Goal: Task Accomplishment & Management: Complete application form

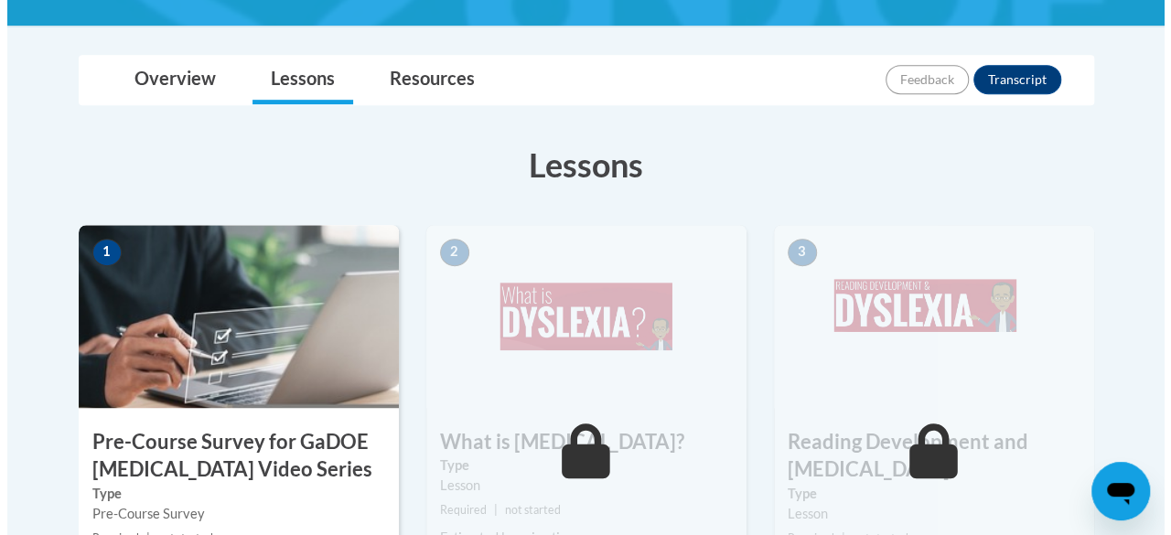
scroll to position [788, 0]
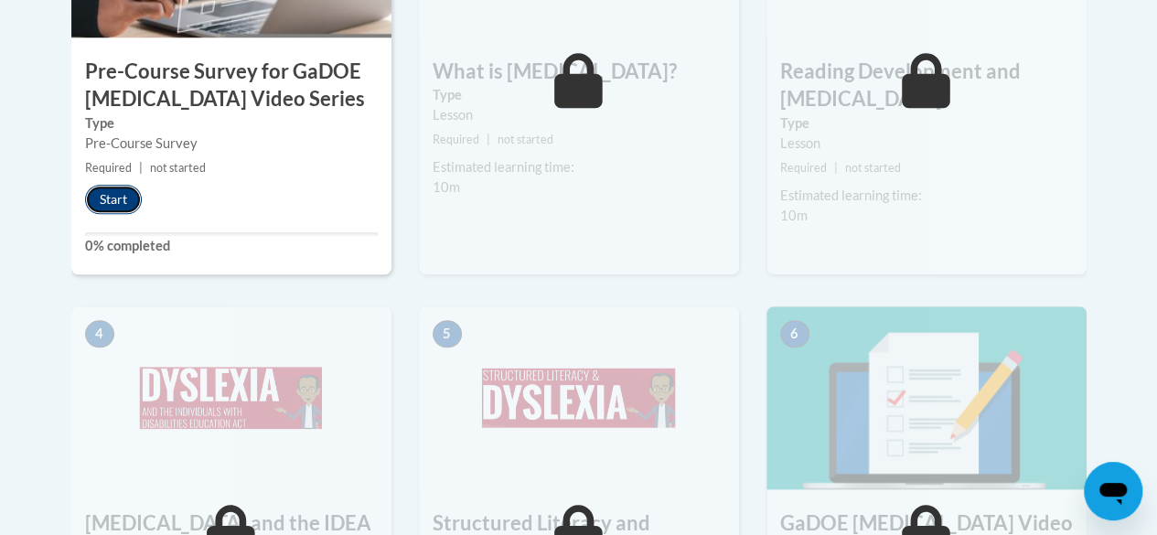
click at [102, 201] on button "Start" at bounding box center [113, 199] width 57 height 29
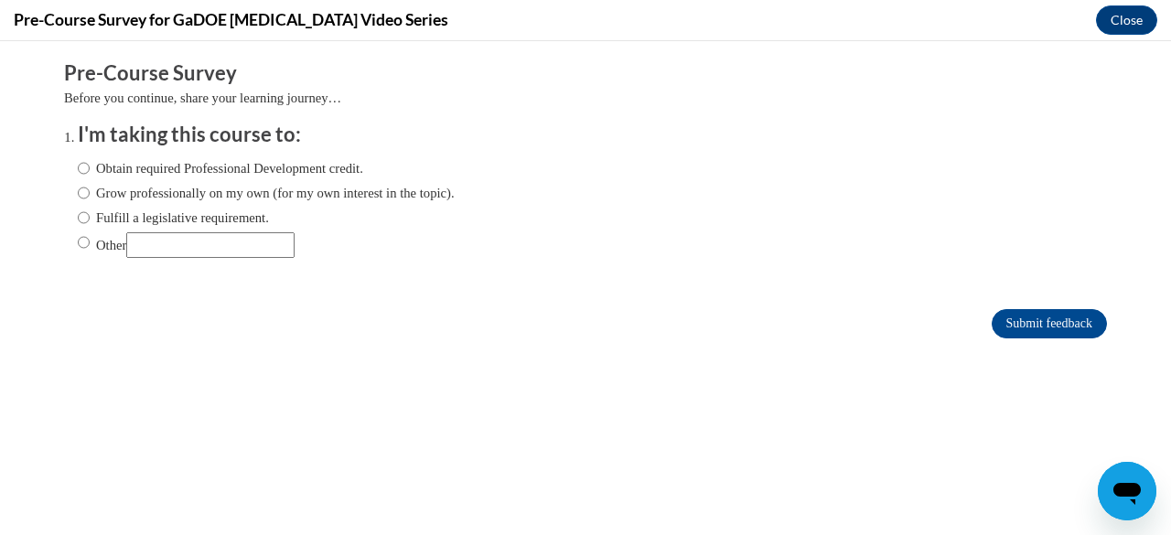
scroll to position [0, 0]
click at [78, 216] on label "Fulfill a legislative requirement." at bounding box center [173, 218] width 191 height 20
click at [78, 216] on input "Fulfill a legislative requirement." at bounding box center [84, 218] width 12 height 20
radio input "true"
click at [1000, 319] on input "Submit feedback" at bounding box center [1048, 323] width 115 height 29
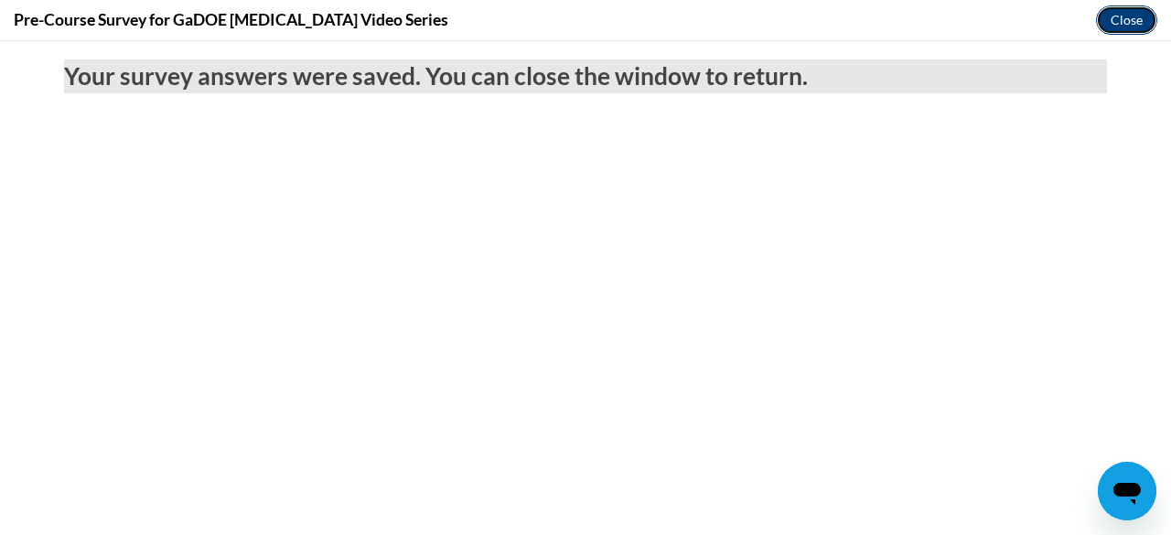
click at [1130, 28] on button "Close" at bounding box center [1126, 19] width 61 height 29
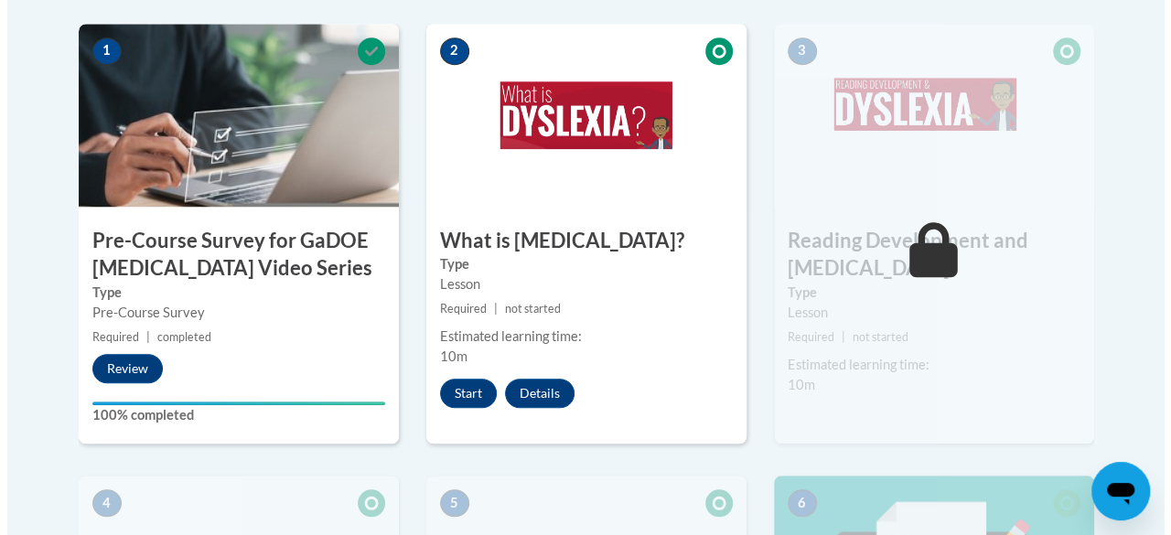
scroll to position [617, 0]
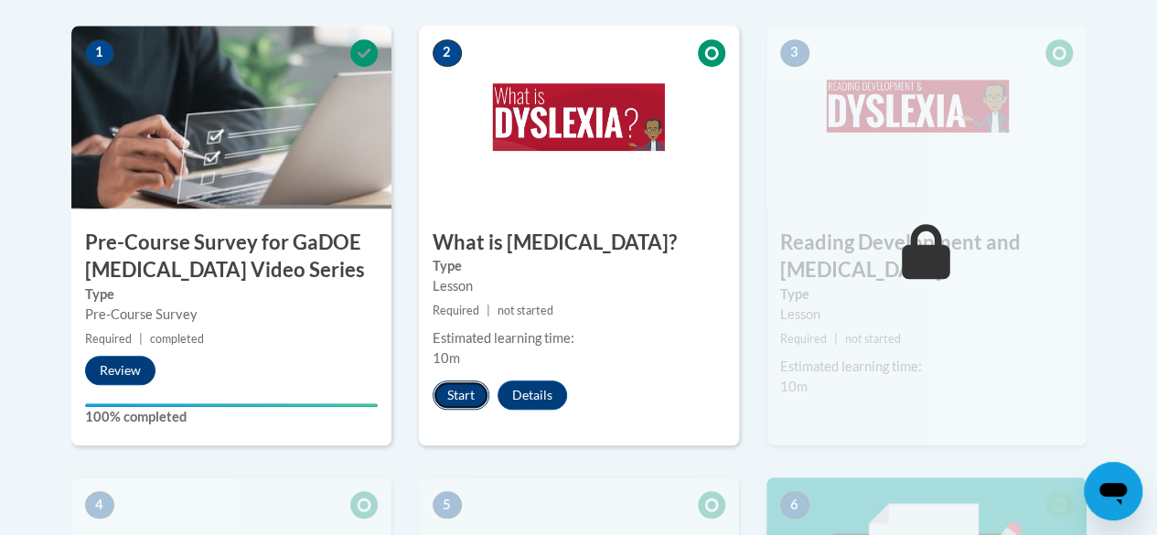
click at [451, 396] on button "Start" at bounding box center [461, 394] width 57 height 29
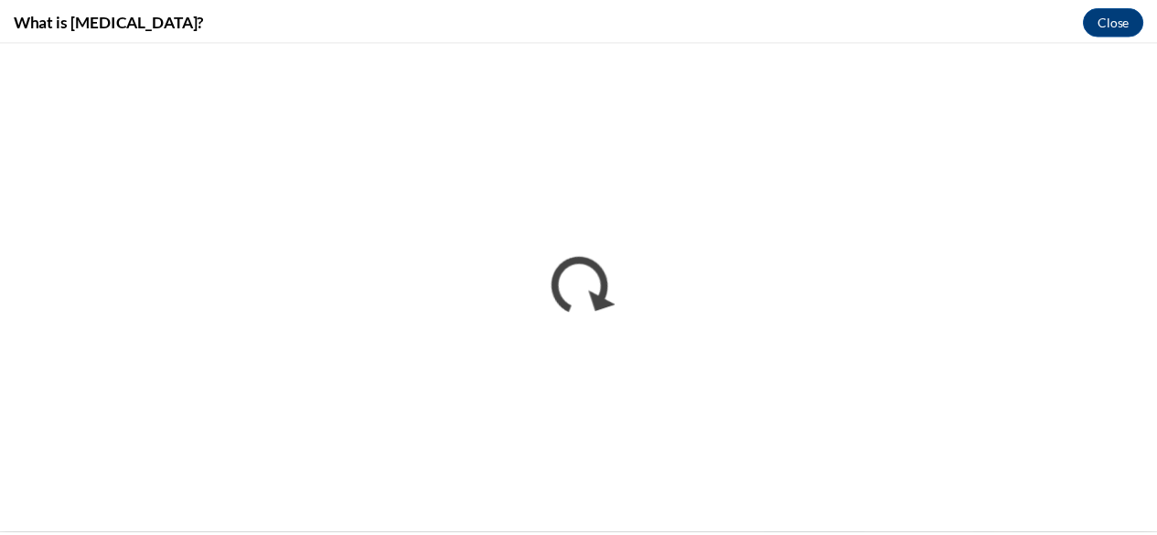
scroll to position [0, 0]
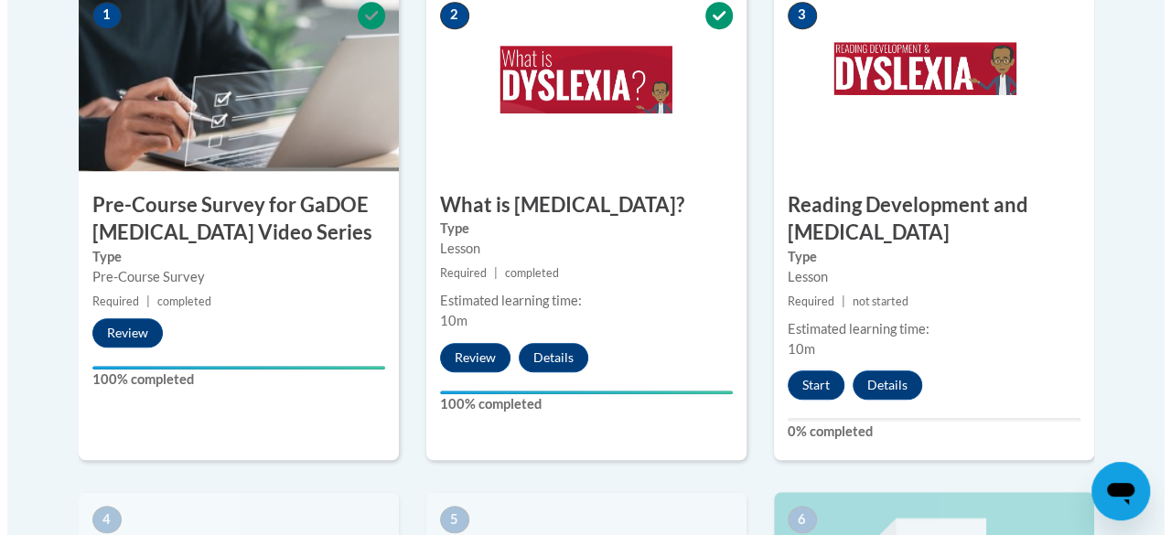
scroll to position [669, 0]
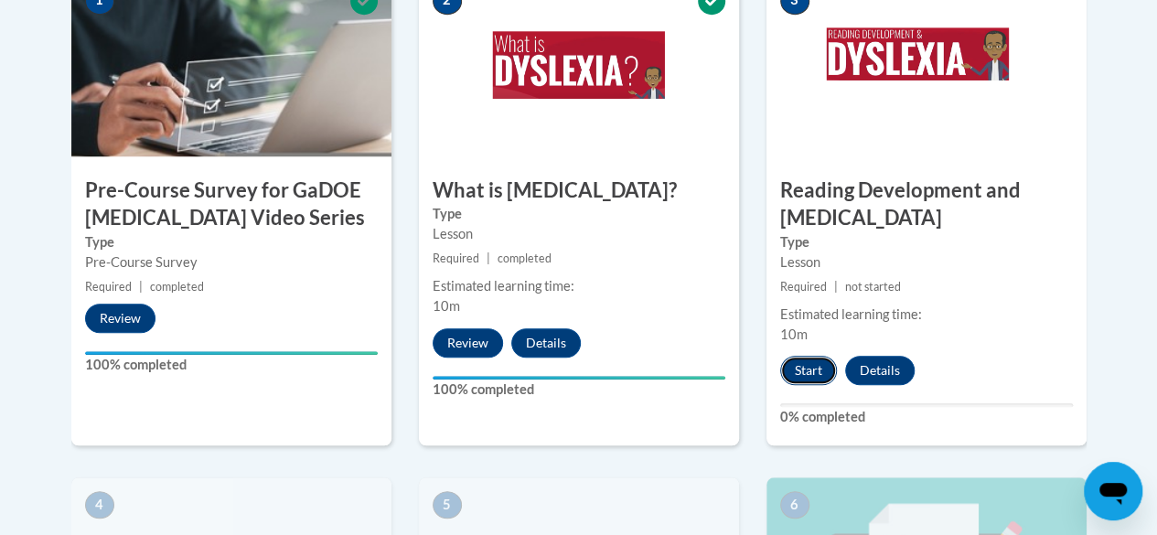
click at [798, 369] on button "Start" at bounding box center [808, 370] width 57 height 29
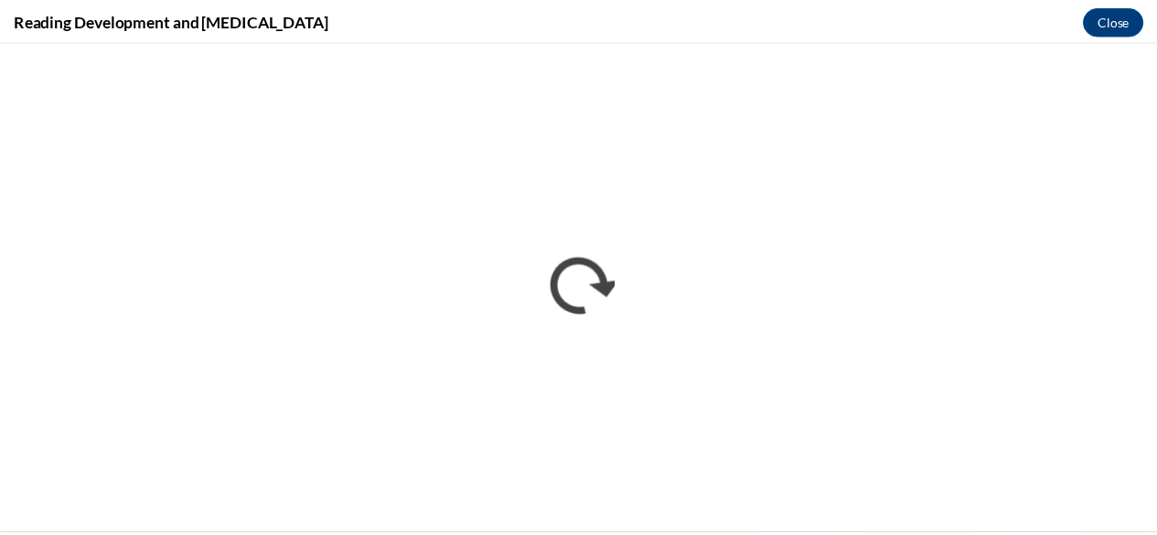
scroll to position [0, 0]
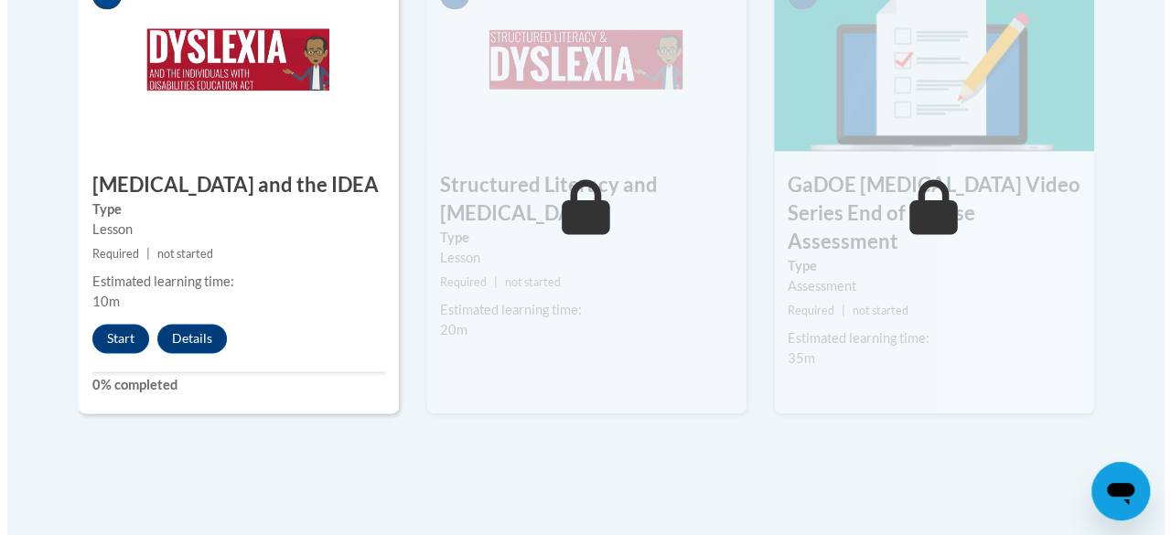
scroll to position [1174, 0]
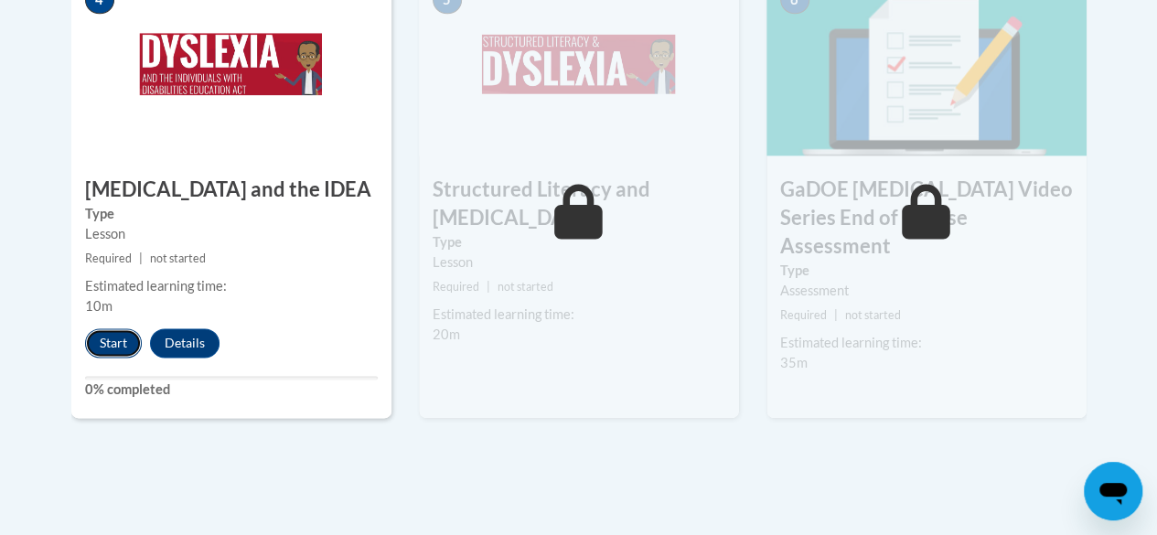
click at [110, 341] on button "Start" at bounding box center [113, 342] width 57 height 29
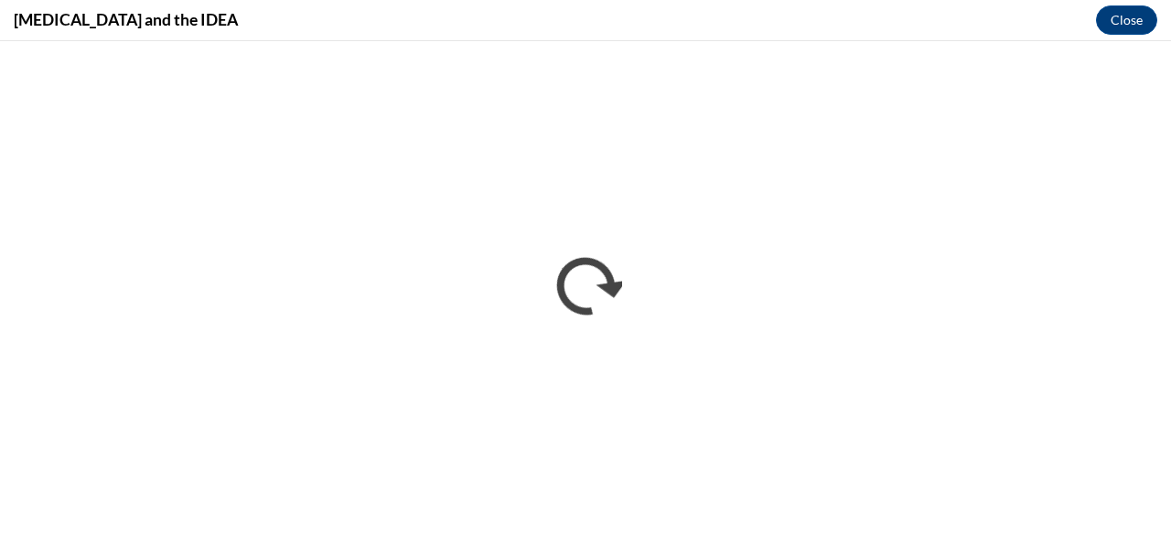
scroll to position [0, 0]
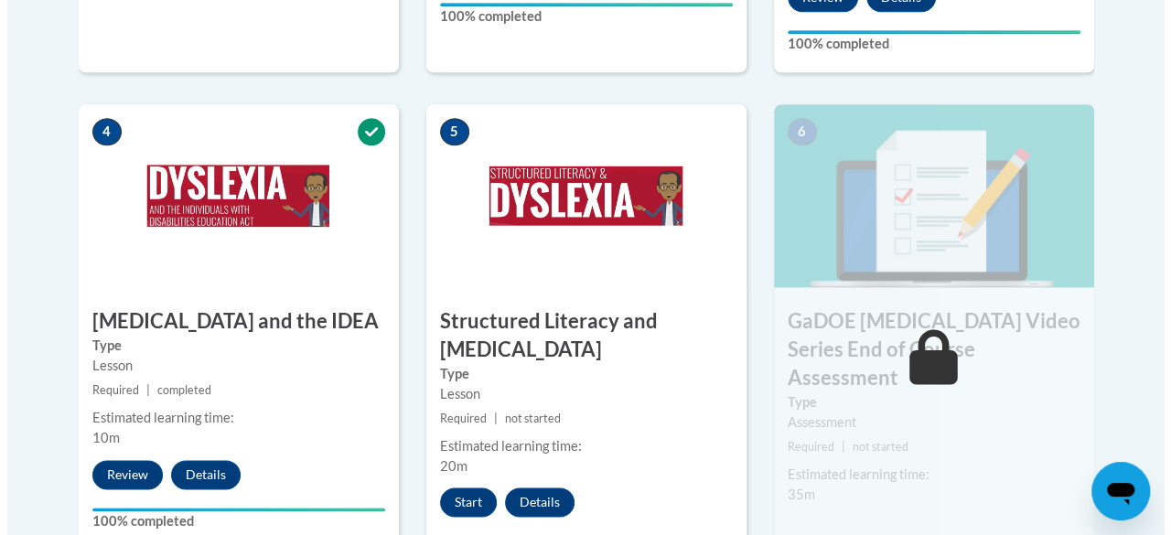
scroll to position [1048, 0]
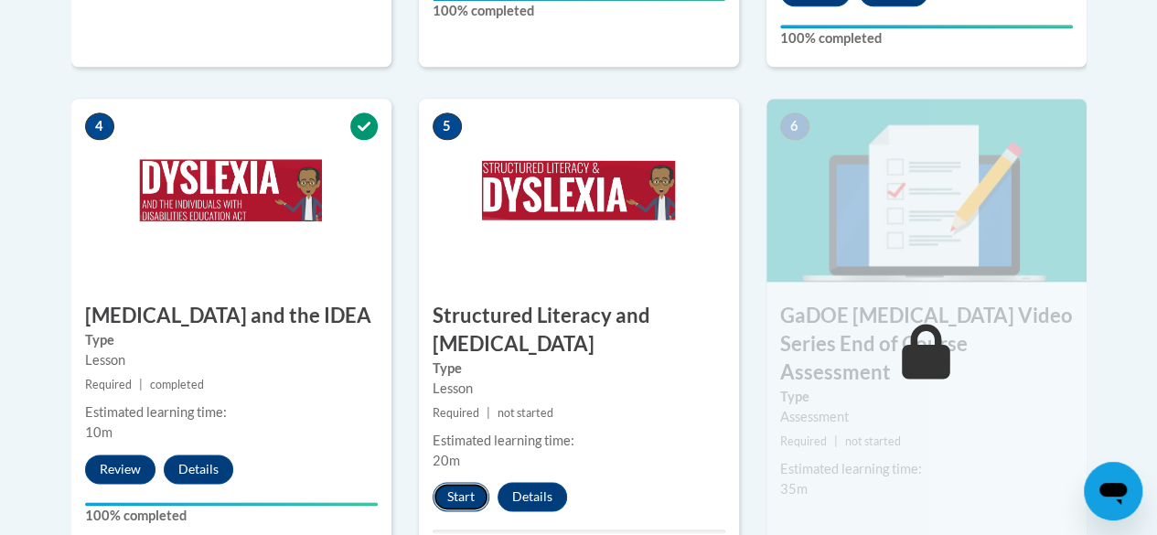
click at [441, 498] on button "Start" at bounding box center [461, 496] width 57 height 29
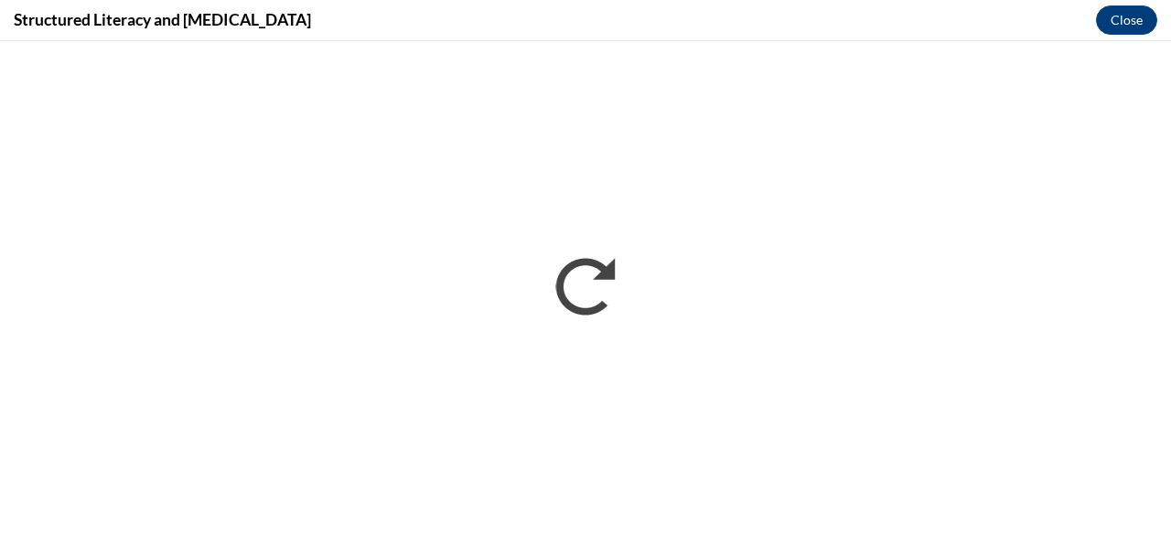
scroll to position [0, 0]
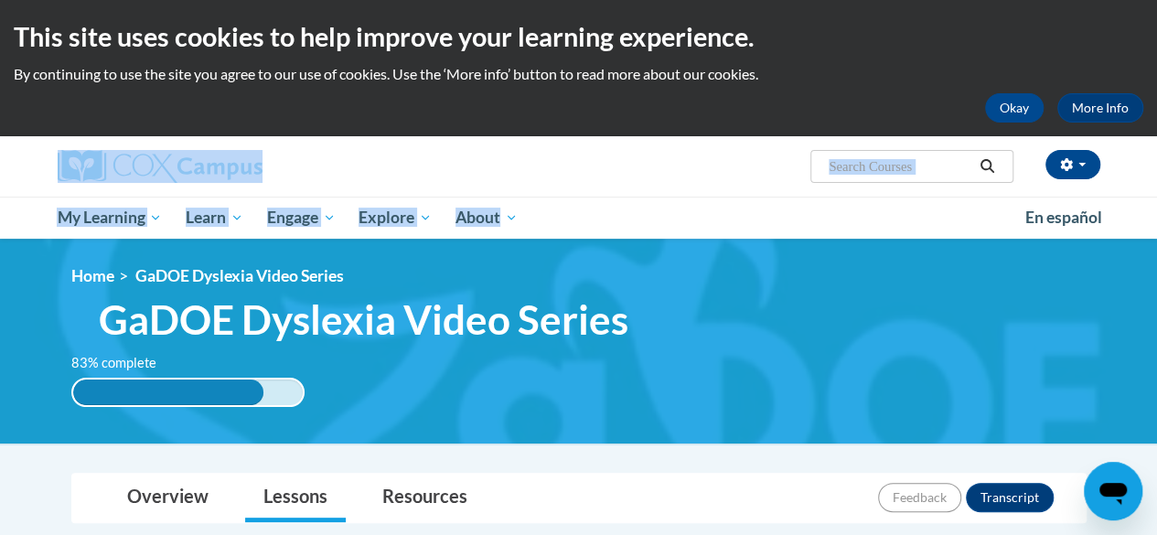
click at [637, 198] on ul "My Learning My Learning My Course Progress Certificates My Action Plans Group D…" at bounding box center [530, 218] width 968 height 42
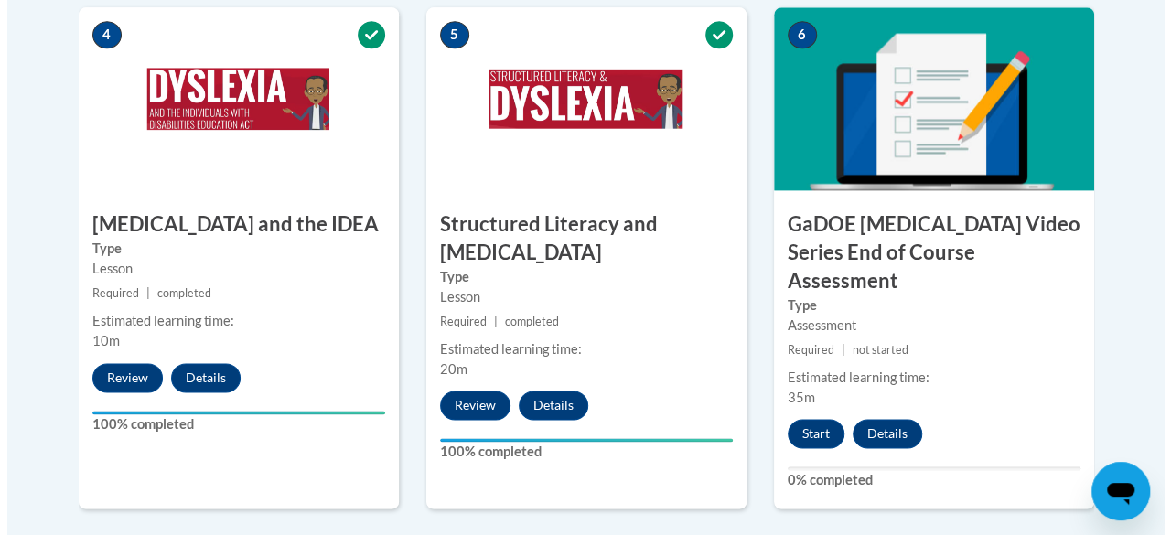
scroll to position [1149, 0]
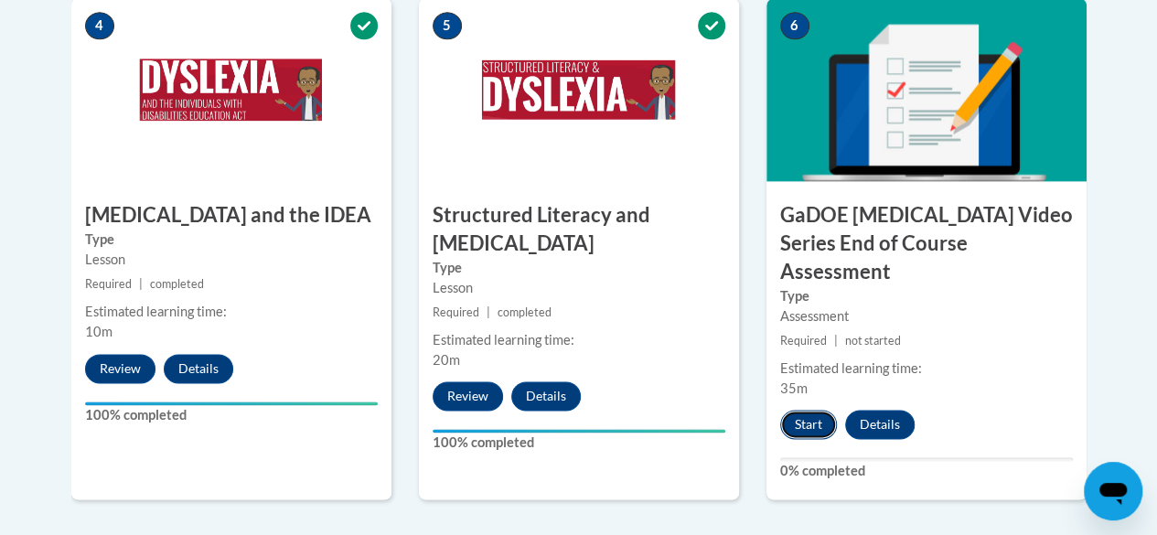
click at [801, 410] on button "Start" at bounding box center [808, 424] width 57 height 29
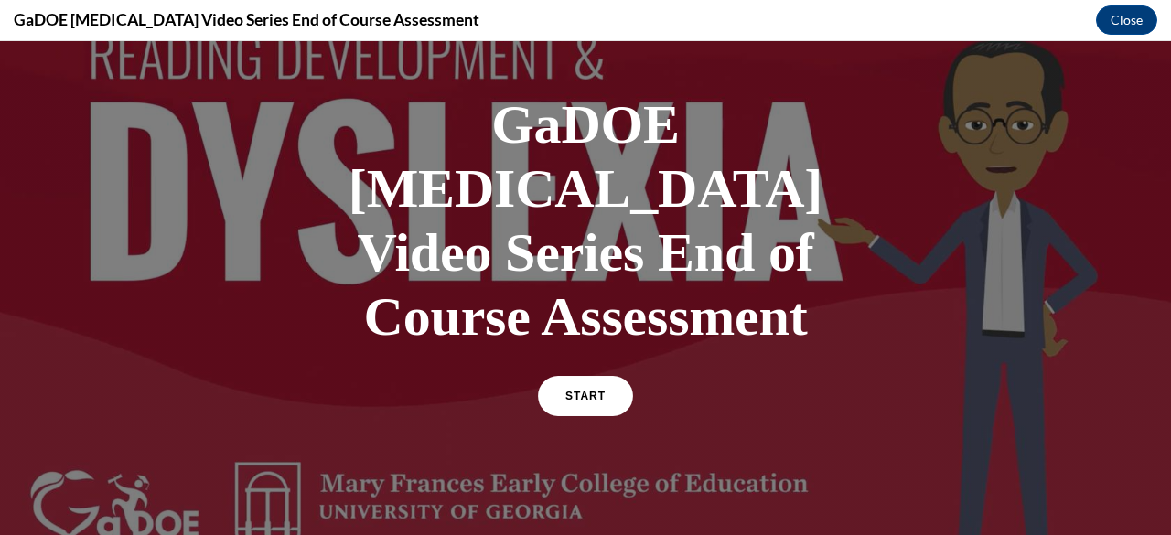
scroll to position [82, 0]
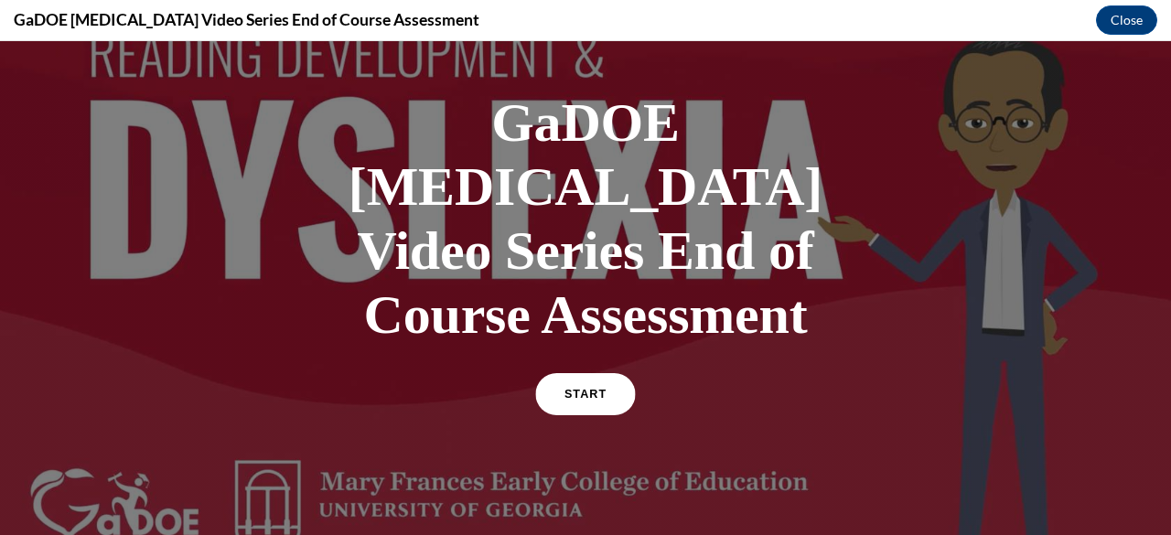
click at [579, 373] on link "START" at bounding box center [585, 394] width 100 height 42
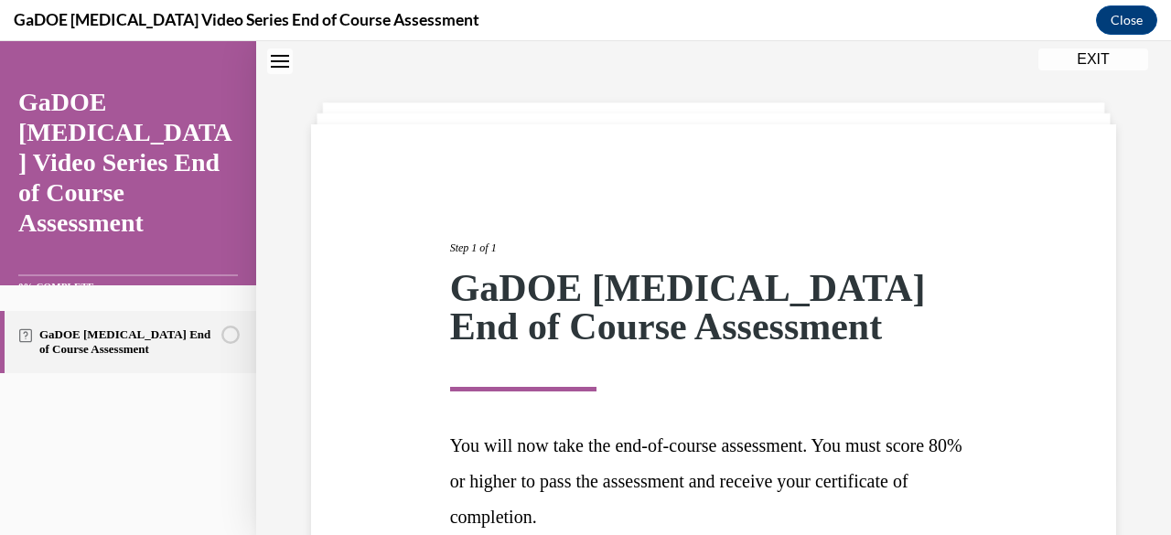
scroll to position [238, 0]
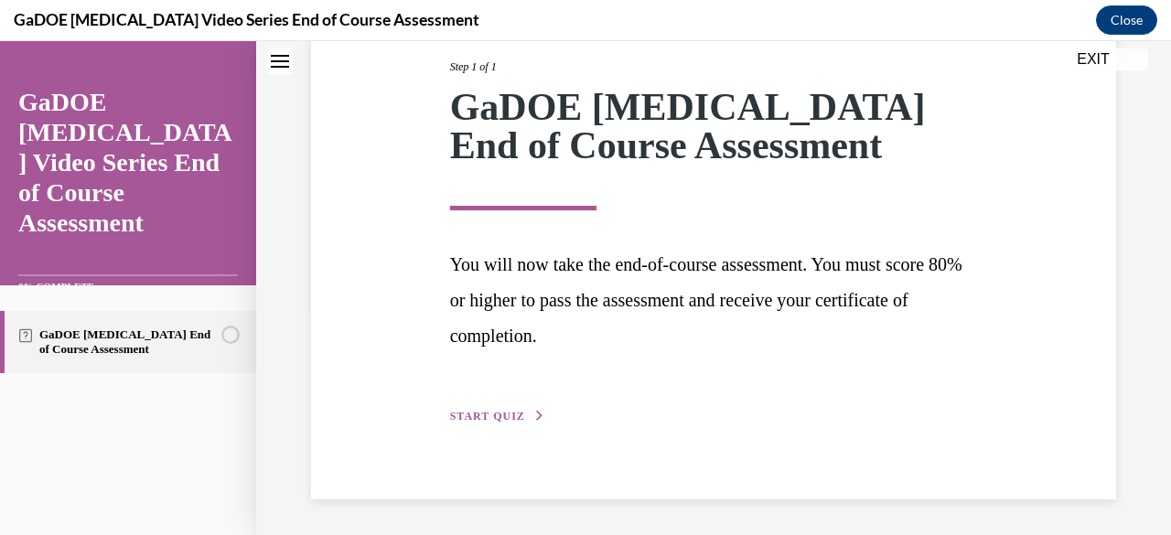
click at [465, 425] on div "Step 1 of 1 GaDOE Dyslexia End of Course Assessment You will now take the end-o…" at bounding box center [713, 221] width 555 height 410
click at [487, 414] on span "START QUIZ" at bounding box center [487, 416] width 75 height 13
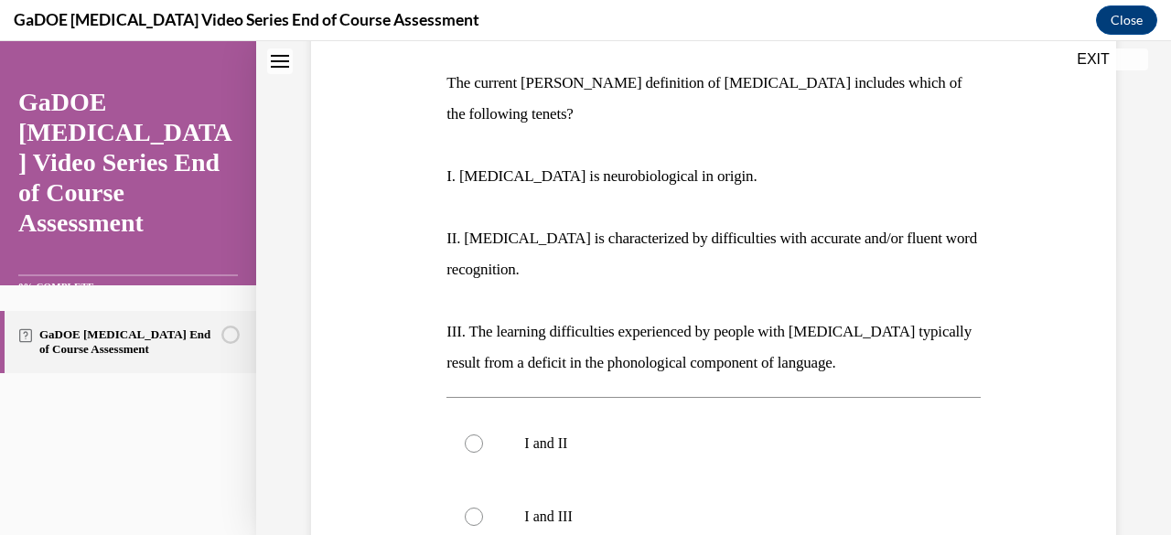
scroll to position [207, 0]
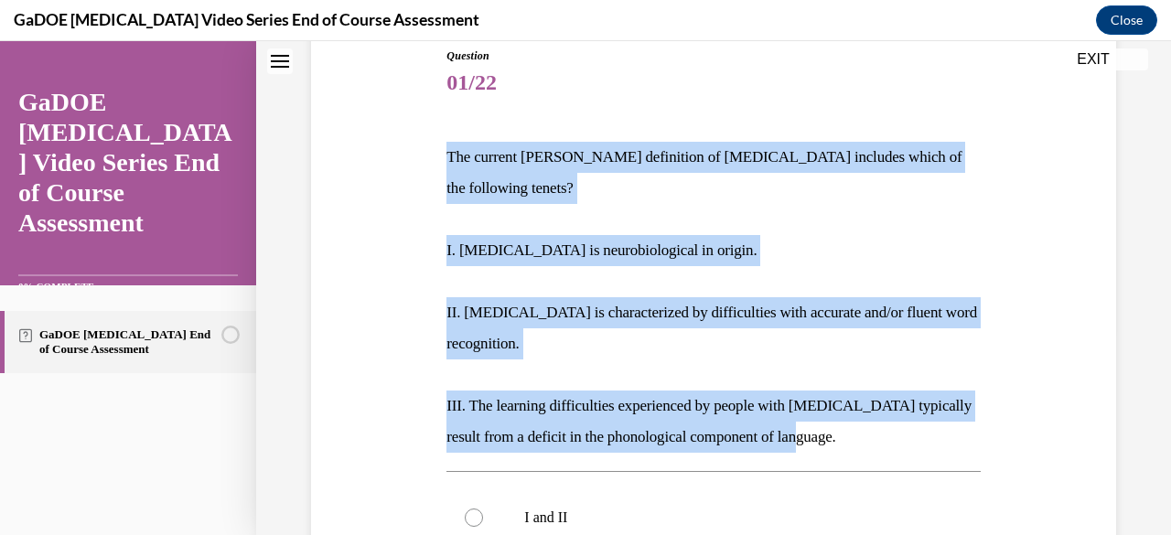
drag, startPoint x: 829, startPoint y: 407, endPoint x: 441, endPoint y: 158, distance: 460.7
click at [442, 158] on div "Question 01/22 The current IDA definition of dyslexia includes which of the fol…" at bounding box center [713, 510] width 542 height 980
copy div "The current IDA definition of dyslexia includes which of the following tenets? …"
click at [980, 145] on div "Question 01/22 The current IDA definition of dyslexia includes which of the fol…" at bounding box center [713, 497] width 814 height 1008
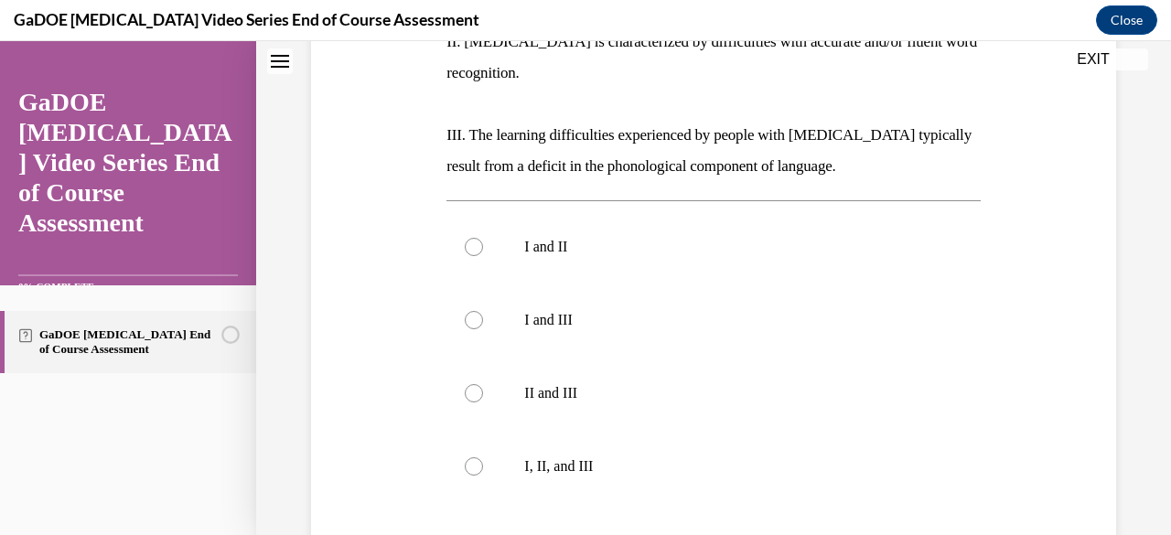
scroll to position [523, 0]
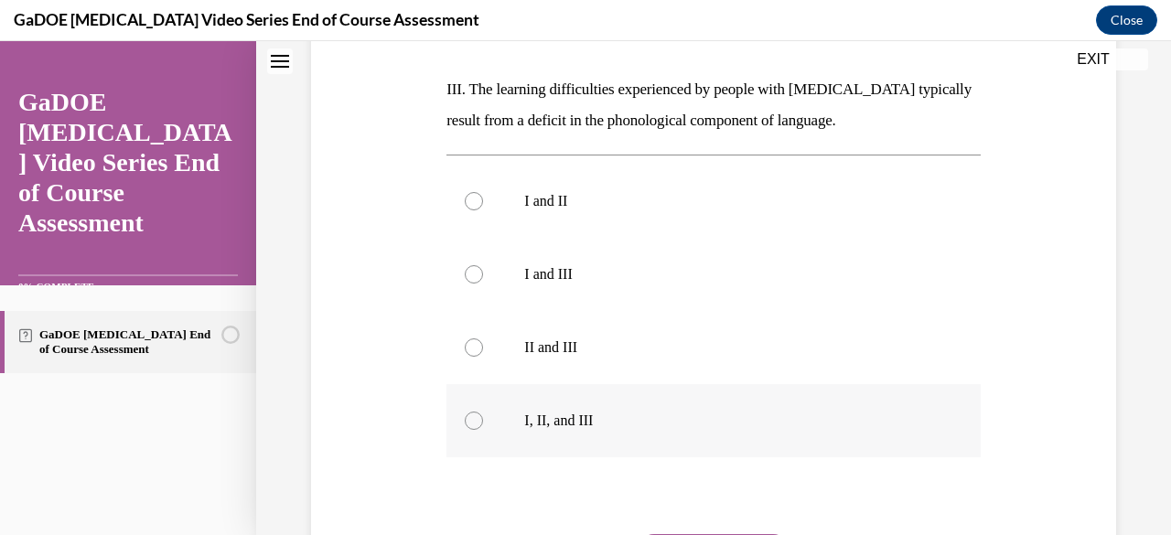
click at [468, 412] on div at bounding box center [474, 421] width 18 height 18
click at [468, 412] on input "I, II, and III" at bounding box center [474, 421] width 18 height 18
radio input "true"
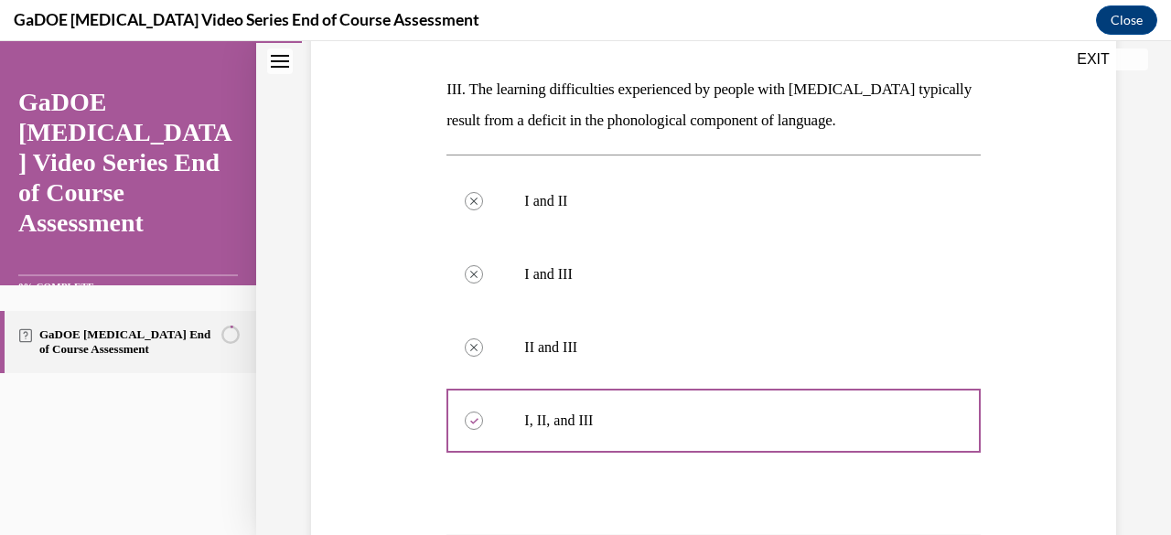
scroll to position [761, 0]
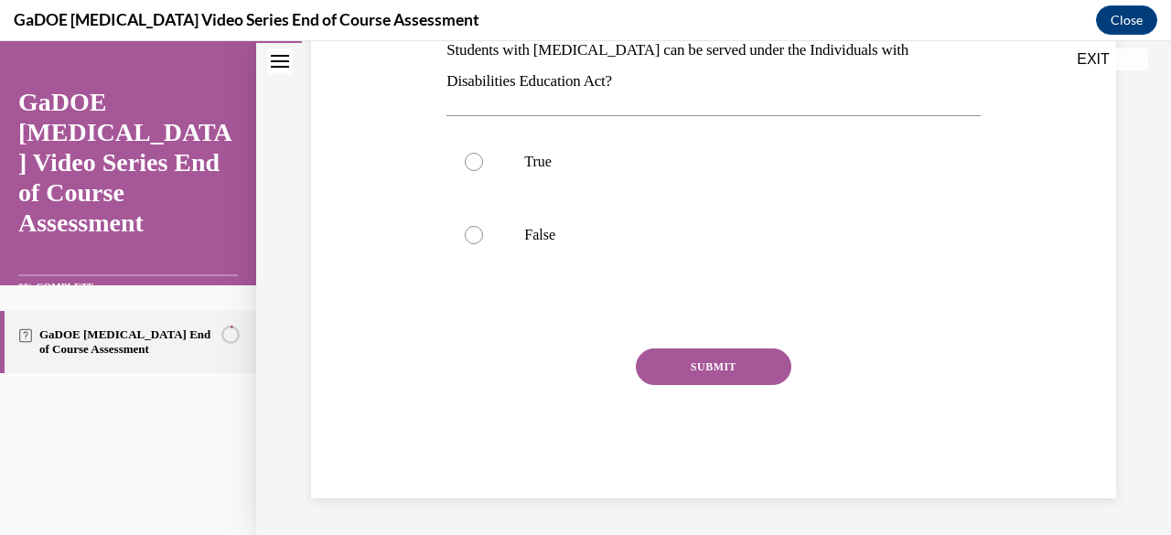
scroll to position [56, 0]
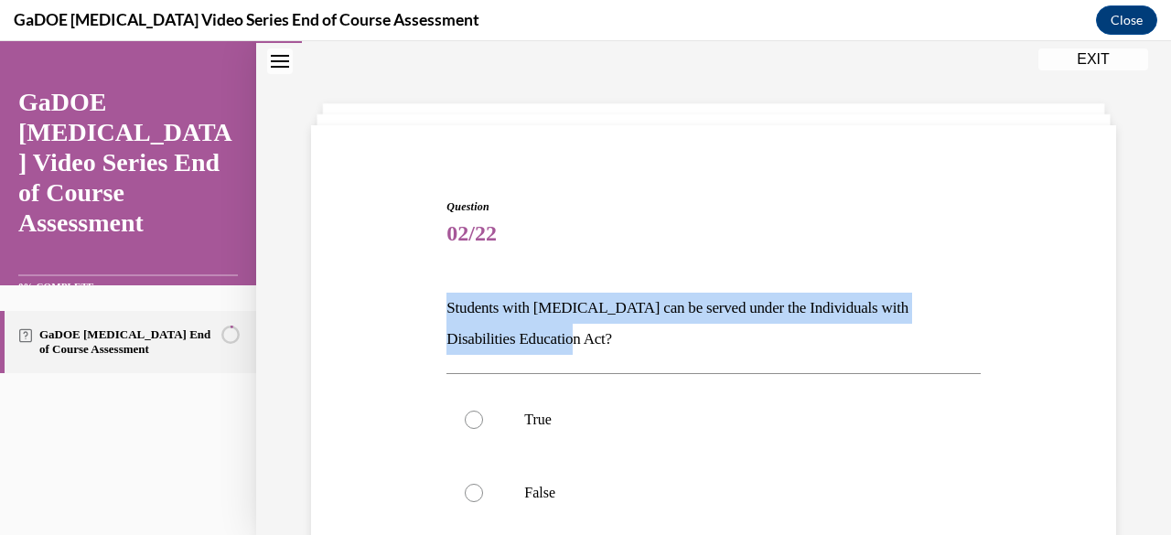
drag, startPoint x: 542, startPoint y: 335, endPoint x: 434, endPoint y: 318, distance: 109.2
click at [434, 318] on div "Question 02/22 Students with dyslexia can be served under the Individuals with …" at bounding box center [713, 450] width 814 height 613
copy p "Students with dyslexia can be served under the Individuals with Disabilities Ed…"
click at [468, 411] on div at bounding box center [474, 420] width 18 height 18
click at [468, 411] on input "True" at bounding box center [474, 420] width 18 height 18
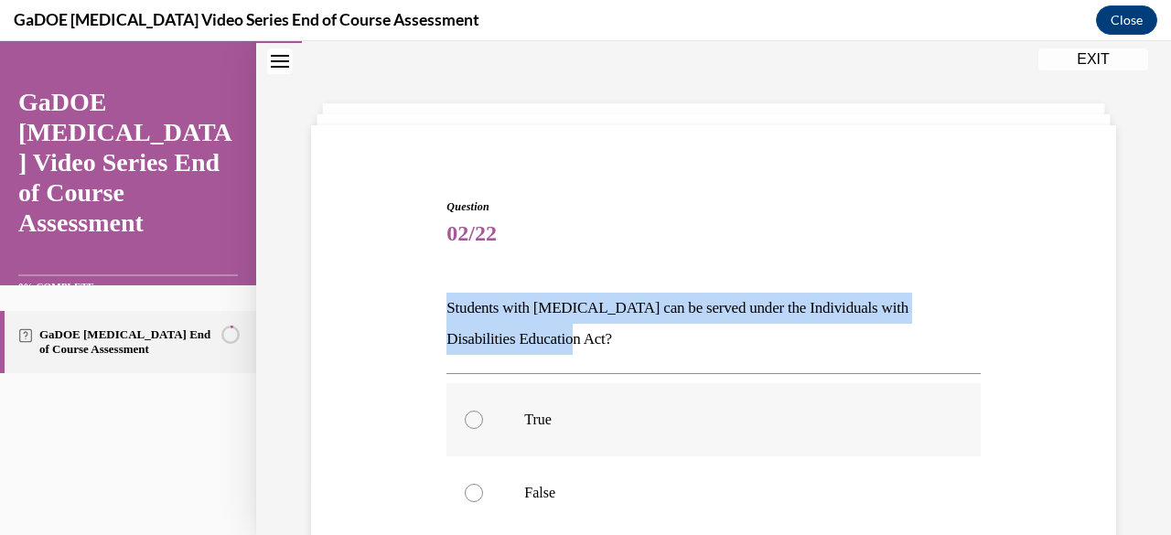
radio input "true"
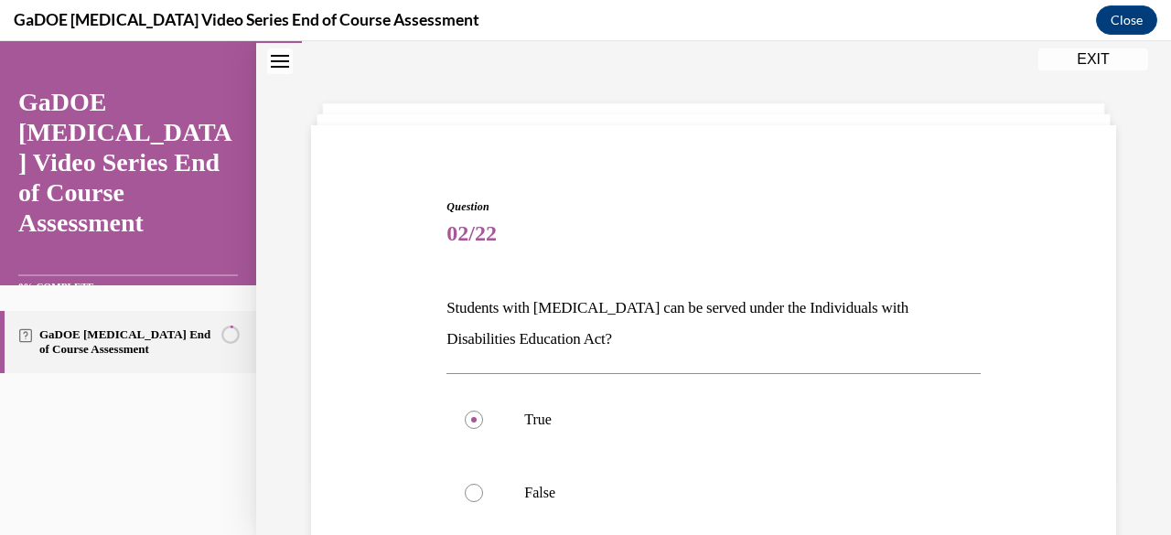
scroll to position [246, 0]
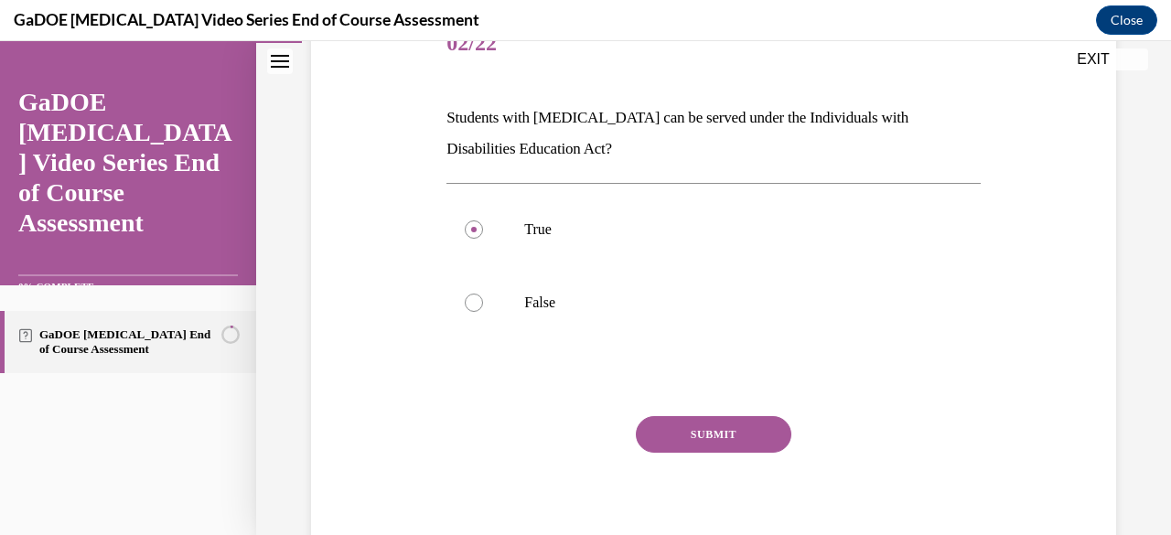
click at [709, 438] on button "SUBMIT" at bounding box center [713, 434] width 155 height 37
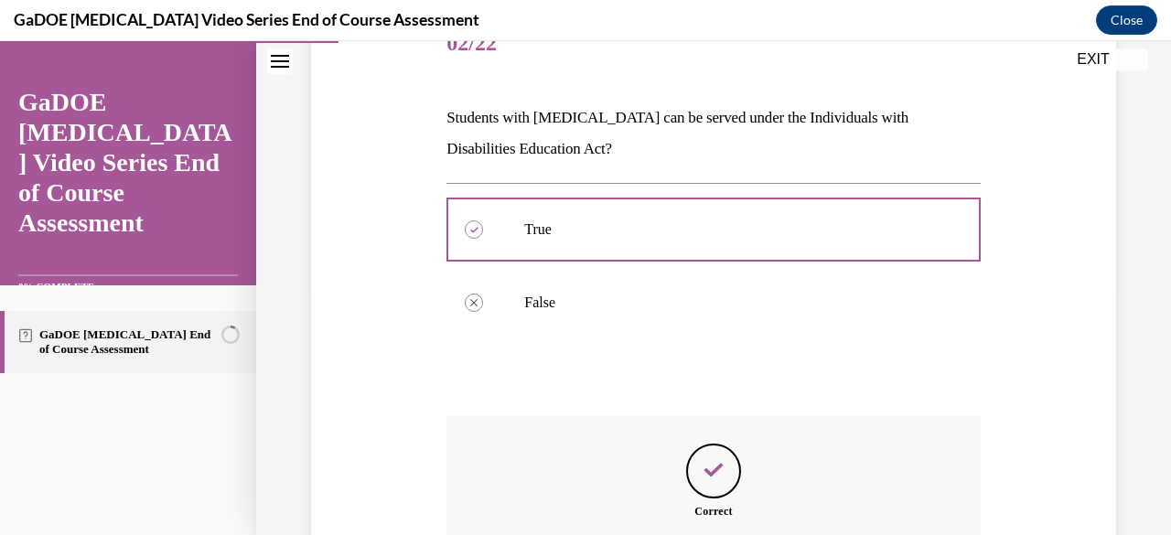
scroll to position [461, 0]
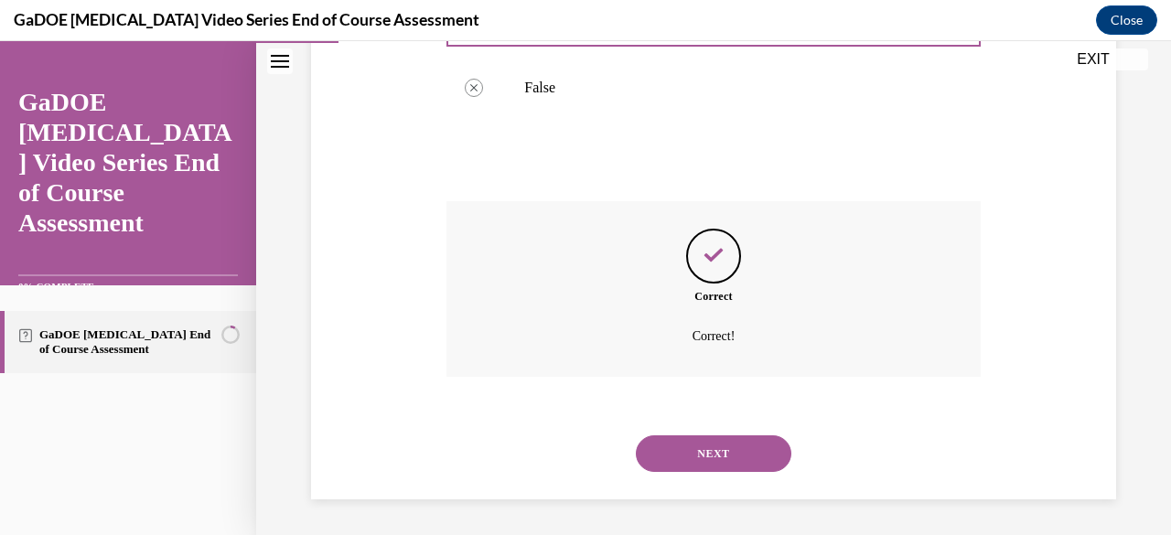
click at [745, 452] on button "NEXT" at bounding box center [713, 453] width 155 height 37
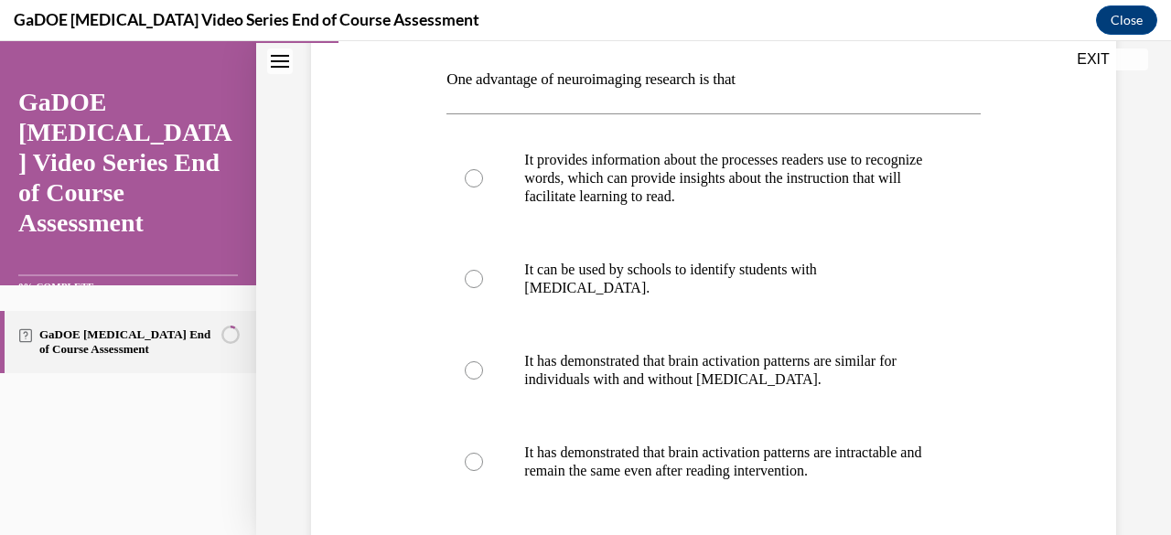
scroll to position [291, 0]
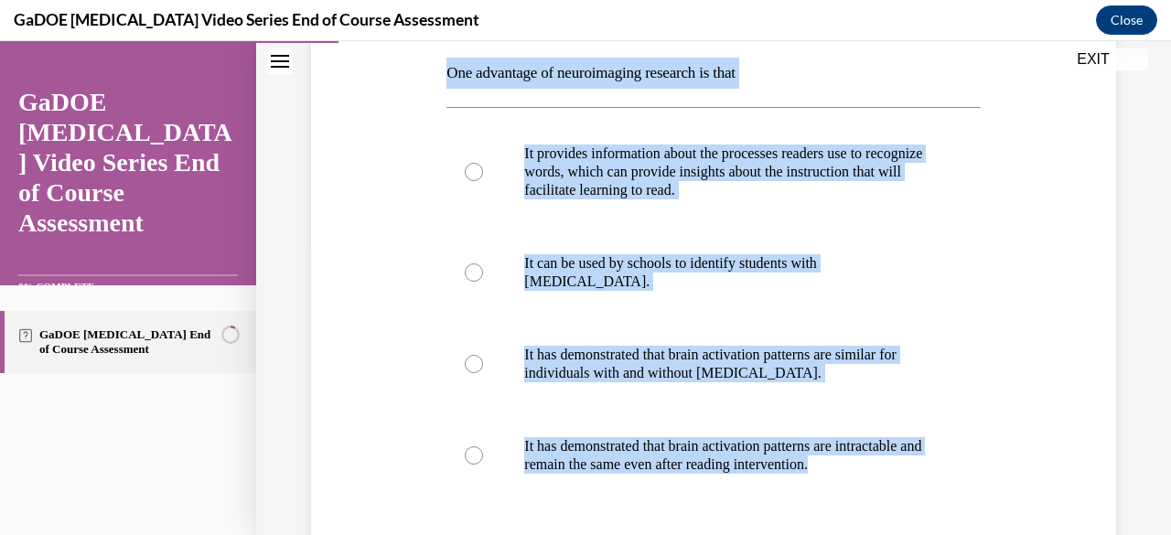
drag, startPoint x: 997, startPoint y: 522, endPoint x: 440, endPoint y: 69, distance: 718.3
click at [440, 69] on div "Question 03/22 One advantage of neuroimaging research is that It provides infor…" at bounding box center [713, 318] width 814 height 819
copy div "One advantage of neuroimaging research is that It provides information about th…"
click at [1059, 140] on div "Question 03/22 One advantage of neuroimaging research is that It provides infor…" at bounding box center [713, 318] width 814 height 819
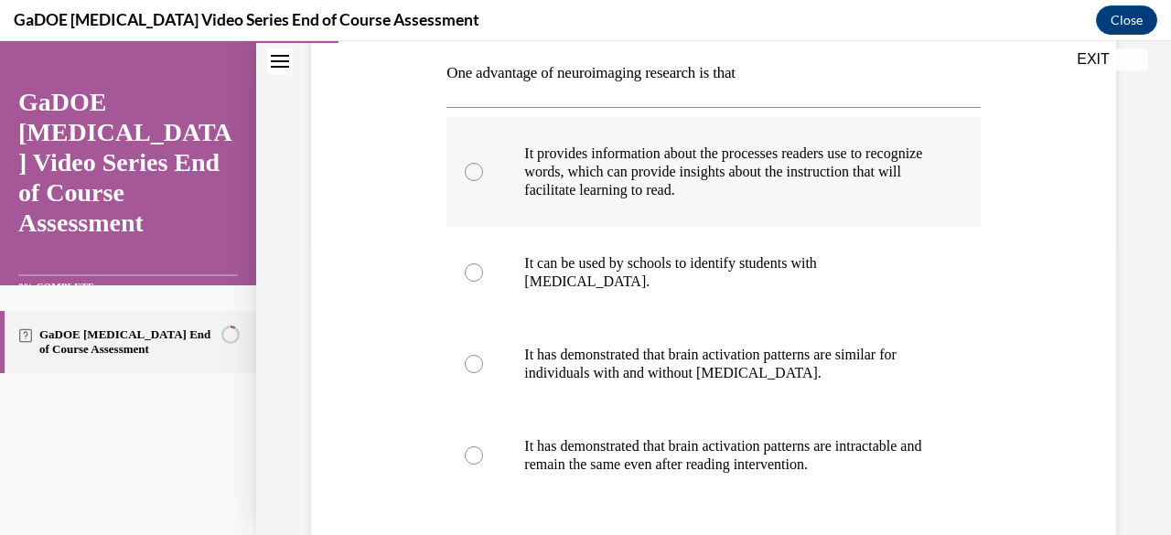
click at [466, 171] on div at bounding box center [474, 172] width 18 height 18
click at [466, 171] on input "It provides information about the processes readers use to recognize words, whi…" at bounding box center [474, 172] width 18 height 18
radio input "true"
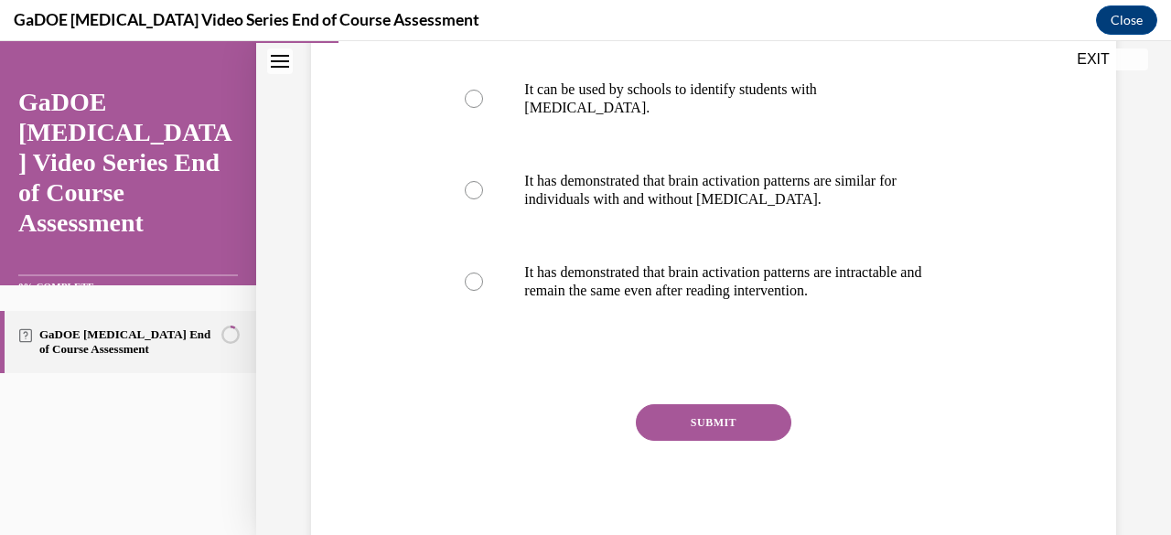
click at [717, 421] on button "SUBMIT" at bounding box center [713, 422] width 155 height 37
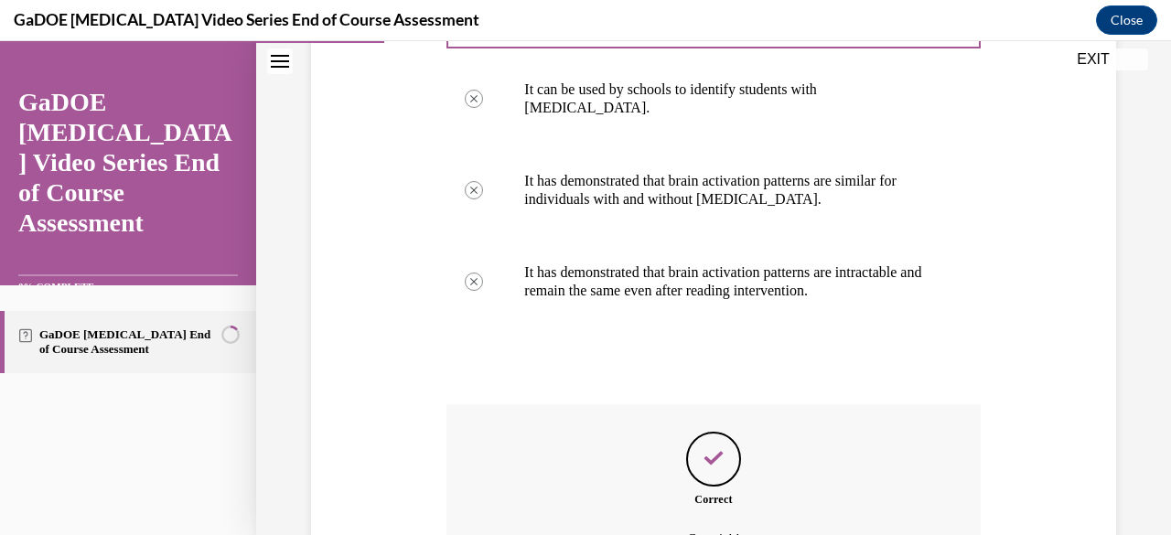
scroll to position [668, 0]
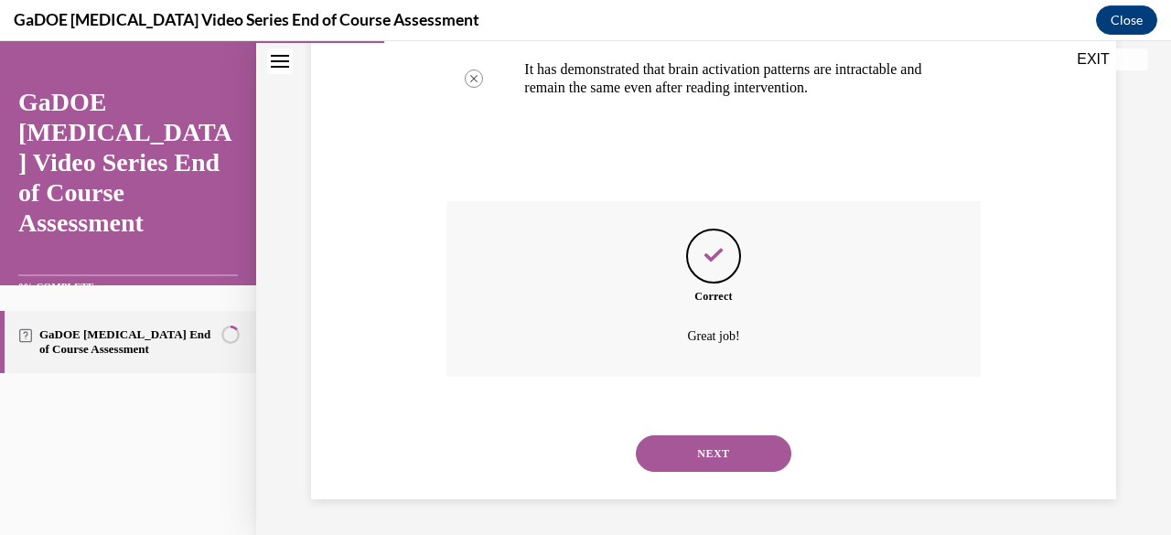
click at [709, 455] on button "NEXT" at bounding box center [713, 453] width 155 height 37
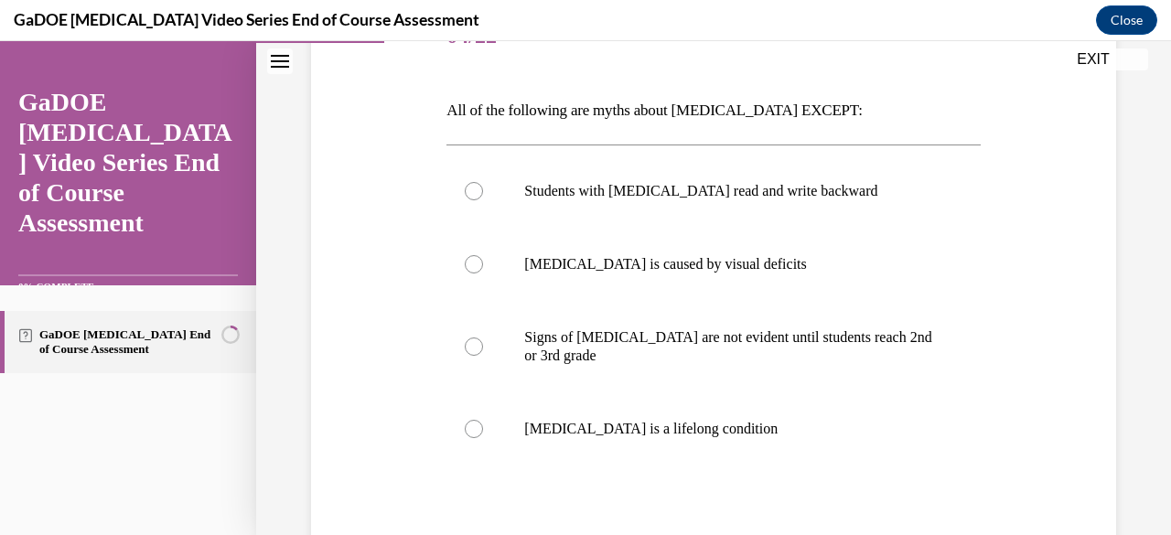
scroll to position [258, 0]
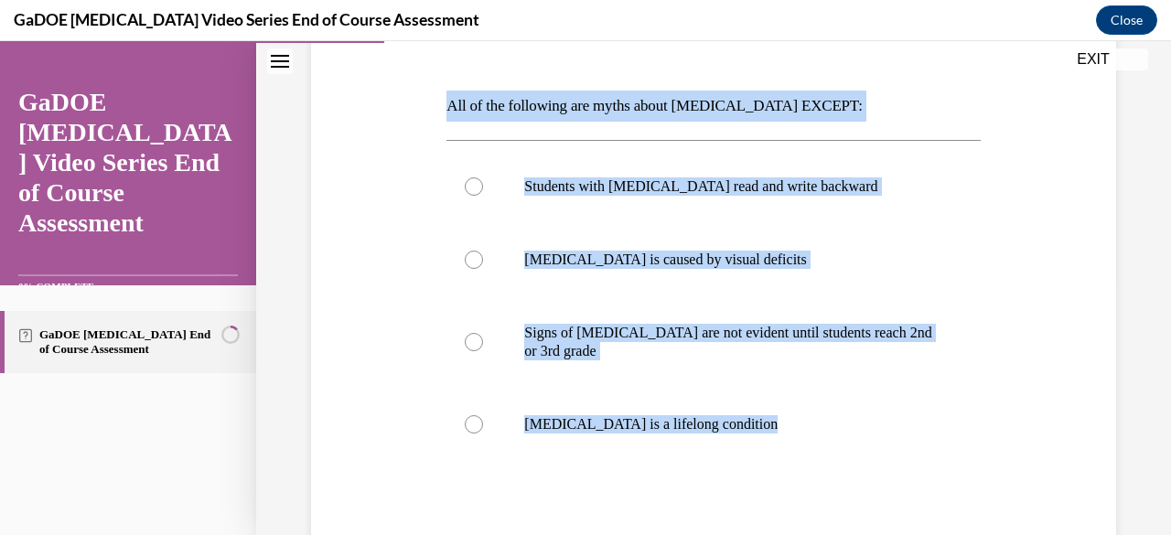
drag, startPoint x: 732, startPoint y: 484, endPoint x: 420, endPoint y: 107, distance: 489.1
click at [420, 107] on div "Question 04/22 All of the following are myths about dyslexia EXCEPT: Students w…" at bounding box center [713, 314] width 814 height 746
copy div "All of the following are myths about dyslexia EXCEPT: Students with dyslexia re…"
click at [1054, 129] on div "Question 04/22 All of the following are myths about dyslexia EXCEPT: Students w…" at bounding box center [713, 314] width 814 height 746
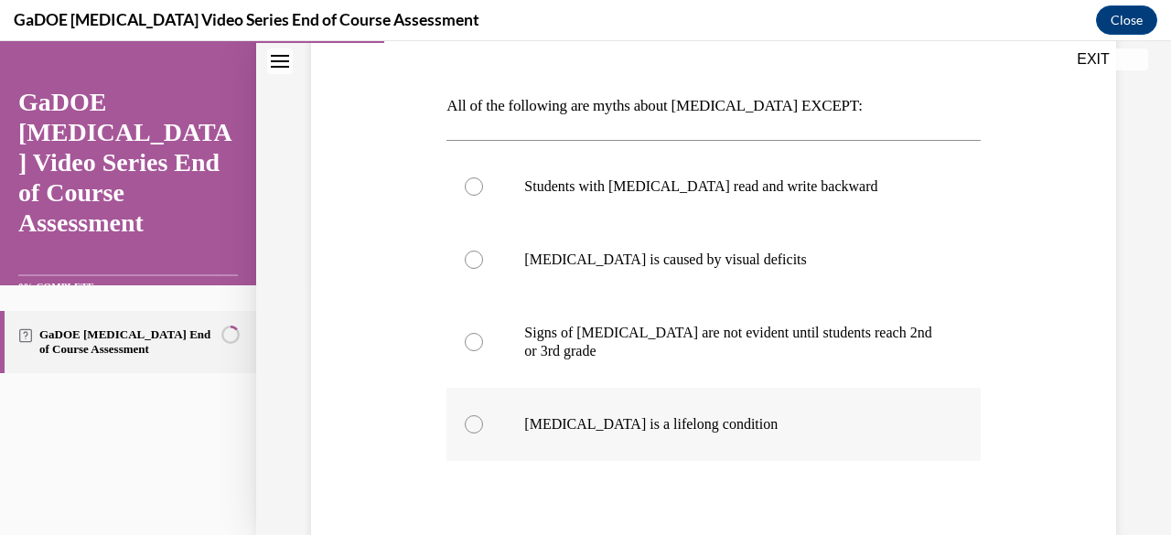
click at [472, 423] on div at bounding box center [474, 424] width 18 height 18
click at [472, 423] on input "Dyslexia is a lifelong condition" at bounding box center [474, 424] width 18 height 18
radio input "true"
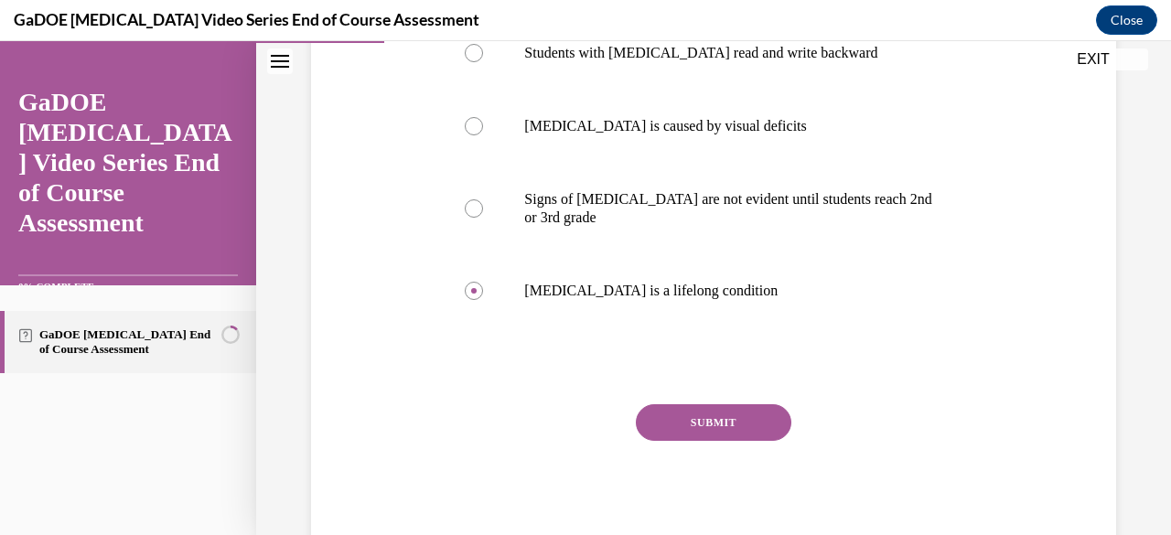
click at [717, 421] on button "SUBMIT" at bounding box center [713, 422] width 155 height 37
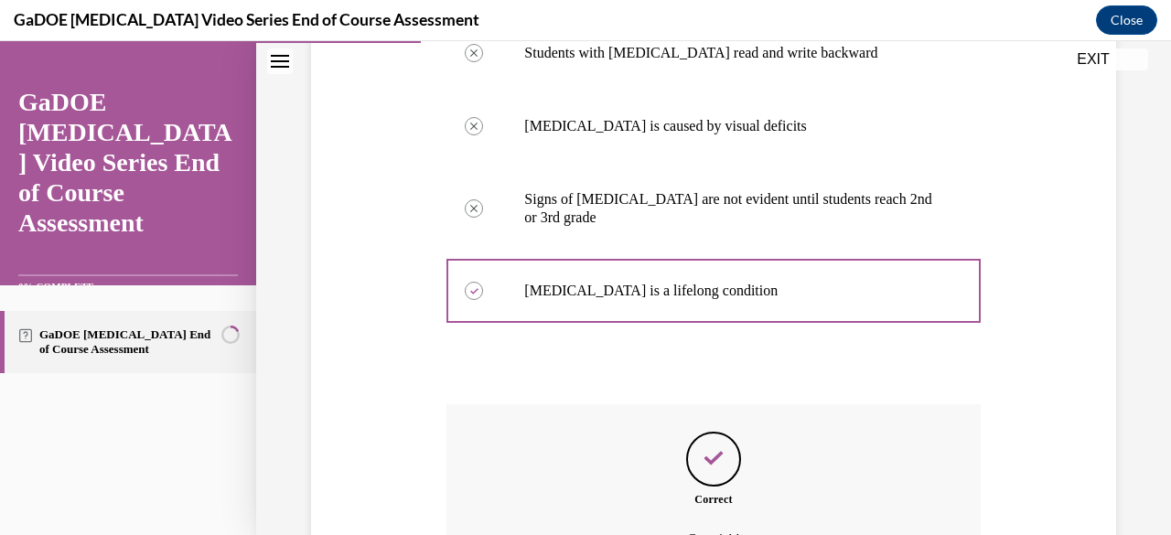
scroll to position [594, 0]
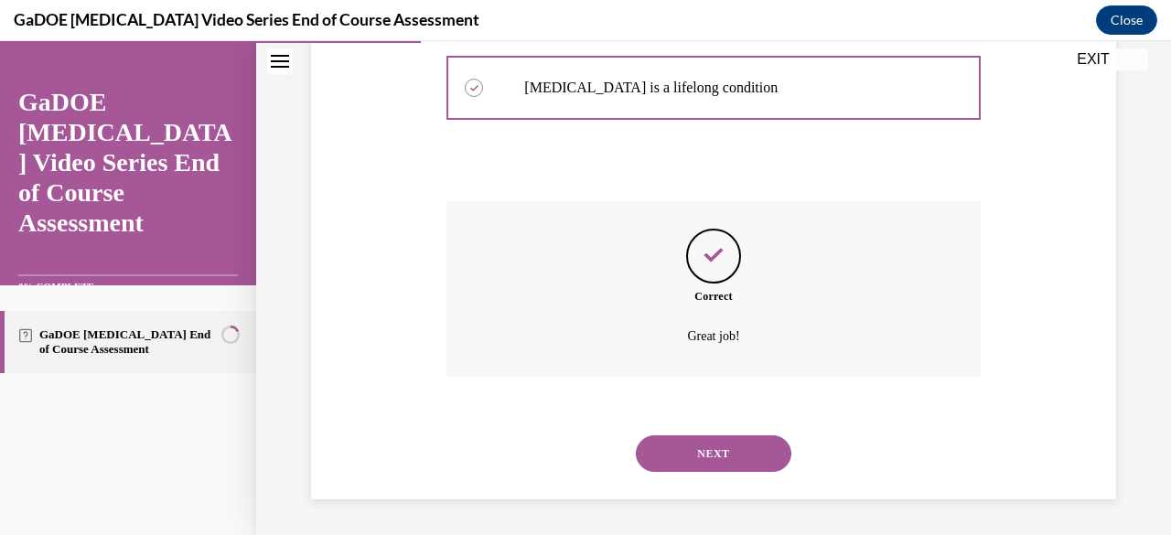
click at [750, 451] on button "NEXT" at bounding box center [713, 453] width 155 height 37
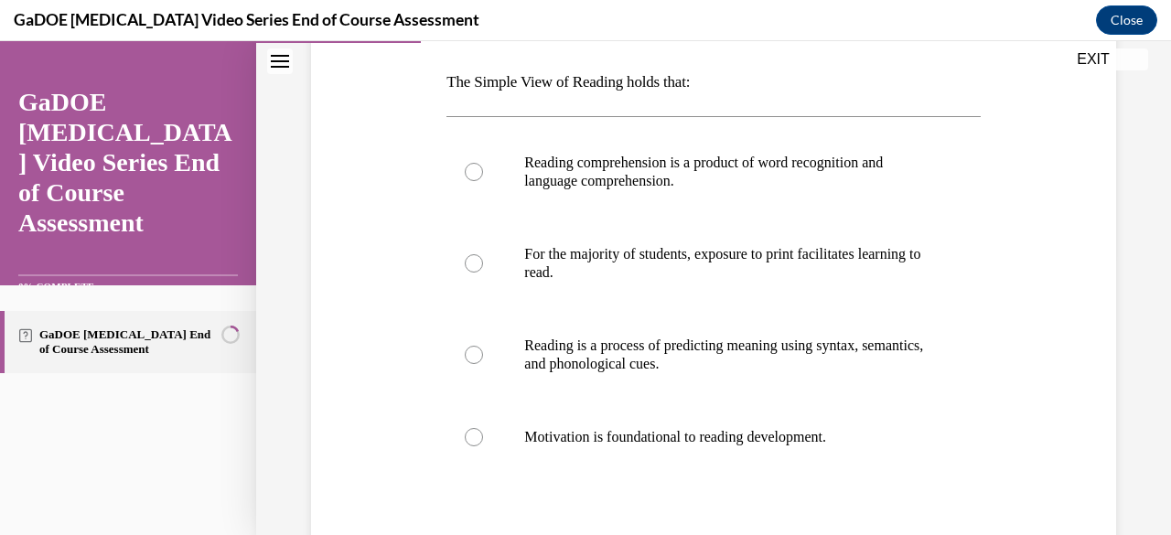
scroll to position [284, 0]
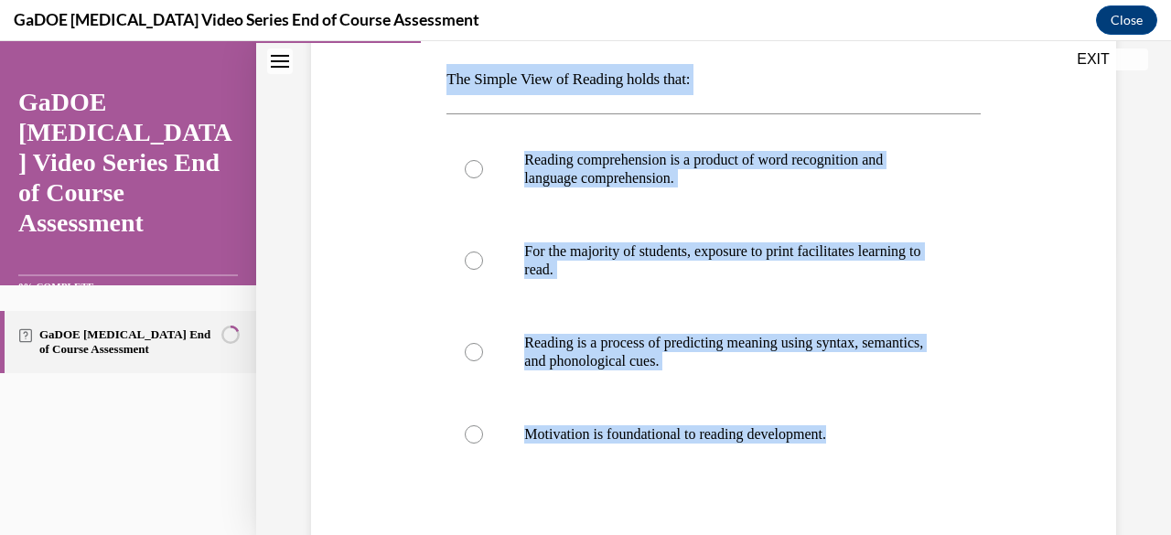
drag, startPoint x: 960, startPoint y: 491, endPoint x: 443, endPoint y: 80, distance: 661.3
click at [443, 80] on div "Question 05/22 The Simple View of Reading holds that: Reading comprehension is …" at bounding box center [713, 319] width 542 height 755
copy div "The Simple View of Reading holds that: Reading comprehension is a product of wo…"
click at [1033, 197] on div "Question 05/22 The Simple View of Reading holds that: Reading comprehension is …" at bounding box center [713, 306] width 814 height 783
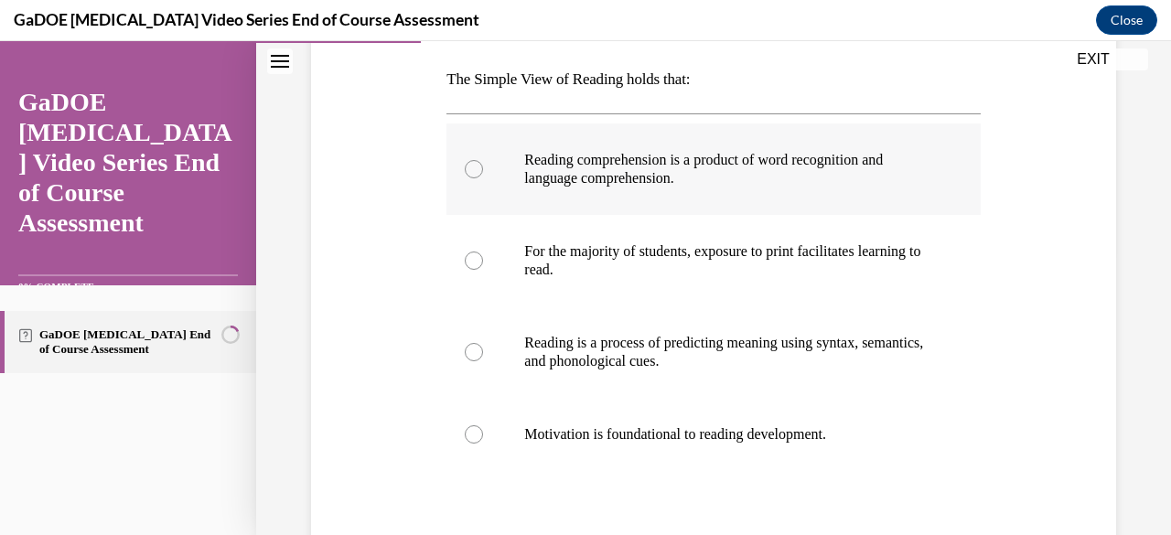
click at [473, 173] on div at bounding box center [474, 169] width 18 height 18
click at [473, 173] on input "Reading comprehension is a product of word recognition and language comprehensi…" at bounding box center [474, 169] width 18 height 18
radio input "true"
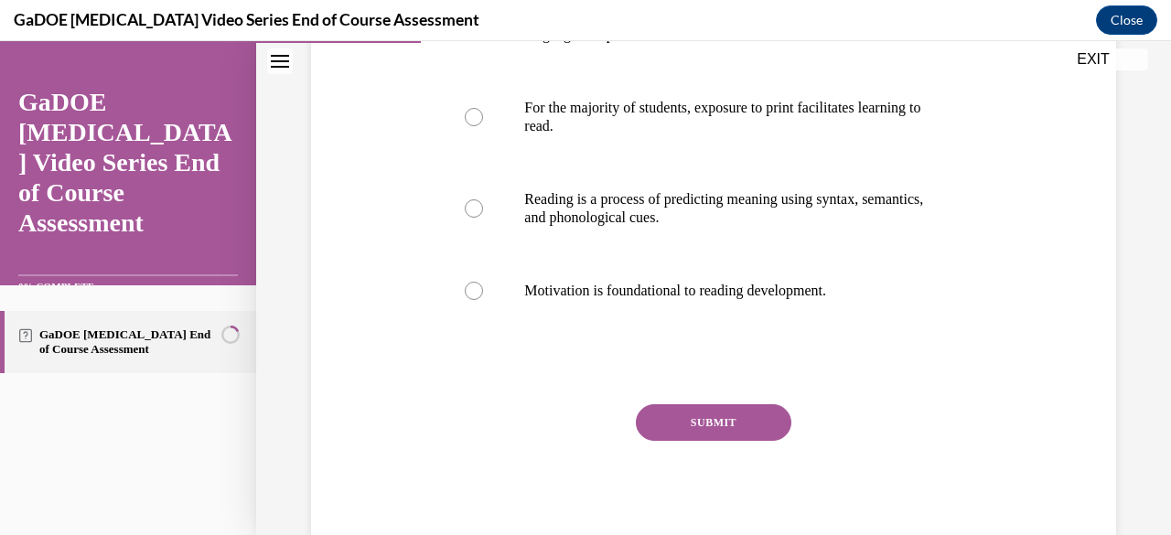
click at [698, 419] on button "SUBMIT" at bounding box center [713, 422] width 155 height 37
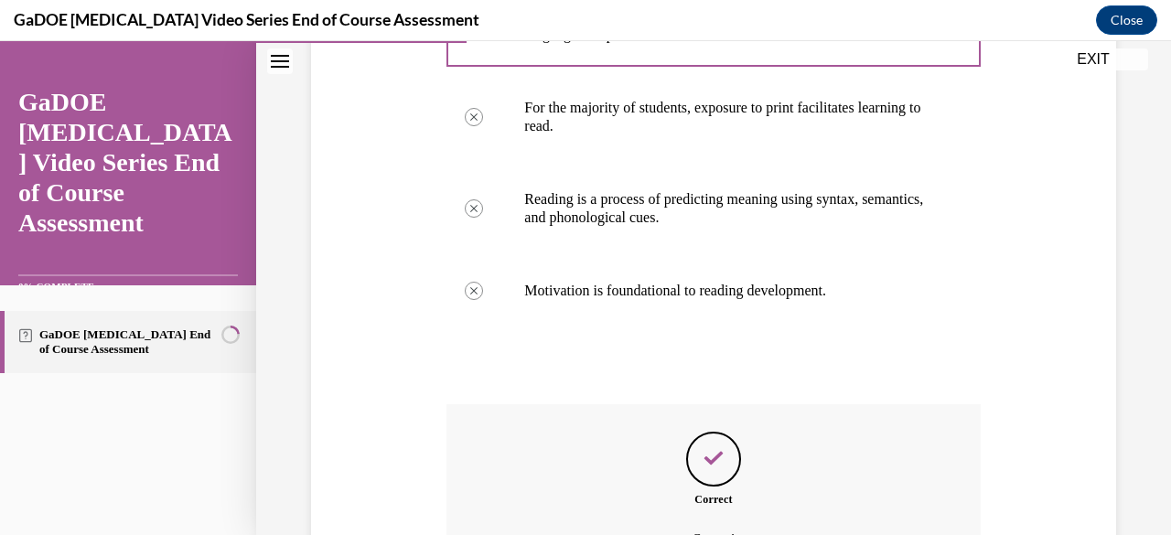
scroll to position [631, 0]
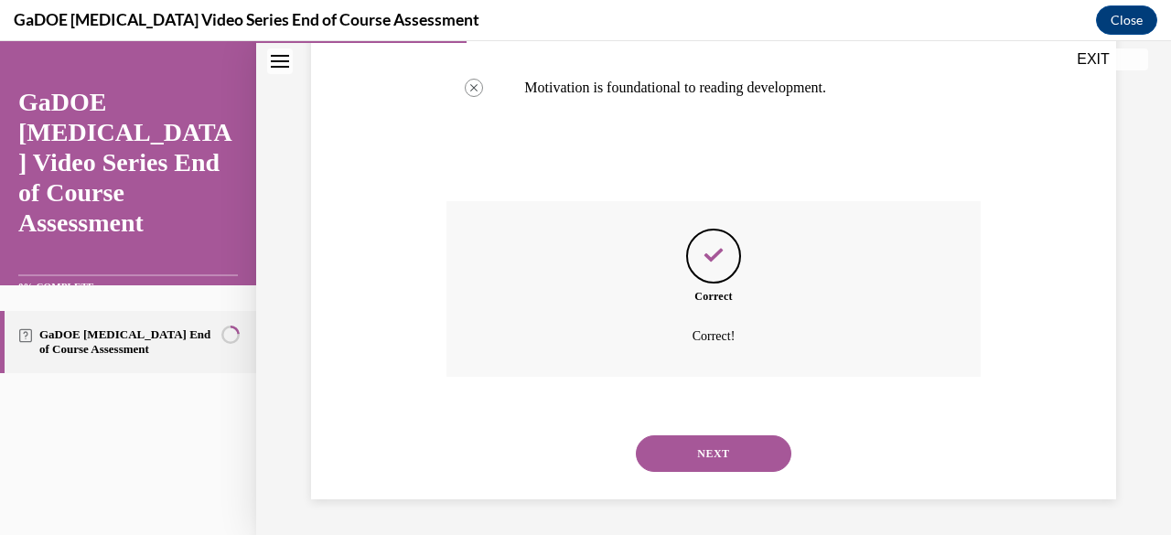
click at [732, 456] on button "NEXT" at bounding box center [713, 453] width 155 height 37
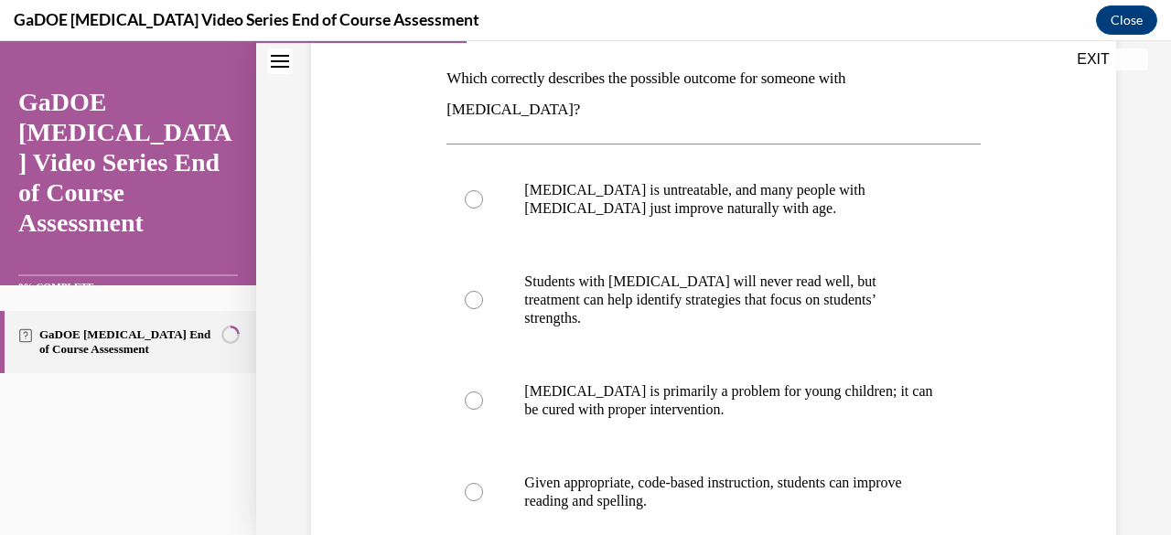
scroll to position [290, 0]
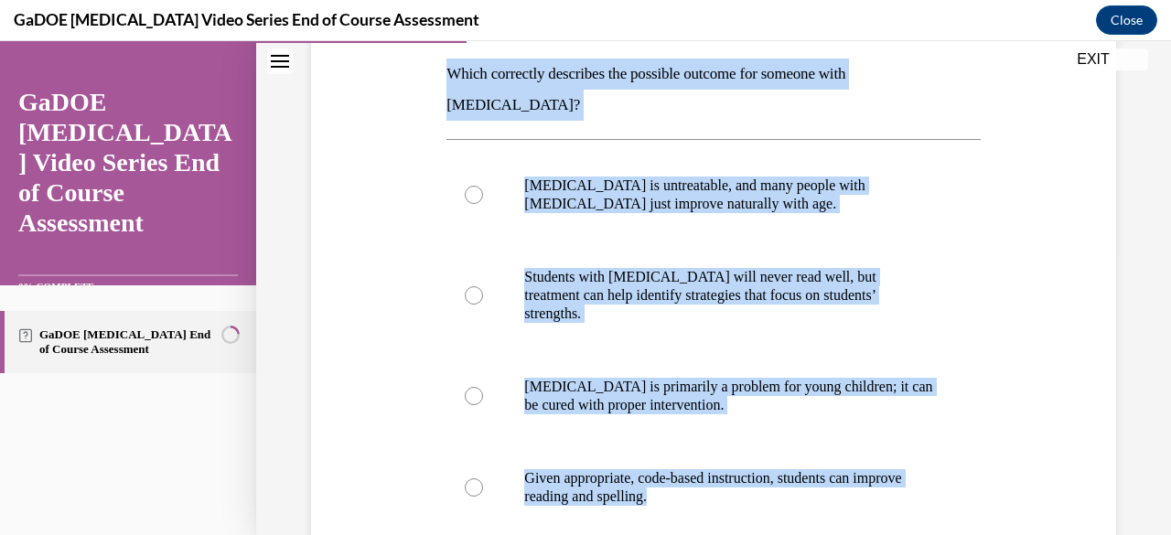
drag, startPoint x: 761, startPoint y: 508, endPoint x: 435, endPoint y: 67, distance: 548.8
click at [435, 67] on div "Question 06/22 Which correctly describes the possible outcome for someone with …" at bounding box center [713, 334] width 814 height 851
copy div "Which correctly describes the possible outcome for someone with dyslexia? Dysle…"
click at [1052, 178] on div "Question 06/22 Which correctly describes the possible outcome for someone with …" at bounding box center [713, 334] width 814 height 851
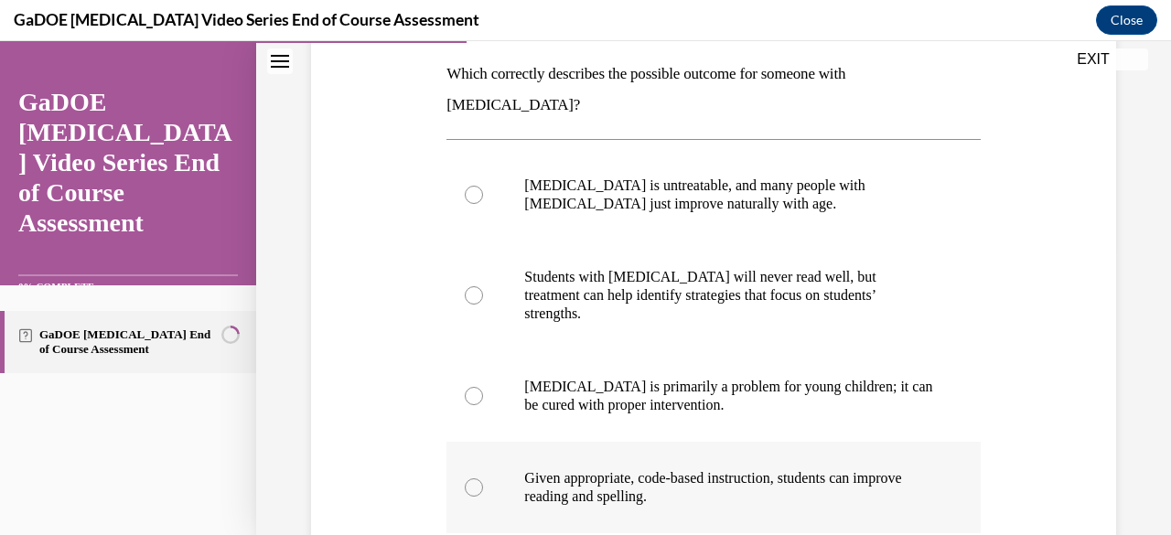
click at [470, 478] on div at bounding box center [474, 487] width 18 height 18
click at [470, 478] on input "Given appropriate, code-based instruction, students can improve reading and spe…" at bounding box center [474, 487] width 18 height 18
radio input "true"
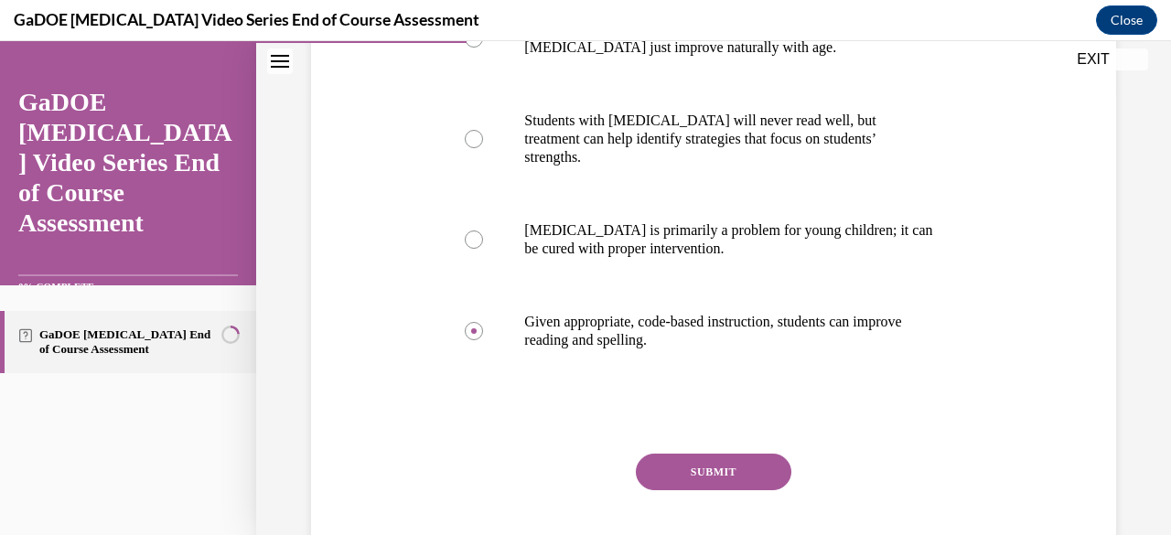
click at [733, 454] on button "SUBMIT" at bounding box center [713, 472] width 155 height 37
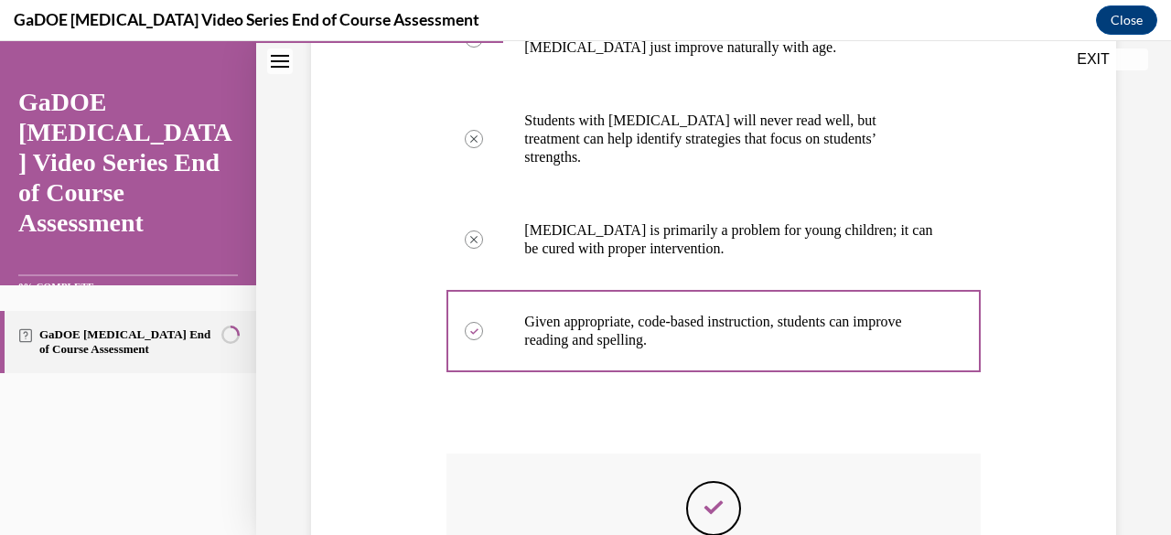
scroll to position [649, 0]
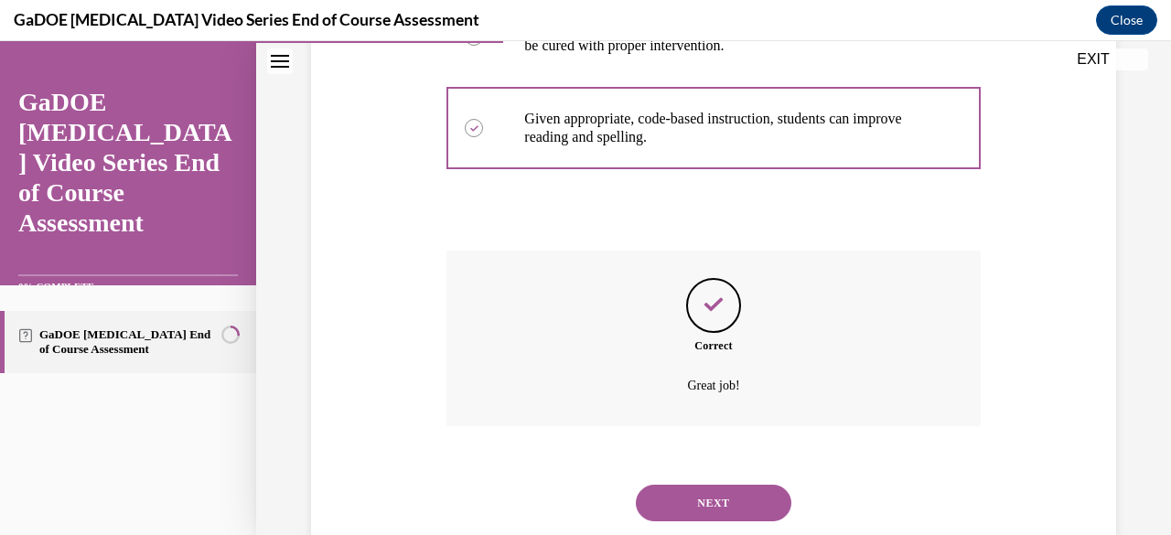
click at [691, 485] on button "NEXT" at bounding box center [713, 503] width 155 height 37
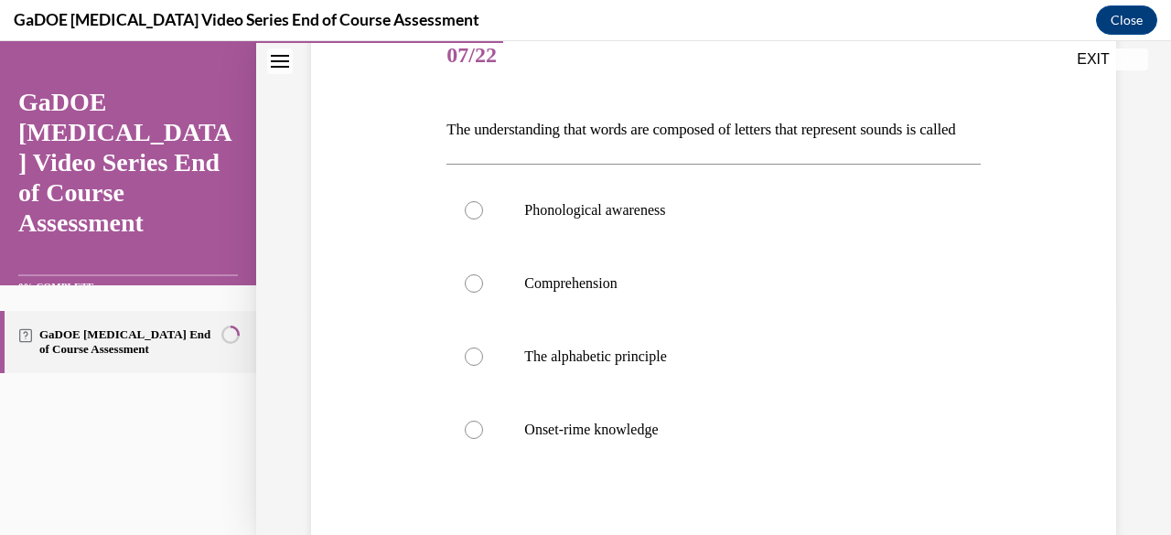
scroll to position [237, 0]
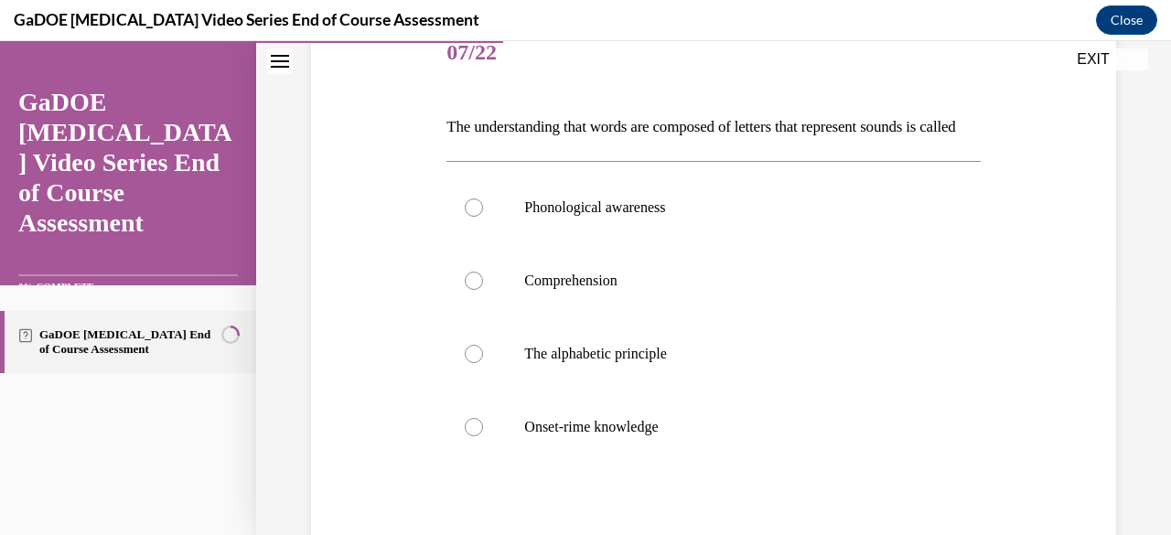
drag, startPoint x: 502, startPoint y: 158, endPoint x: 446, endPoint y: 129, distance: 63.0
click at [446, 129] on p "The understanding that words are composed of letters that represent sounds is c…" at bounding box center [712, 127] width 533 height 31
copy p "The understanding that words are composed of letters that represent sounds is c…"
click at [475, 363] on div at bounding box center [474, 354] width 18 height 18
click at [475, 363] on input "The alphabetic principle" at bounding box center [474, 354] width 18 height 18
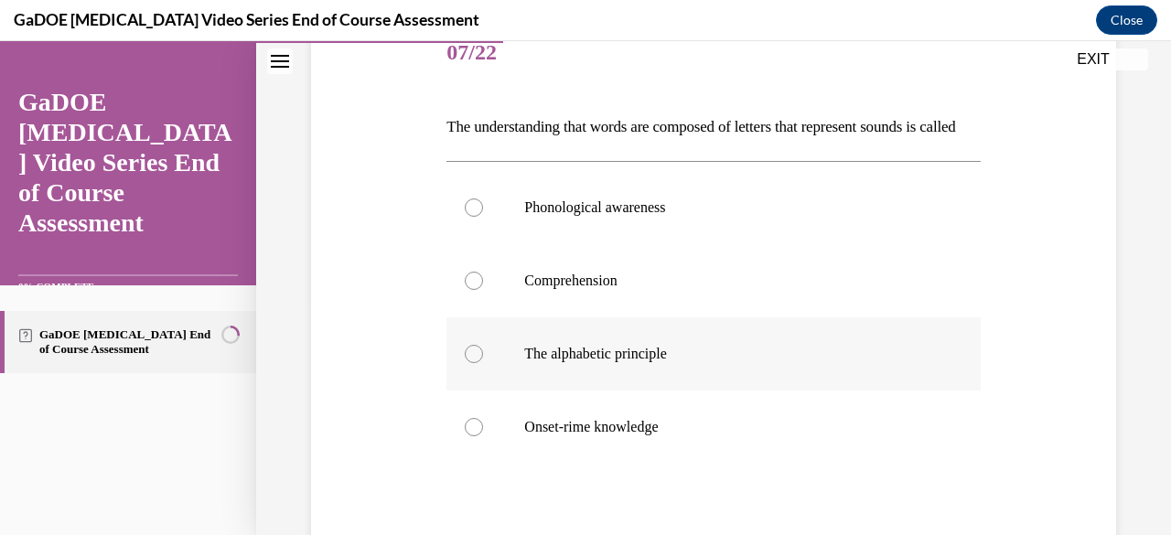
radio input "true"
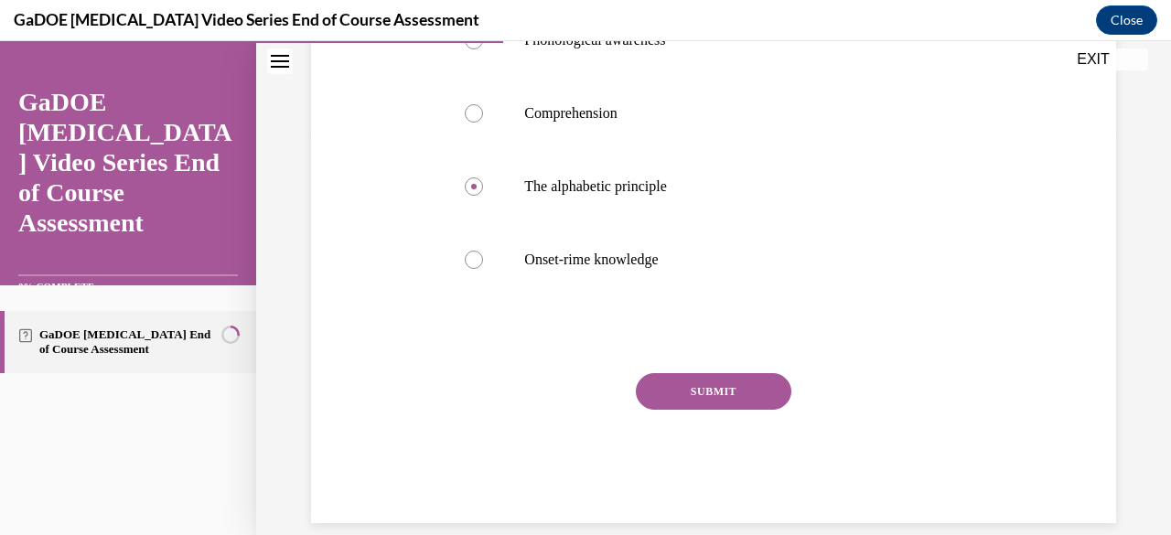
click at [712, 410] on button "SUBMIT" at bounding box center [713, 391] width 155 height 37
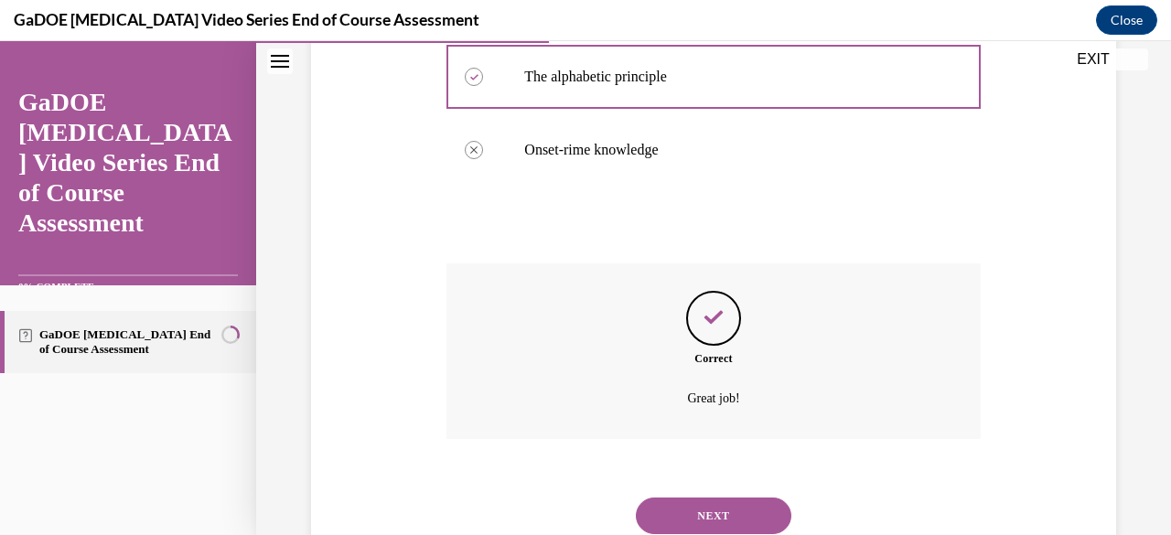
scroll to position [607, 0]
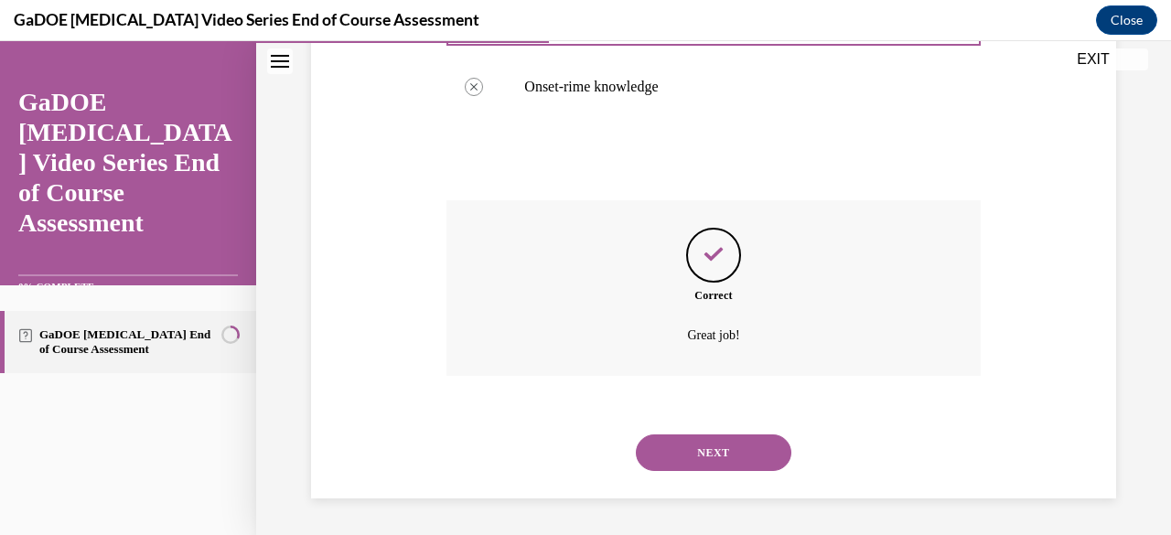
click at [717, 452] on button "NEXT" at bounding box center [713, 452] width 155 height 37
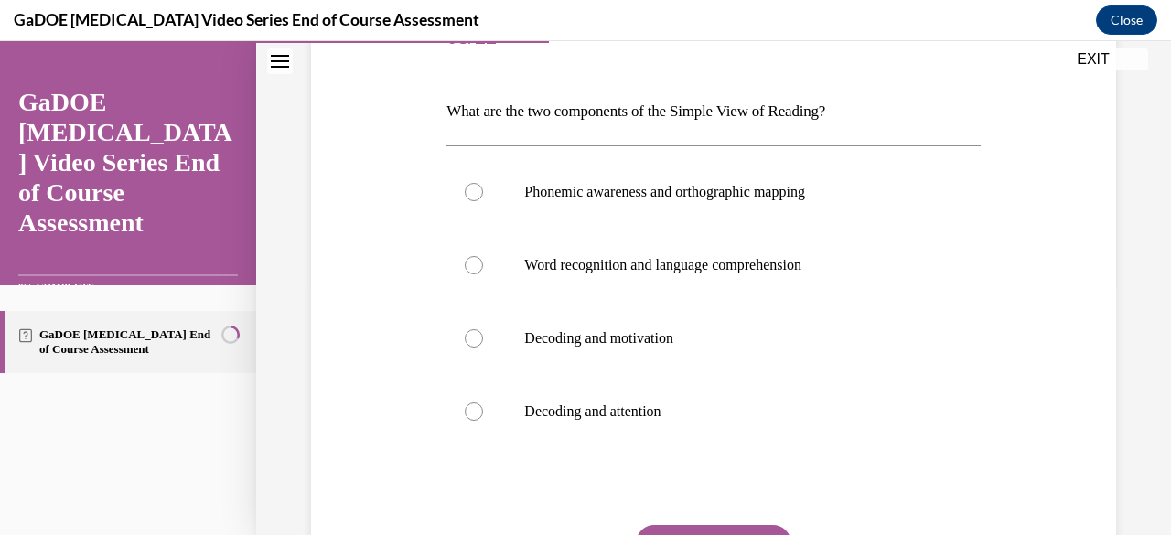
scroll to position [253, 0]
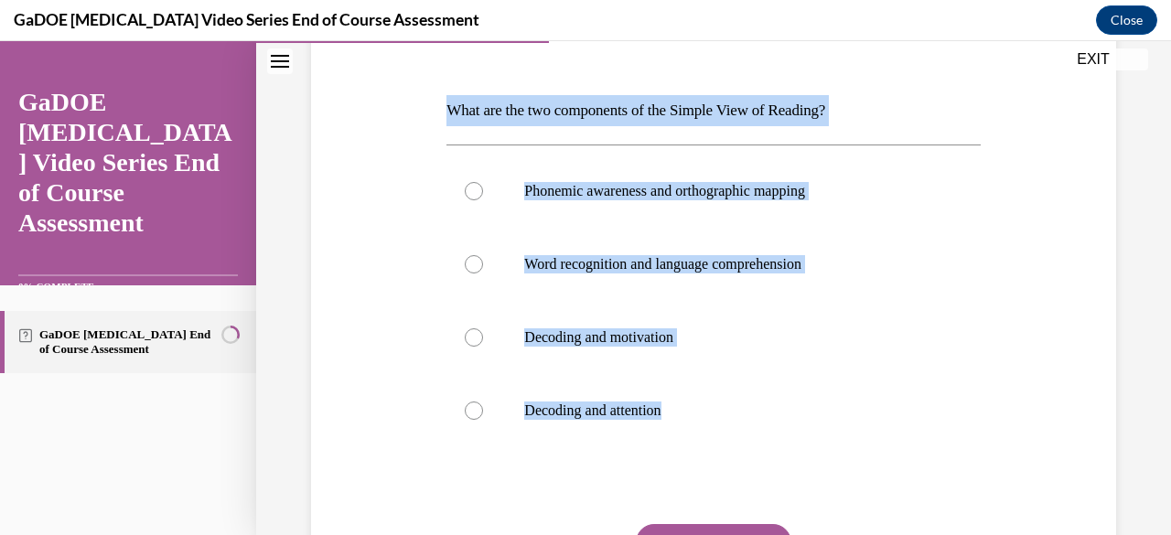
drag, startPoint x: 677, startPoint y: 459, endPoint x: 440, endPoint y: 109, distance: 422.9
click at [442, 109] on div "Question 08/22 What are the two components of the Simple View of Reading? Phone…" at bounding box center [713, 323] width 542 height 701
copy div "What are the two components of the Simple View of Reading? Phonemic awareness a…"
click at [469, 268] on div at bounding box center [474, 264] width 18 height 18
click at [469, 268] on input "Word recognition and language comprehension" at bounding box center [474, 264] width 18 height 18
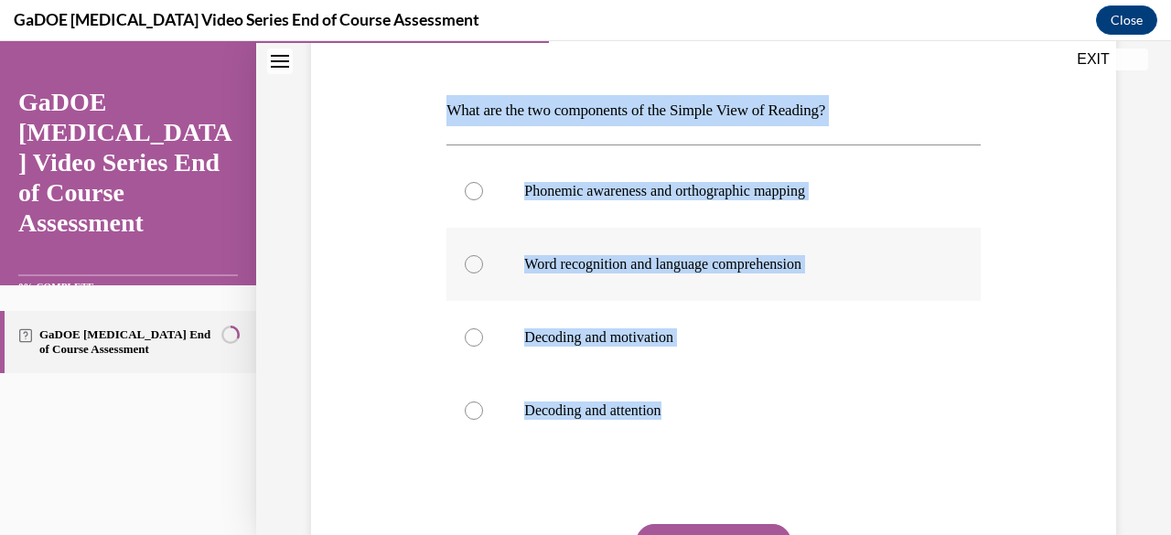
radio input "true"
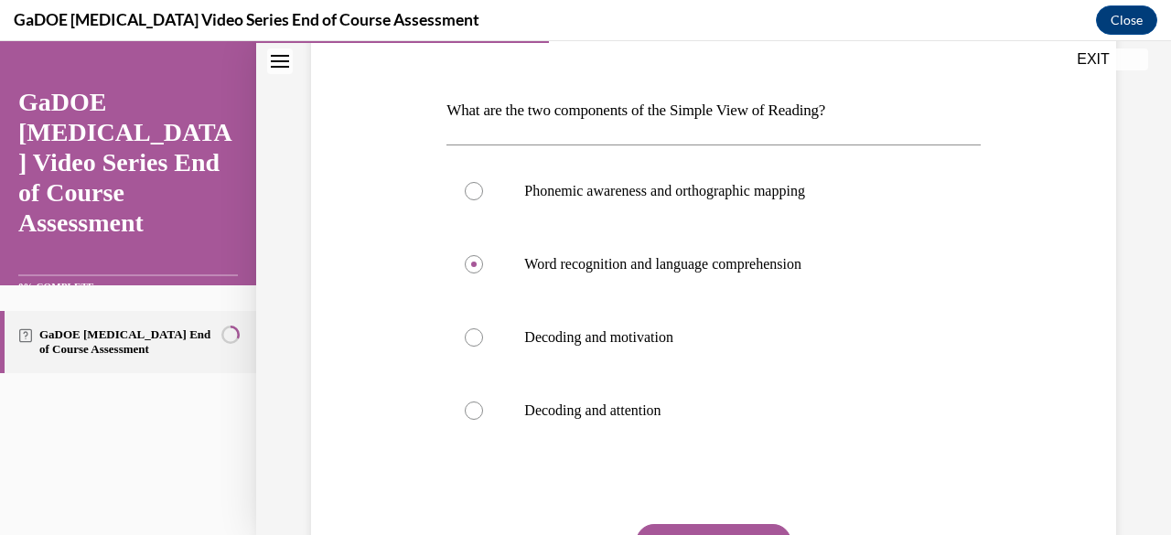
click at [720, 526] on button "SUBMIT" at bounding box center [713, 542] width 155 height 37
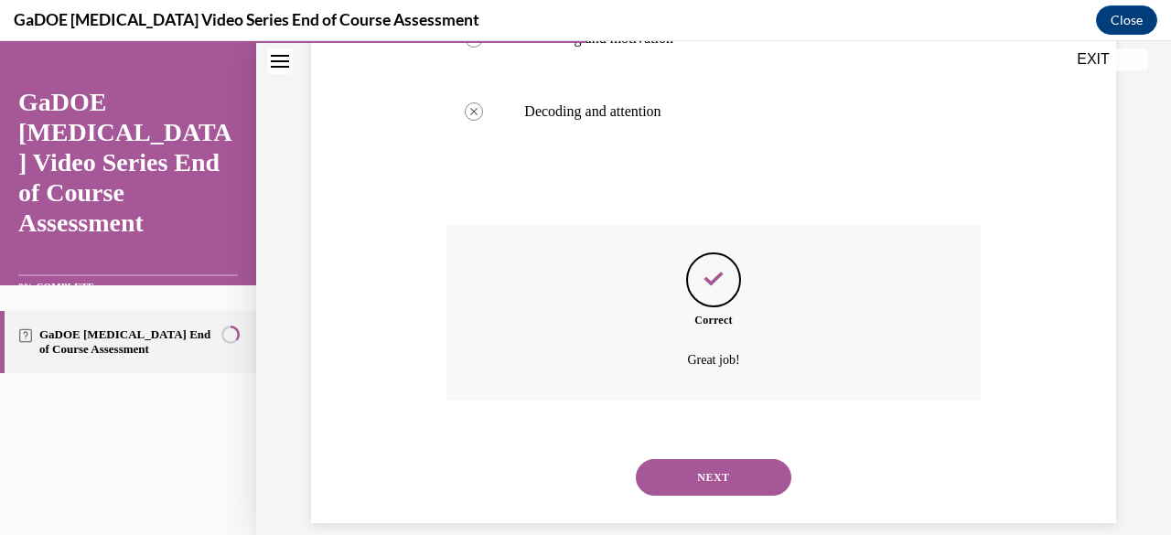
click at [672, 471] on button "NEXT" at bounding box center [713, 477] width 155 height 37
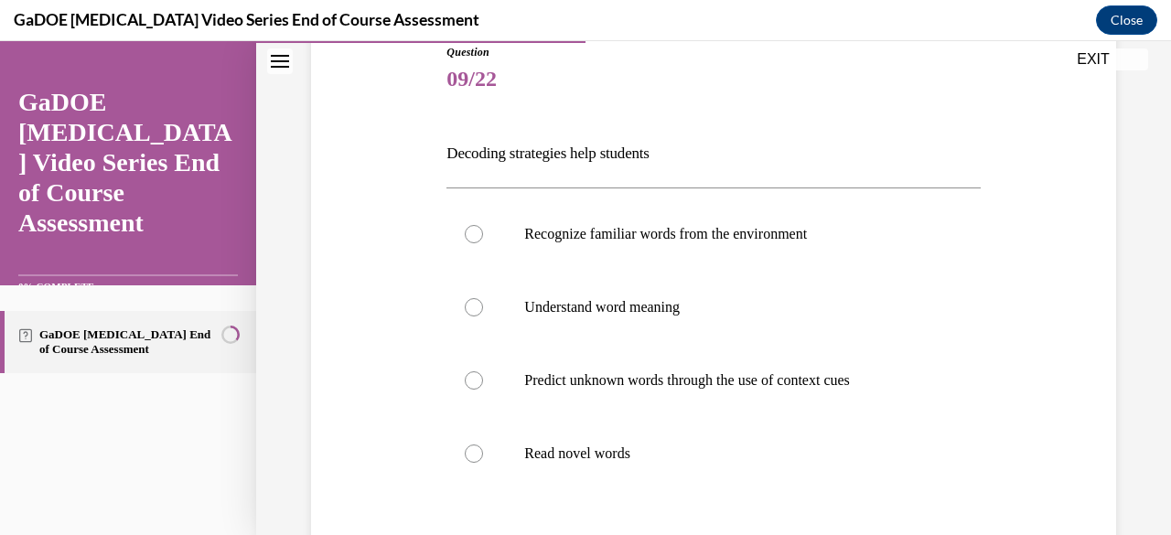
scroll to position [214, 0]
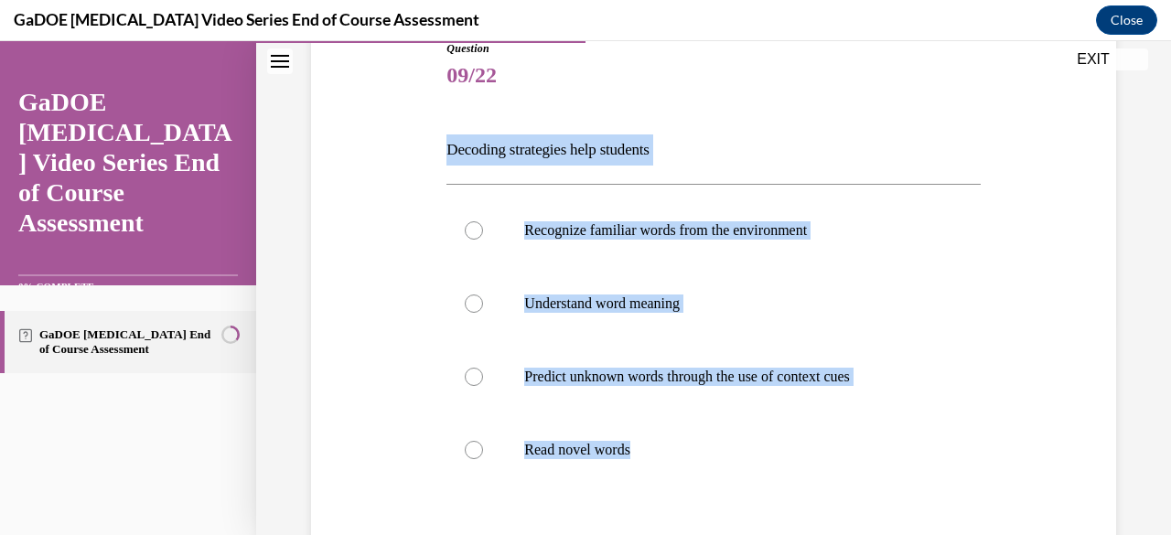
drag, startPoint x: 670, startPoint y: 517, endPoint x: 423, endPoint y: 149, distance: 442.9
click at [423, 149] on div "Question 09/22 Decoding strategies help students Recognize familiar words from …" at bounding box center [713, 349] width 814 height 728
click at [1074, 228] on div "Question 09/22 Decoding strategies help students Recognize familiar words from …" at bounding box center [713, 349] width 814 height 728
drag, startPoint x: 639, startPoint y: 498, endPoint x: 440, endPoint y: 140, distance: 410.2
click at [442, 140] on div "Question 09/22 Decoding strategies help students Recognize familiar words from …" at bounding box center [713, 363] width 542 height 701
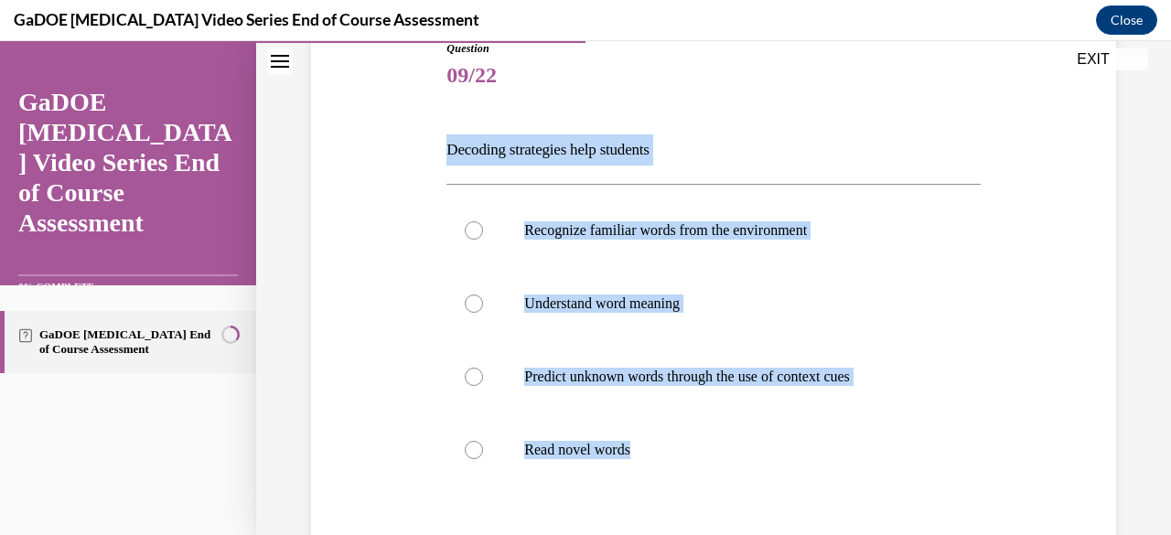
copy div "Decoding strategies help students Recognize familiar words from the environment…"
click at [475, 447] on div at bounding box center [474, 450] width 18 height 18
click at [475, 447] on input "Read novel words" at bounding box center [474, 450] width 18 height 18
radio input "true"
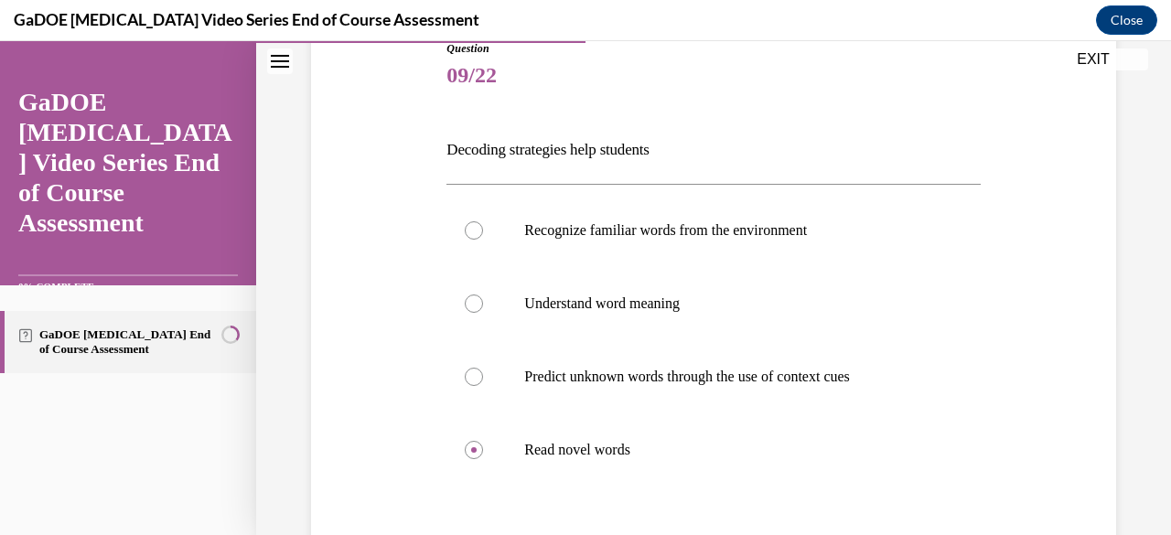
scroll to position [373, 0]
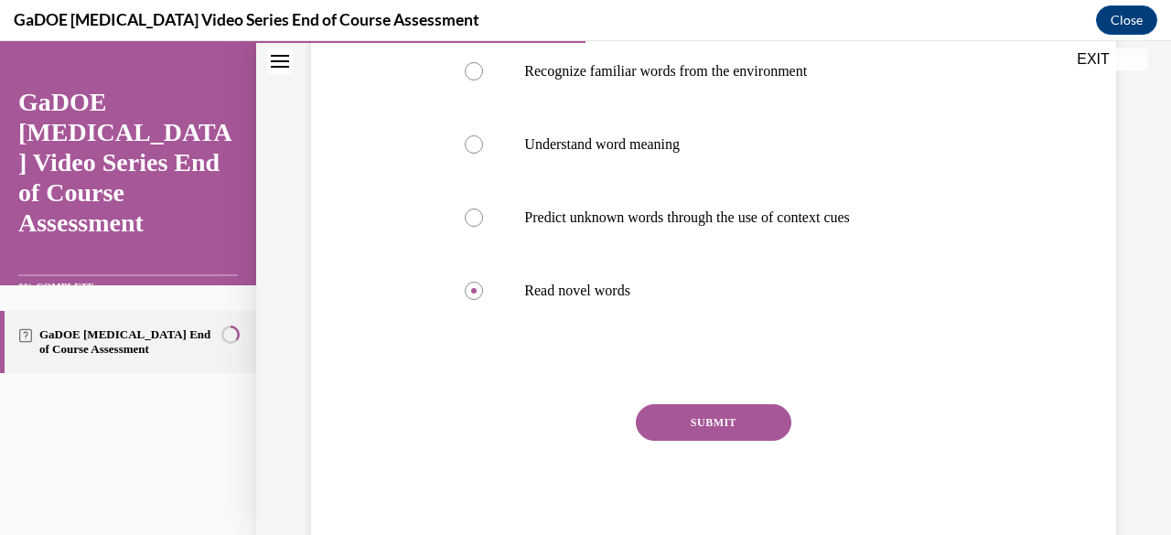
click at [695, 425] on button "SUBMIT" at bounding box center [713, 422] width 155 height 37
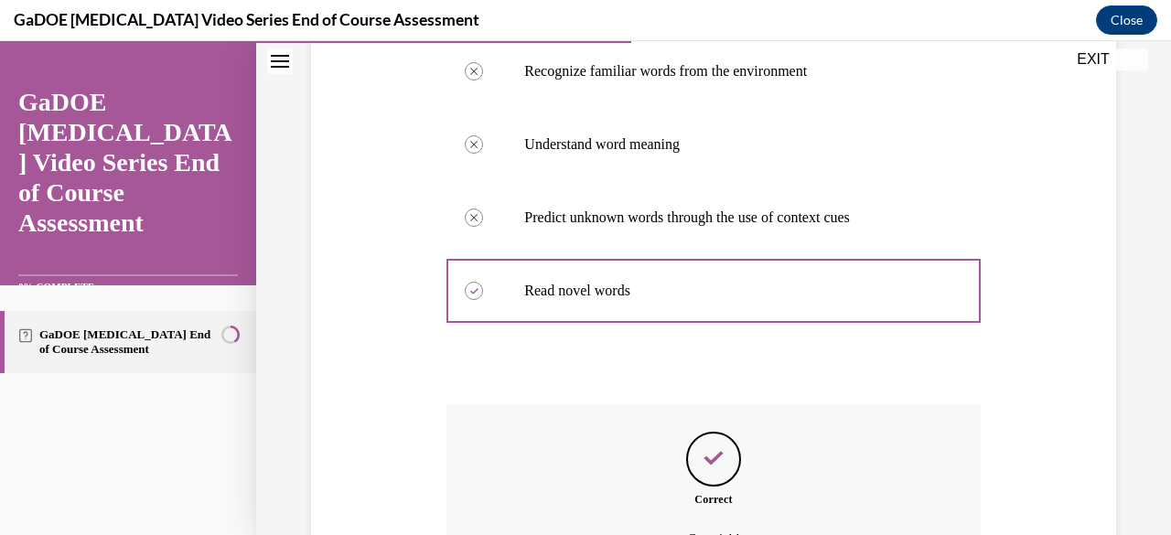
scroll to position [576, 0]
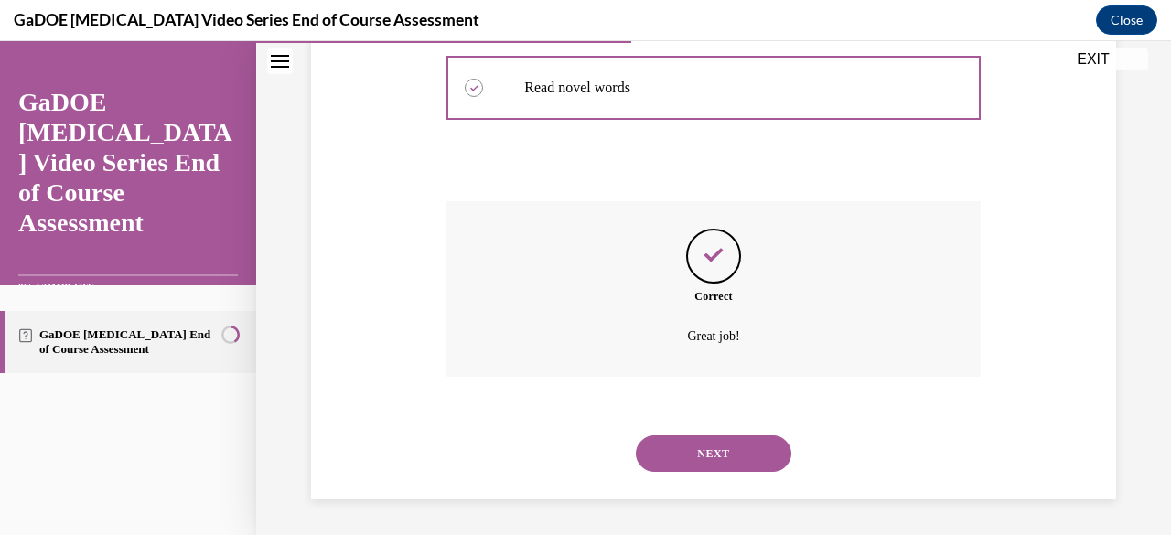
click at [727, 443] on button "NEXT" at bounding box center [713, 453] width 155 height 37
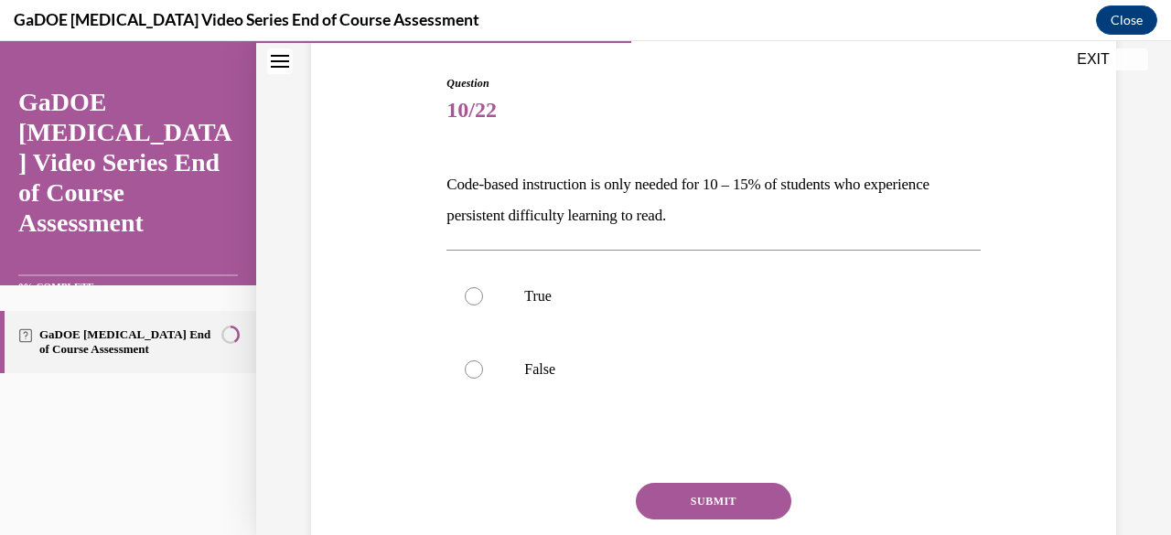
scroll to position [187, 0]
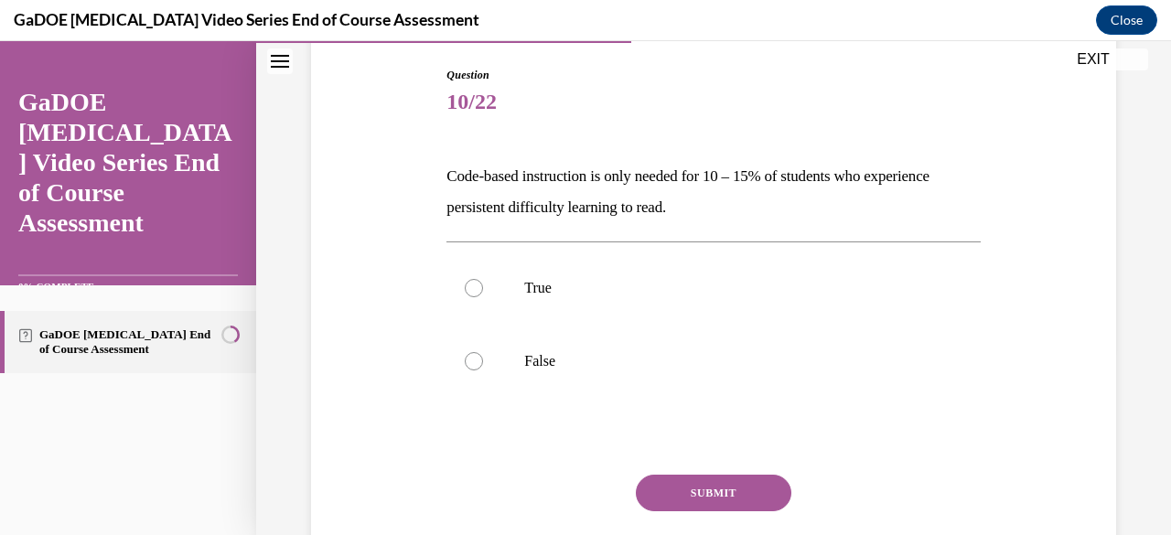
drag, startPoint x: 792, startPoint y: 200, endPoint x: 435, endPoint y: 155, distance: 359.5
click at [435, 155] on div "Question 10/22 Code-based instruction is only needed for 10 – 15% of students w…" at bounding box center [713, 318] width 814 height 613
copy p "Code-based instruction is only needed for 10 – 15% of students who experience p…"
click at [476, 356] on div at bounding box center [474, 361] width 18 height 18
click at [476, 356] on input "False" at bounding box center [474, 361] width 18 height 18
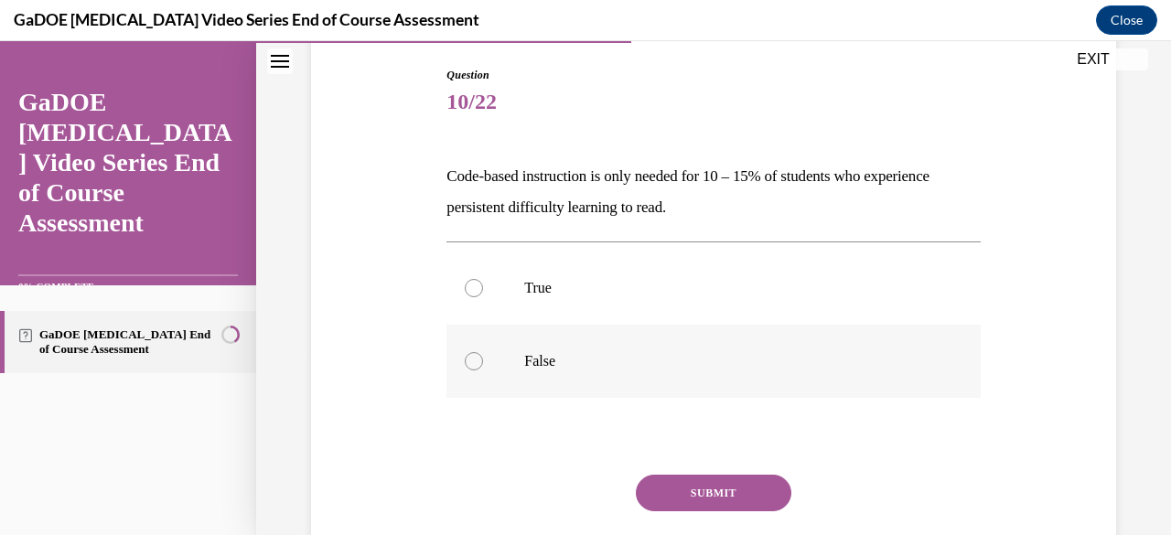
radio input "true"
click at [699, 487] on button "SUBMIT" at bounding box center [713, 493] width 155 height 37
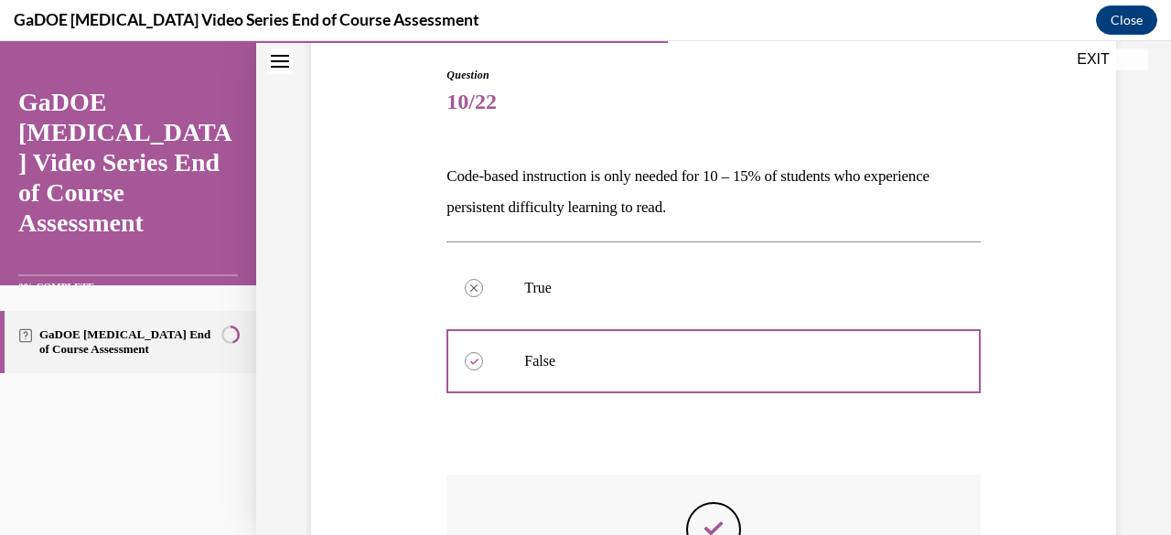
scroll to position [375, 0]
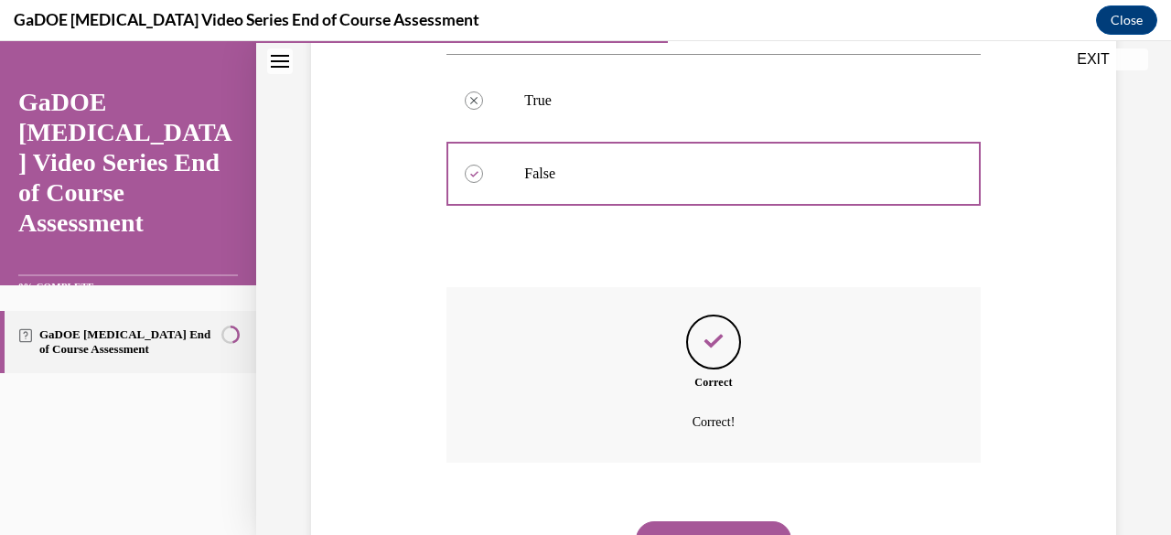
click at [744, 525] on button "NEXT" at bounding box center [713, 539] width 155 height 37
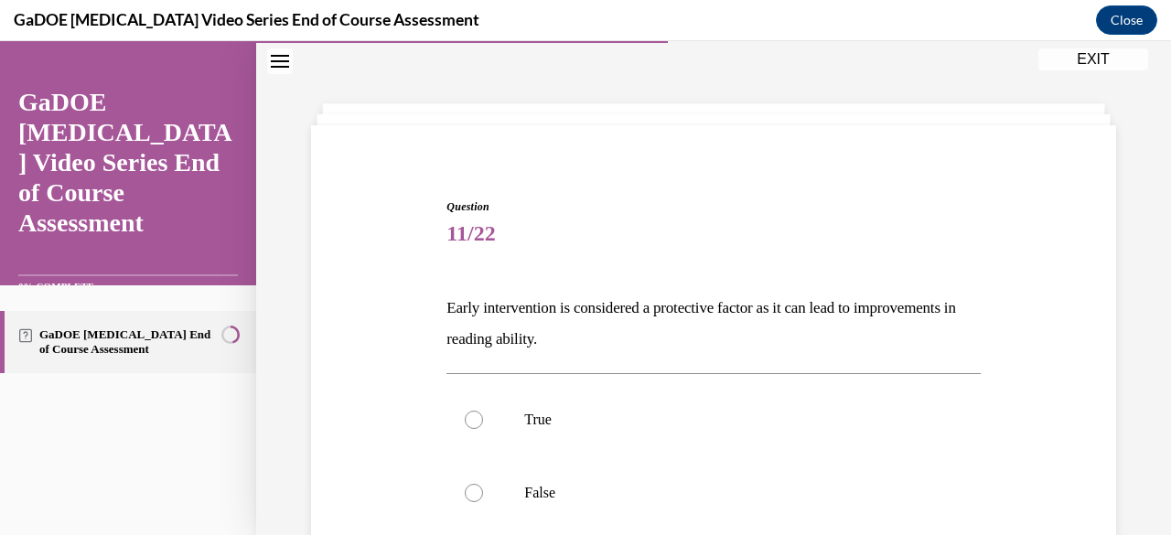
scroll to position [155, 0]
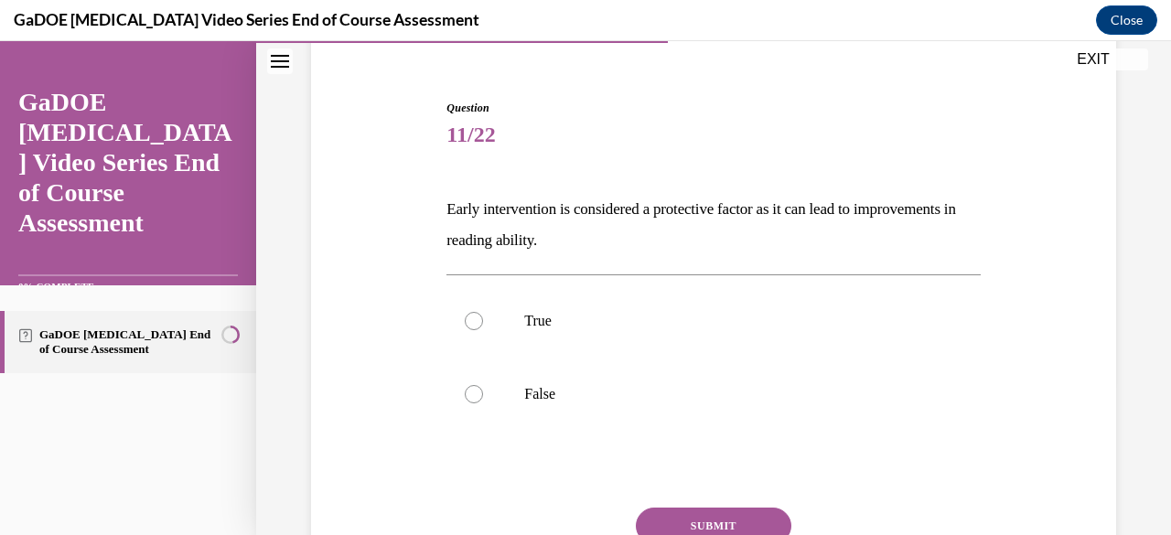
drag, startPoint x: 681, startPoint y: 239, endPoint x: 439, endPoint y: 217, distance: 243.4
click at [439, 217] on div "Question 11/22 Early intervention is considered a protective factor as it can l…" at bounding box center [713, 351] width 814 height 613
click at [459, 310] on label "True" at bounding box center [712, 320] width 533 height 73
click at [465, 312] on input "True" at bounding box center [474, 321] width 18 height 18
radio input "true"
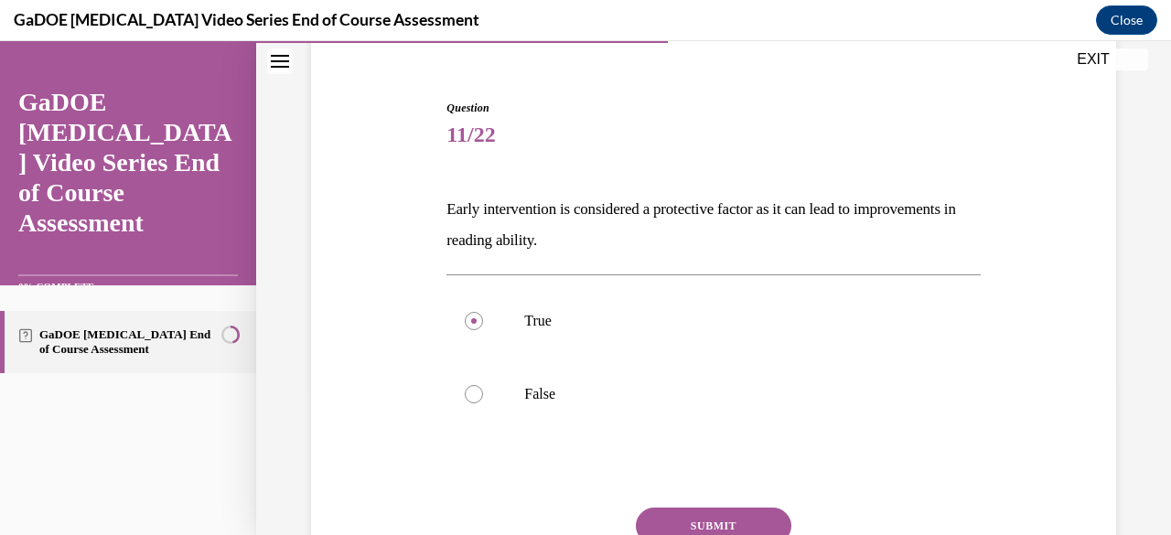
click at [669, 517] on button "SUBMIT" at bounding box center [713, 526] width 155 height 37
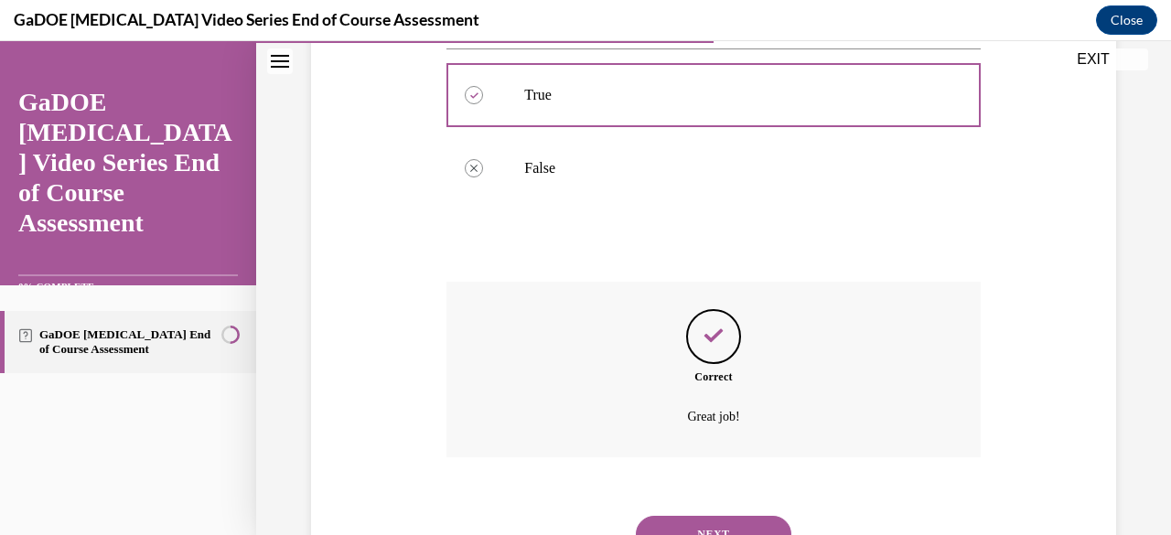
scroll to position [408, 0]
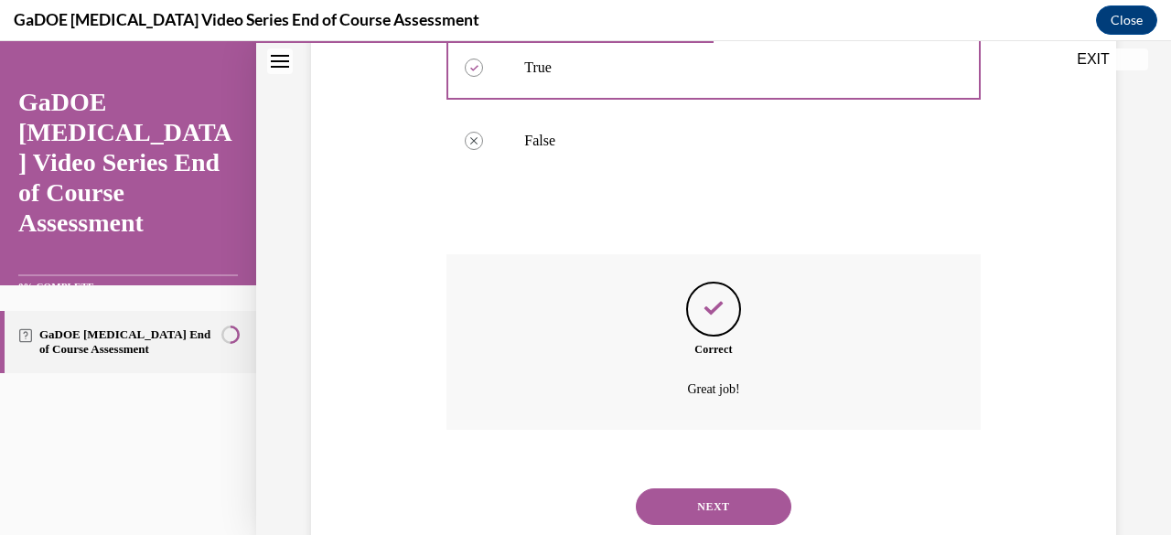
click at [693, 498] on button "NEXT" at bounding box center [713, 506] width 155 height 37
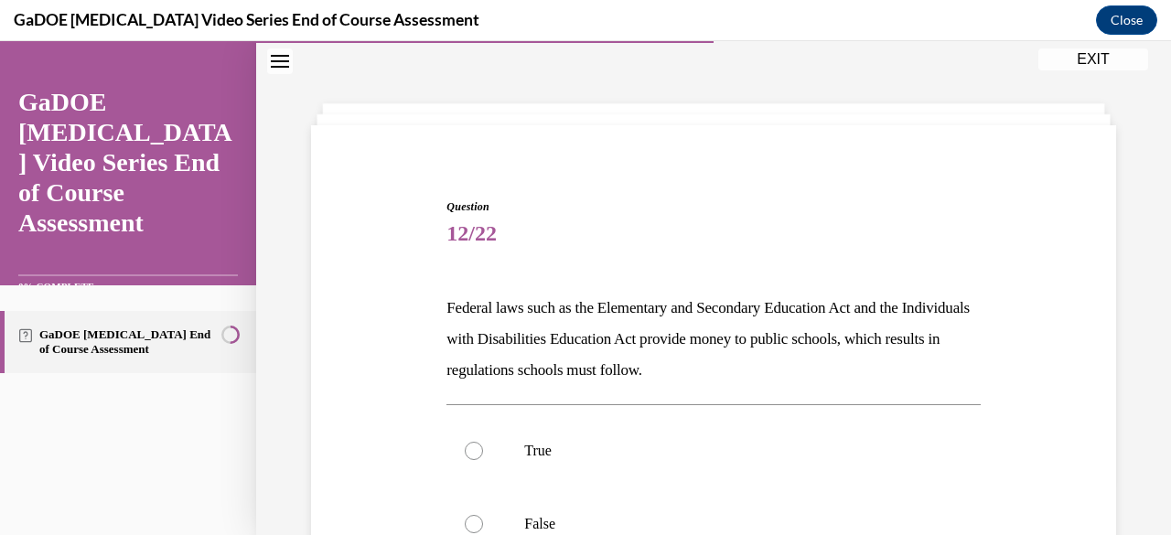
drag, startPoint x: 772, startPoint y: 374, endPoint x: 439, endPoint y: 313, distance: 338.5
click at [439, 313] on div "Question 12/22 Federal laws such as the Elementary and Secondary Education Act …" at bounding box center [713, 466] width 814 height 644
click at [477, 446] on div at bounding box center [474, 451] width 18 height 18
click at [477, 446] on input "True" at bounding box center [474, 451] width 18 height 18
radio input "true"
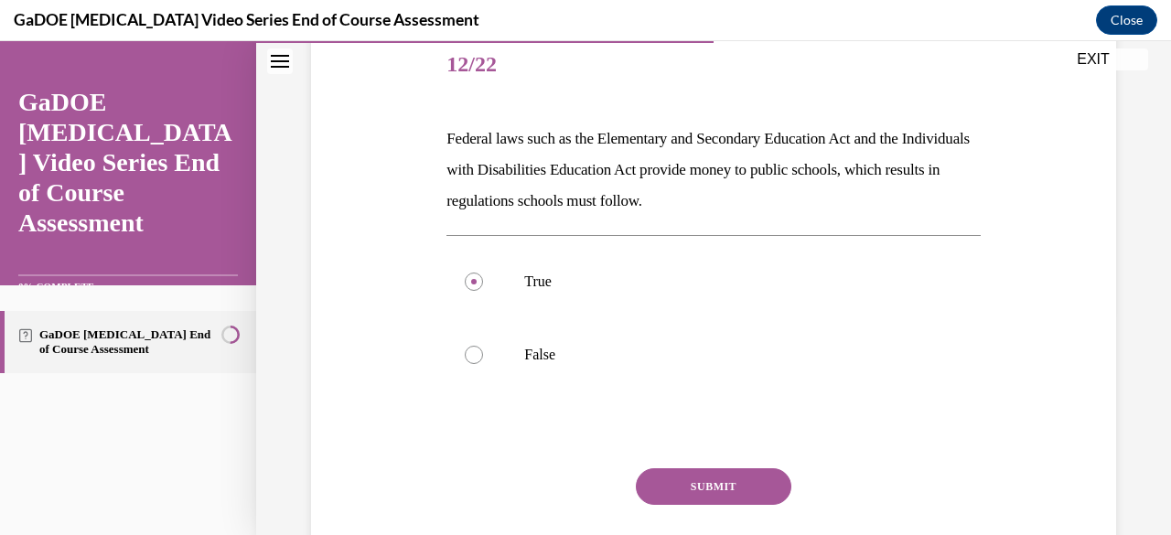
scroll to position [226, 0]
click at [739, 476] on button "SUBMIT" at bounding box center [713, 485] width 155 height 37
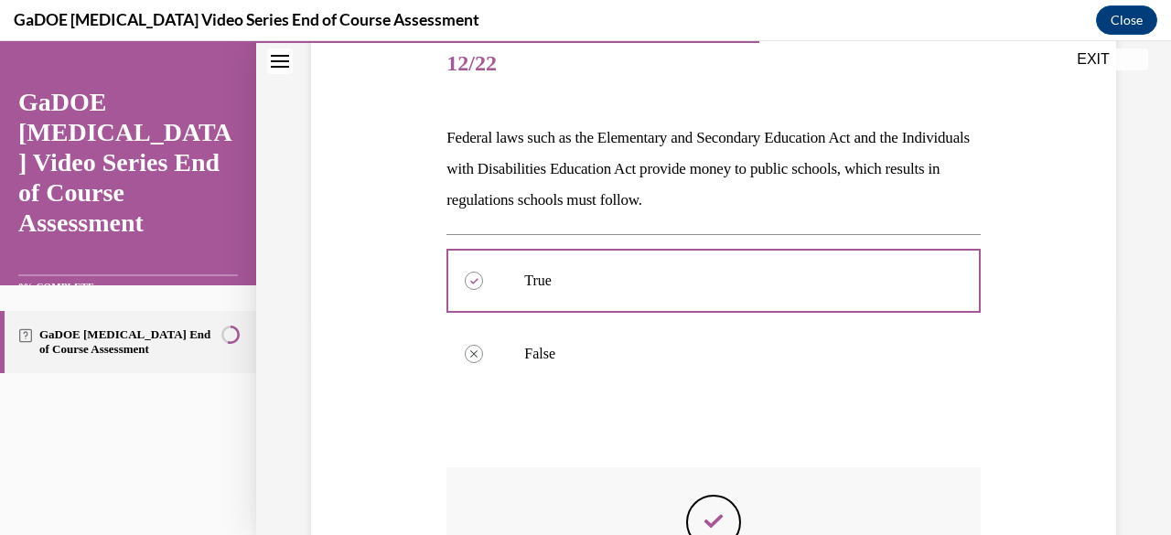
scroll to position [418, 0]
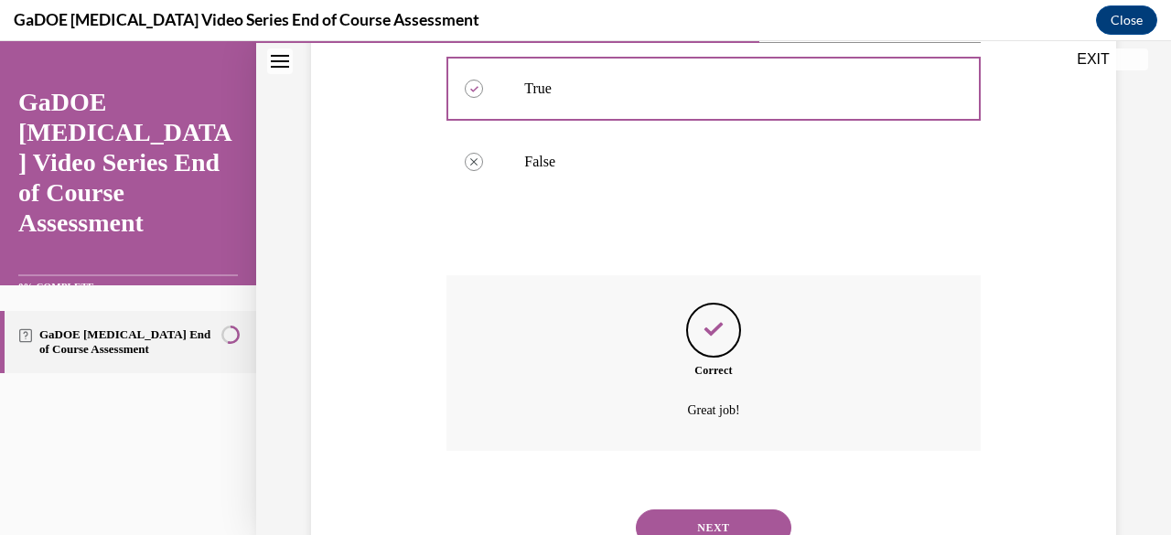
click at [750, 521] on button "NEXT" at bounding box center [713, 527] width 155 height 37
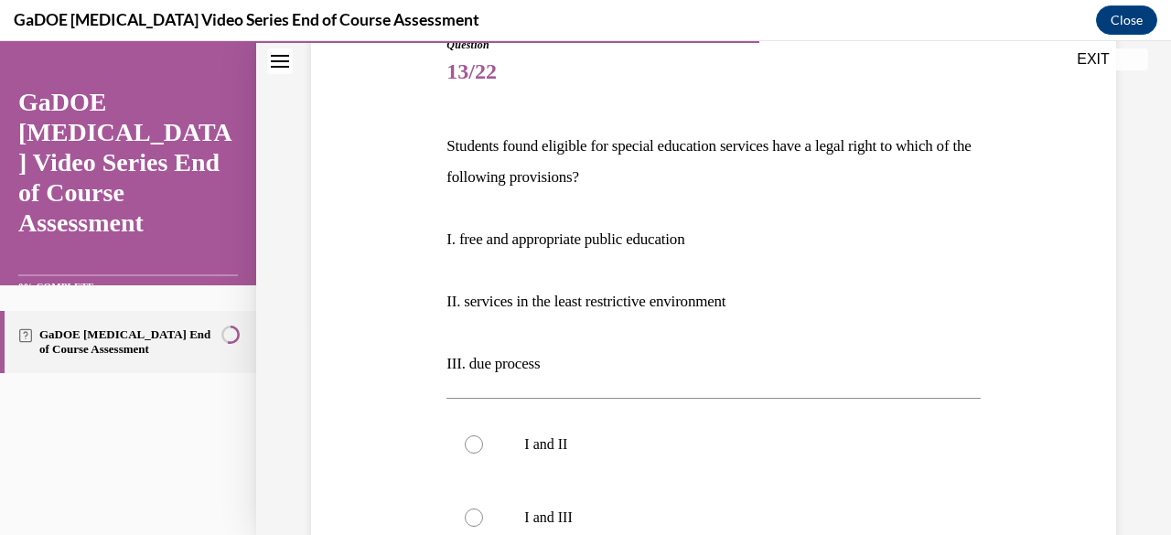
scroll to position [219, 0]
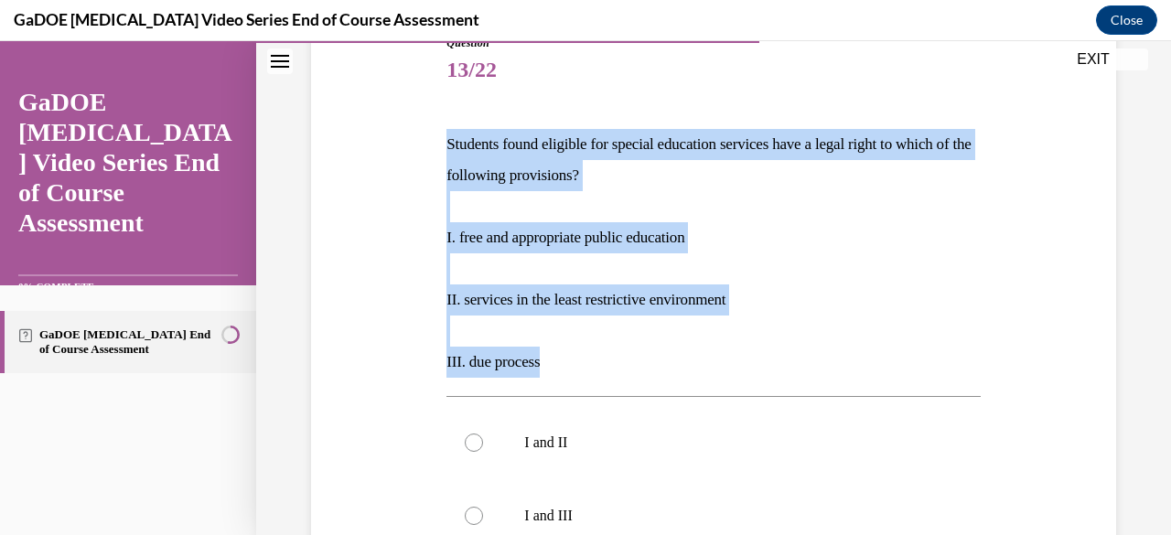
drag, startPoint x: 546, startPoint y: 364, endPoint x: 441, endPoint y: 136, distance: 250.8
click at [442, 136] on div "Question 13/22 Students found eligible for special education services have a le…" at bounding box center [713, 466] width 542 height 918
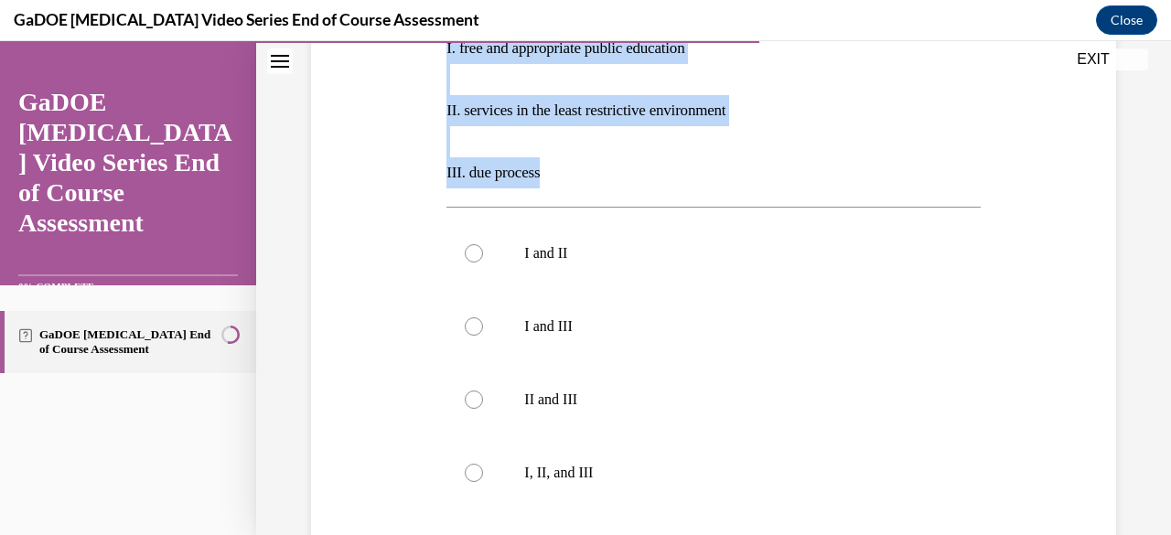
scroll to position [482, 0]
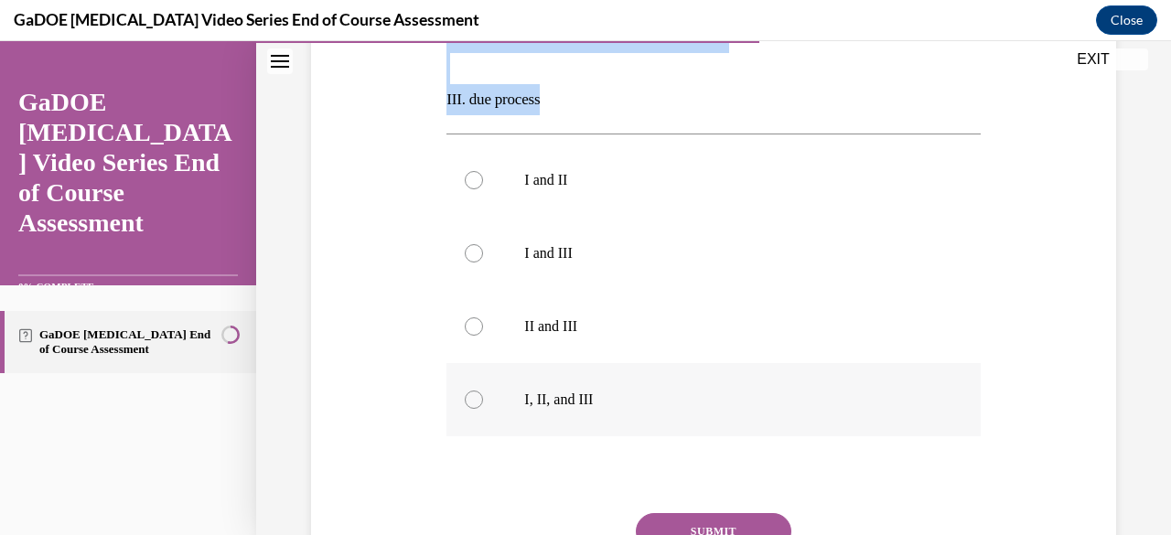
click at [477, 401] on div at bounding box center [474, 400] width 18 height 18
click at [477, 401] on input "I, II, and III" at bounding box center [474, 400] width 18 height 18
radio input "true"
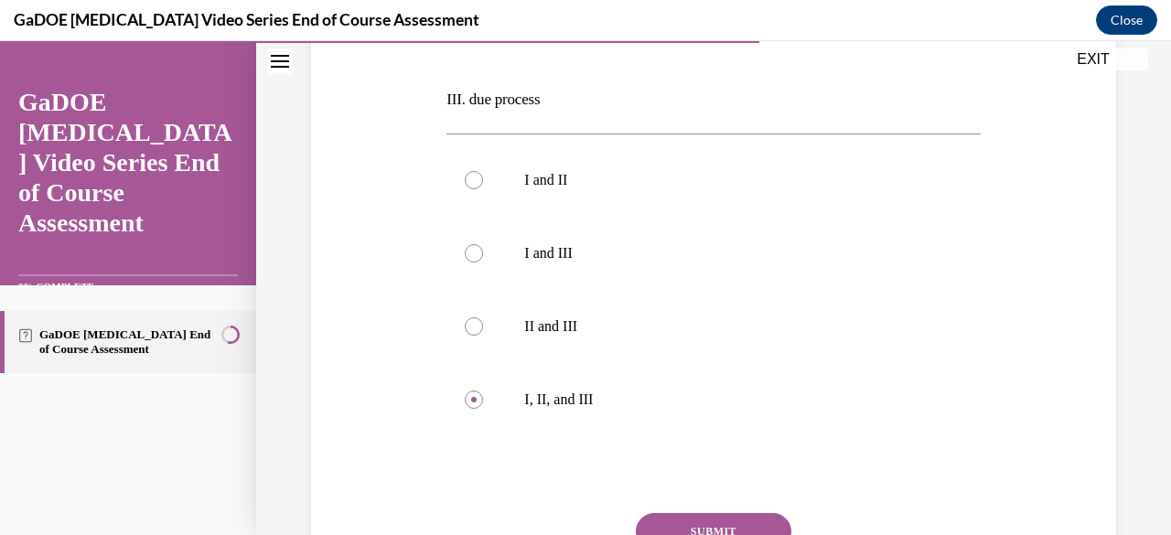
click at [685, 525] on button "SUBMIT" at bounding box center [713, 531] width 155 height 37
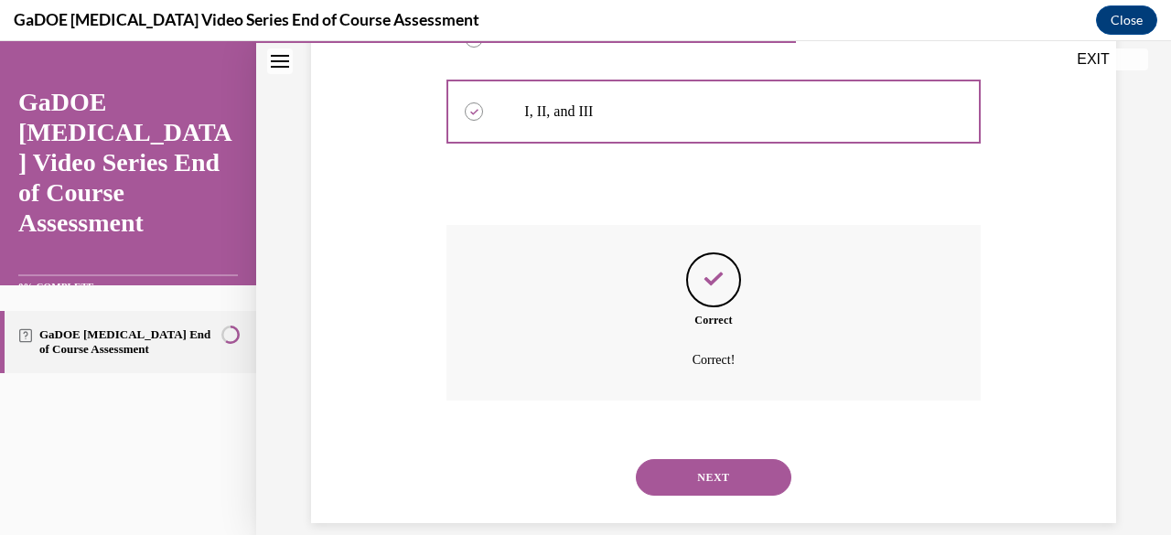
scroll to position [779, 0]
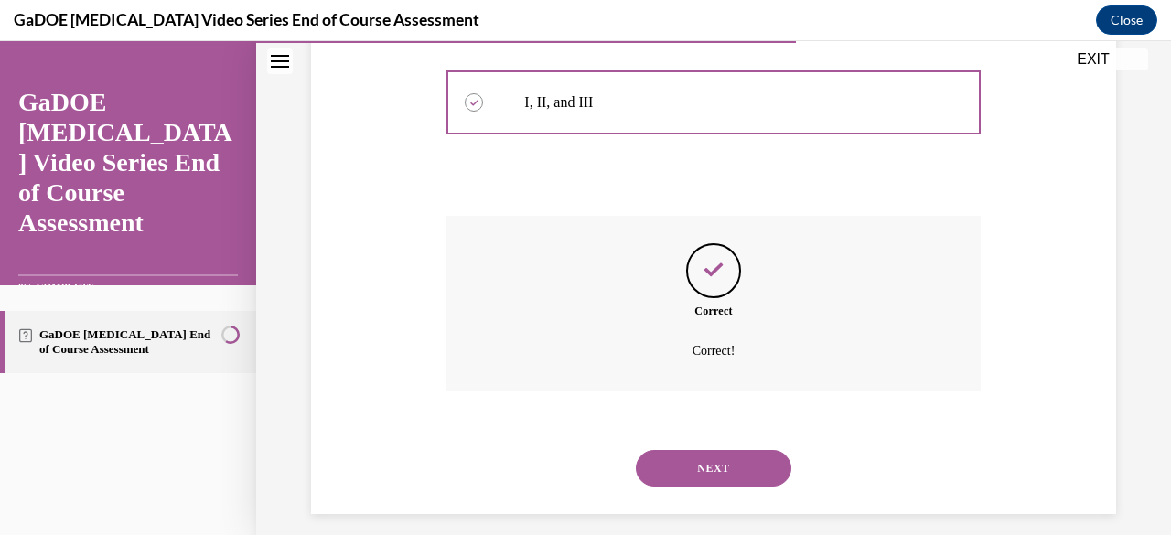
click at [730, 466] on button "NEXT" at bounding box center [713, 468] width 155 height 37
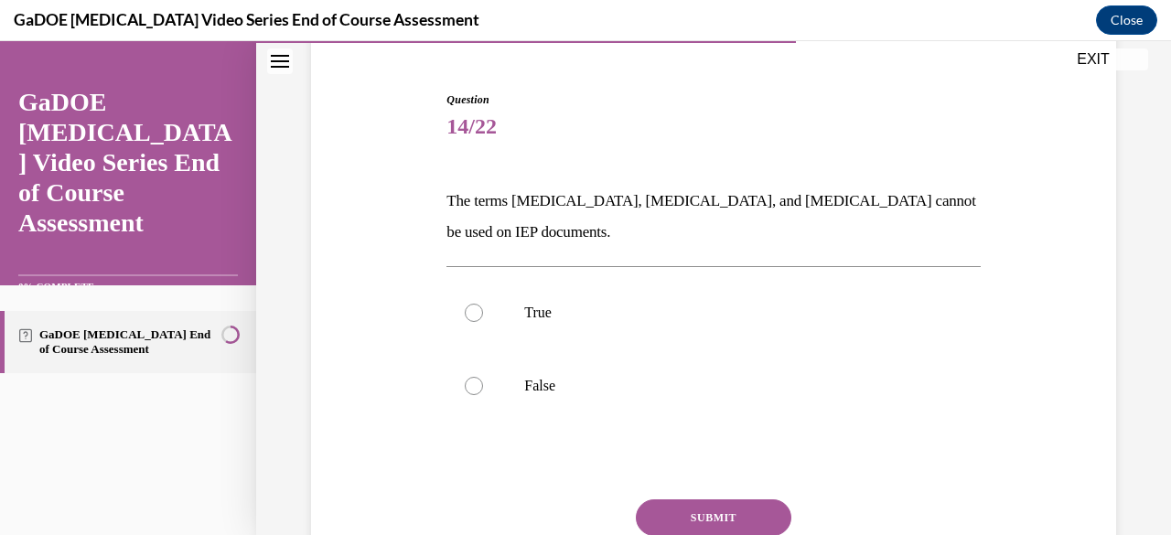
scroll to position [196, 0]
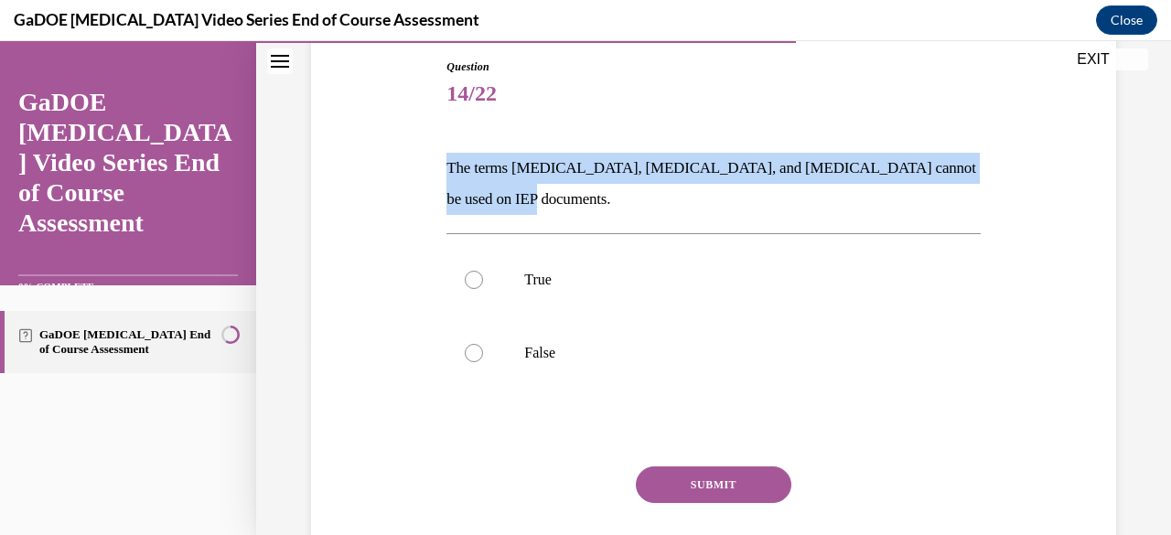
drag, startPoint x: 532, startPoint y: 198, endPoint x: 431, endPoint y: 173, distance: 104.7
click at [431, 173] on div "Question 14/22 The terms dyslexia, dyscalculia, and dysgraphia cannot be used o…" at bounding box center [713, 310] width 814 height 613
click at [469, 355] on div at bounding box center [474, 353] width 18 height 18
click at [469, 355] on input "False" at bounding box center [474, 353] width 18 height 18
radio input "true"
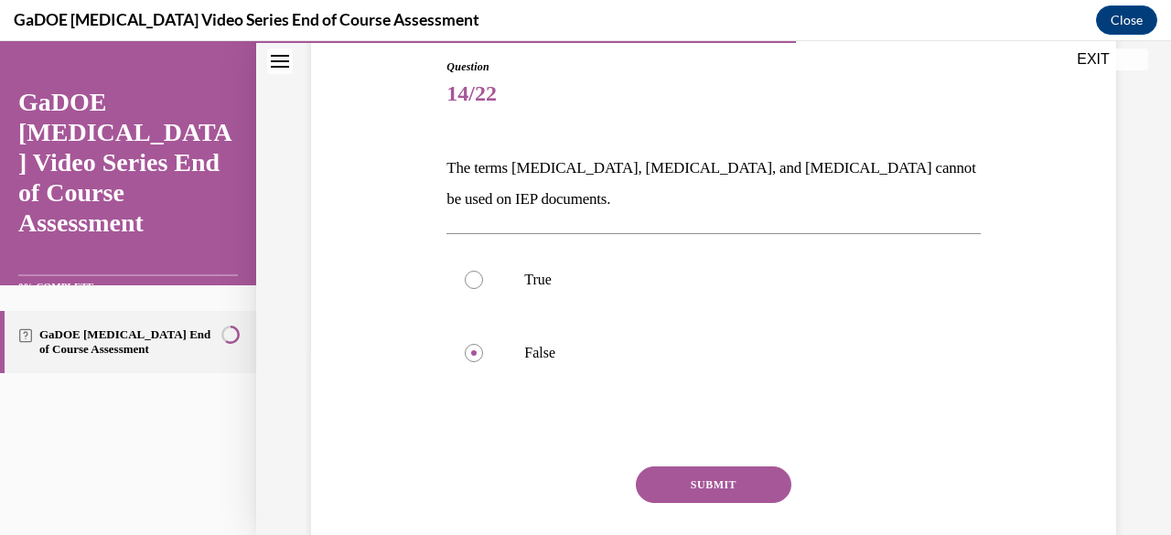
click at [680, 492] on button "SUBMIT" at bounding box center [713, 484] width 155 height 37
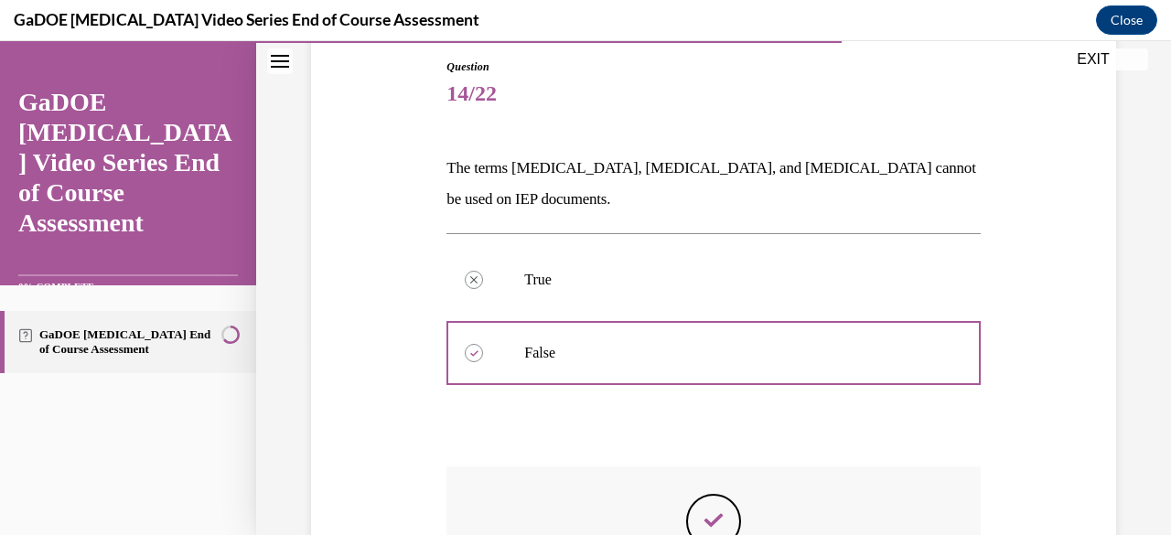
scroll to position [461, 0]
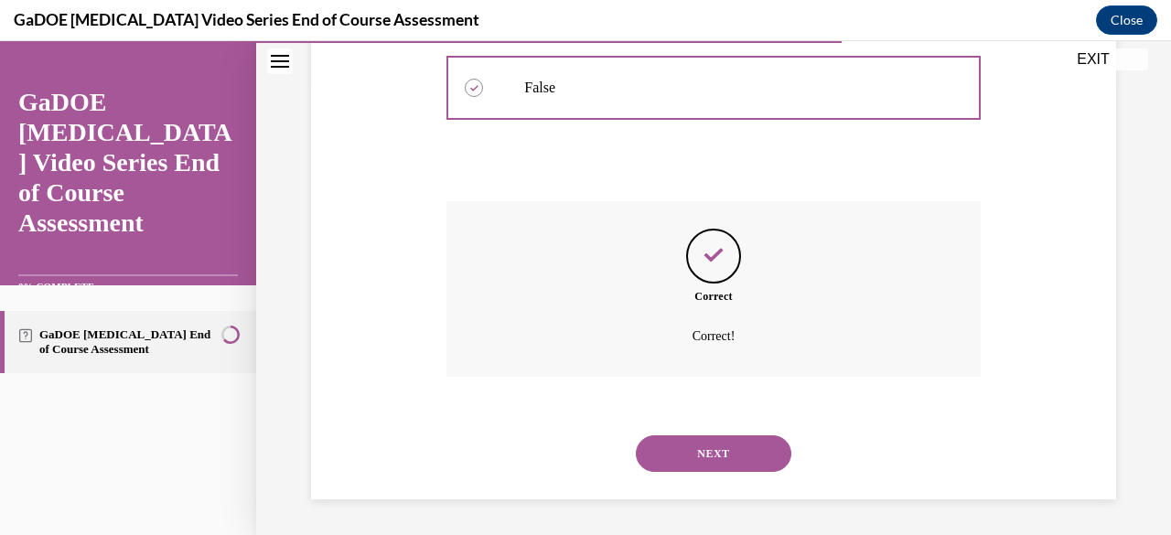
click at [662, 453] on button "NEXT" at bounding box center [713, 453] width 155 height 37
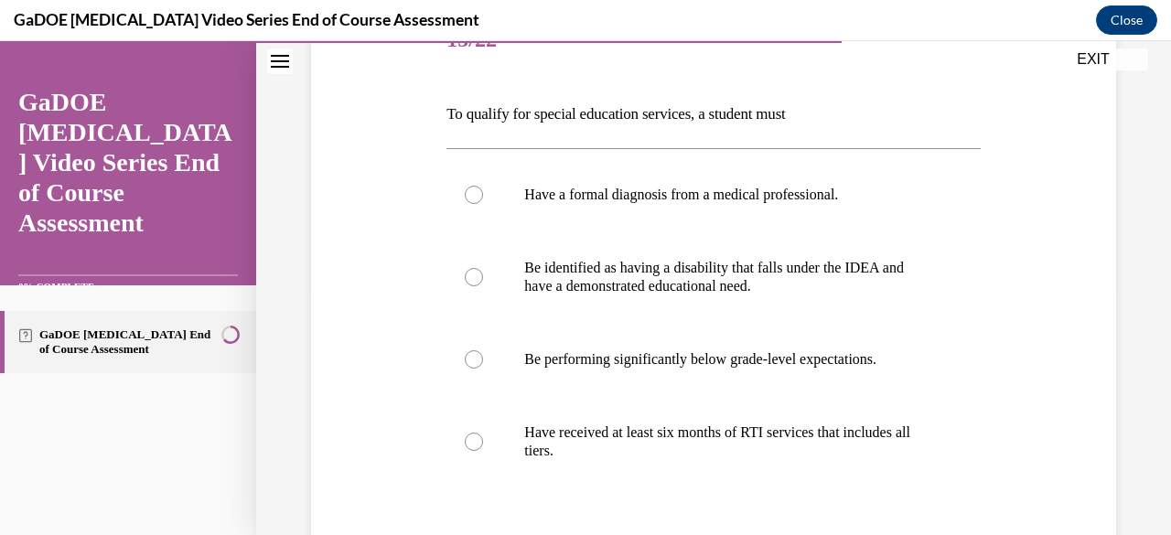
scroll to position [256, 0]
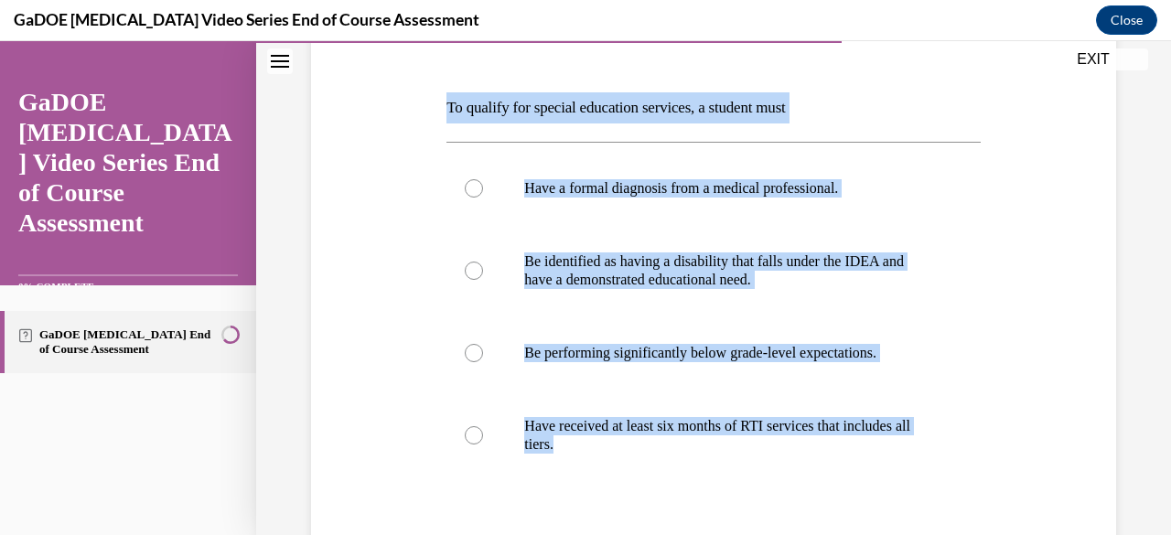
drag, startPoint x: 680, startPoint y: 498, endPoint x: 439, endPoint y: 104, distance: 461.5
click at [439, 104] on div "Question 15/22 To qualify for special education services, a student must Have a…" at bounding box center [713, 325] width 814 height 765
click at [470, 272] on div at bounding box center [474, 271] width 18 height 18
click at [470, 272] on input "Be identified as having a disability that falls under the IDEA and have a demon…" at bounding box center [474, 271] width 18 height 18
radio input "true"
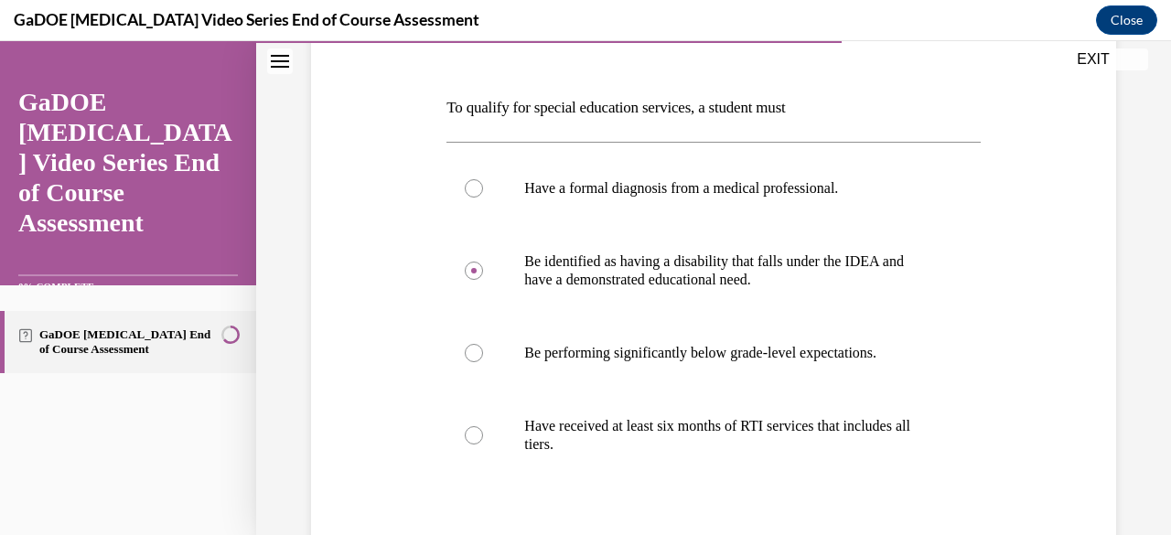
scroll to position [410, 0]
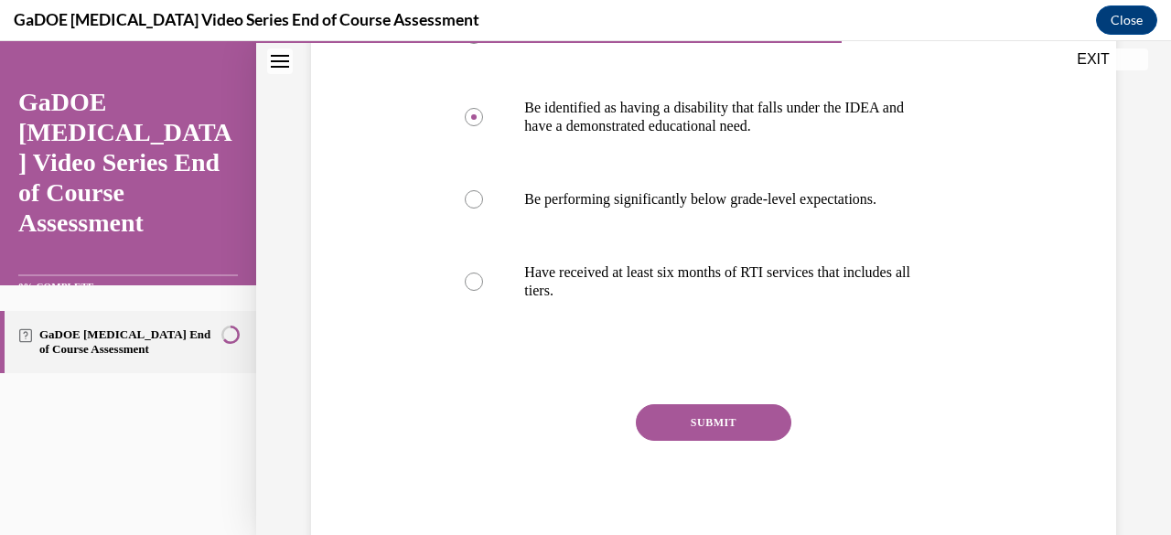
click at [703, 432] on button "SUBMIT" at bounding box center [713, 422] width 155 height 37
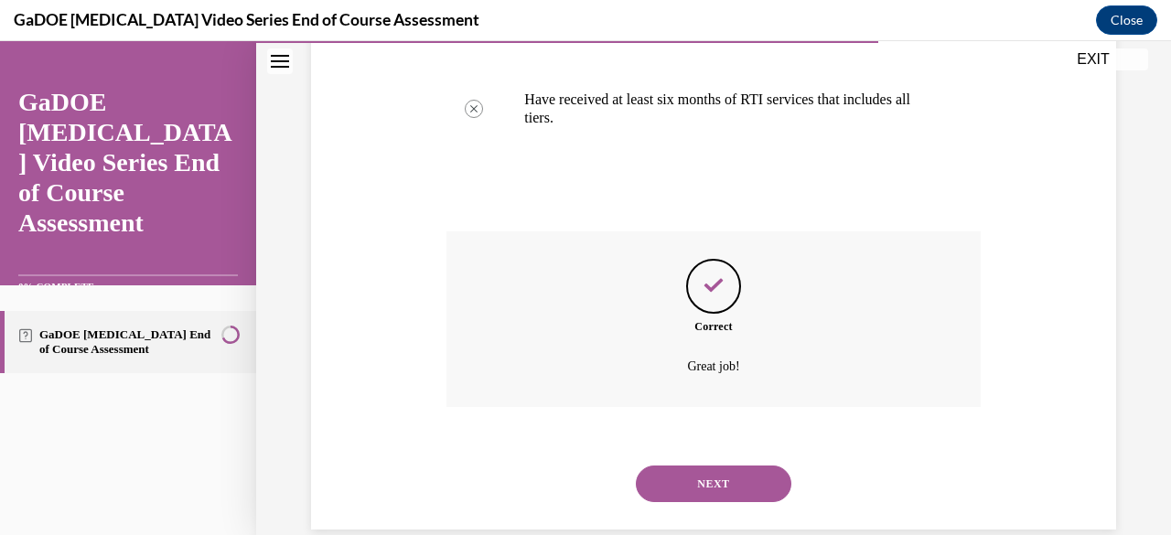
scroll to position [613, 0]
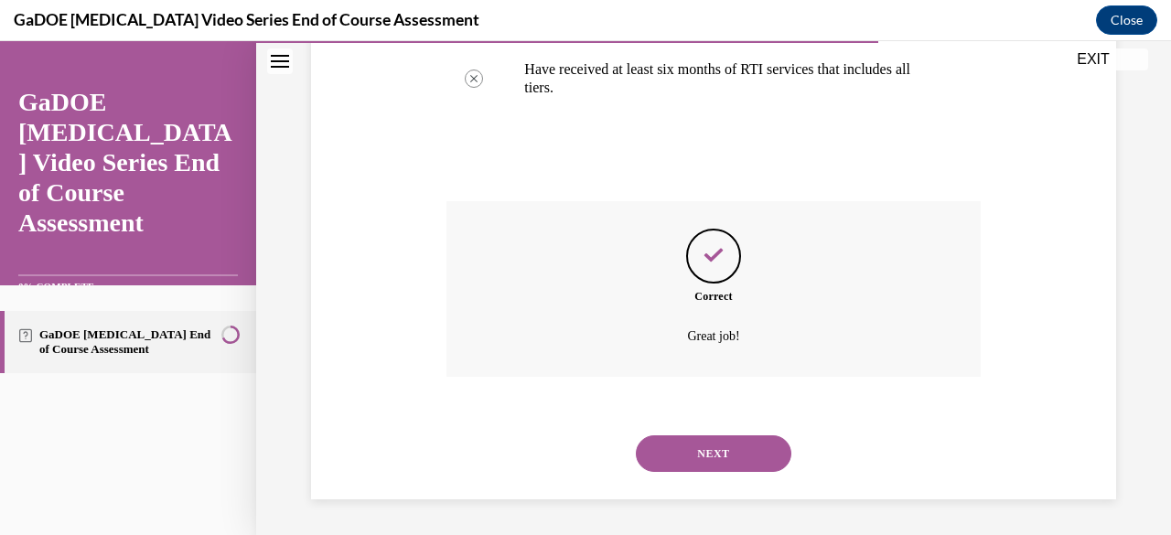
click at [759, 451] on button "NEXT" at bounding box center [713, 453] width 155 height 37
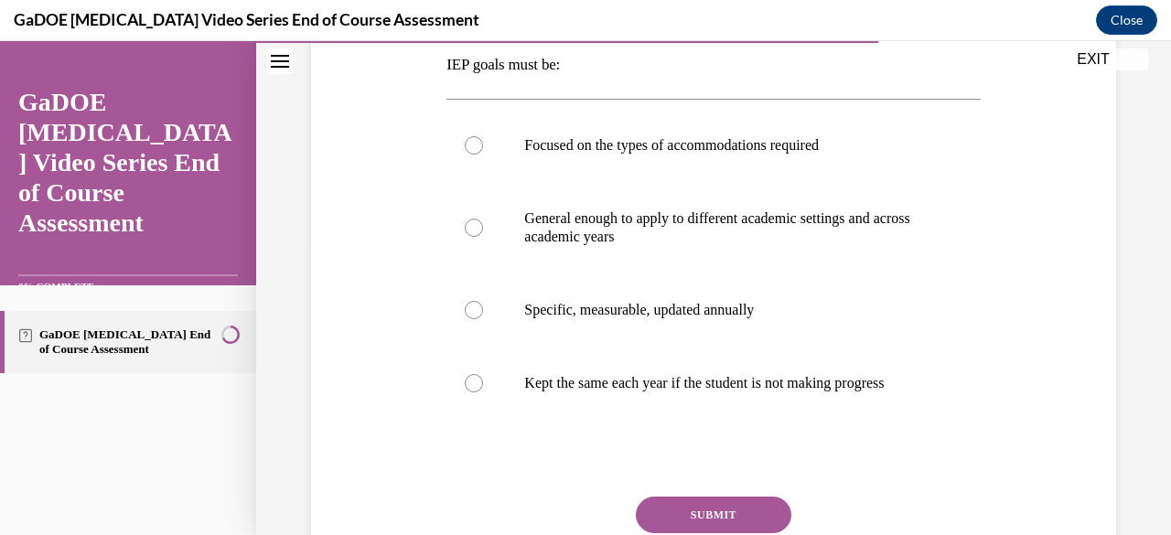
scroll to position [303, 0]
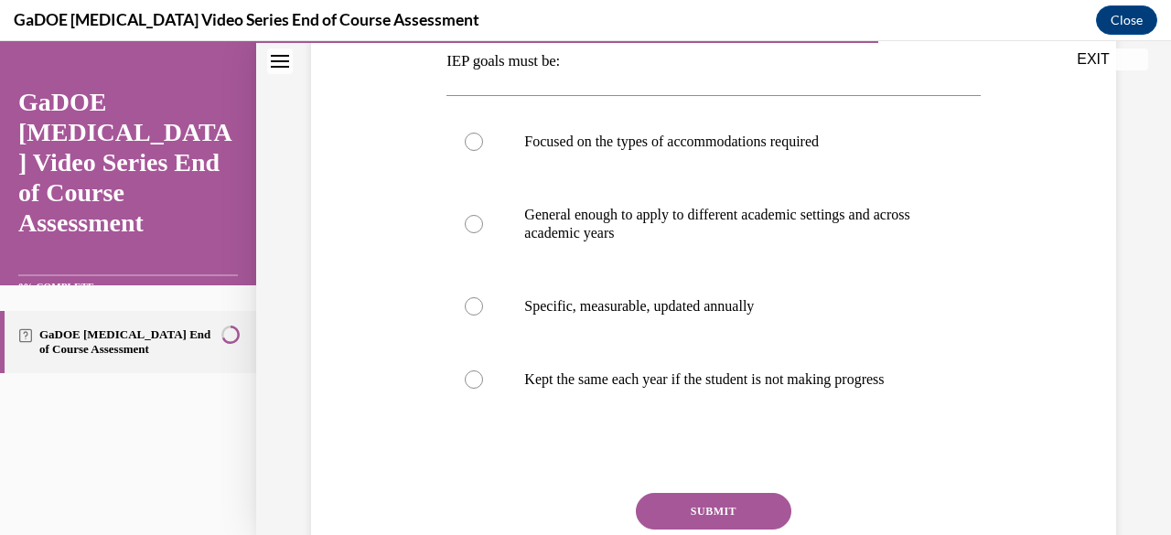
drag, startPoint x: 947, startPoint y: 425, endPoint x: 987, endPoint y: 464, distance: 55.6
click at [987, 464] on div "Question 16/22 IEP goals must be: Focused on the types of accommodations requir…" at bounding box center [713, 270] width 814 height 746
drag, startPoint x: 439, startPoint y: 58, endPoint x: 966, endPoint y: 412, distance: 635.2
click at [966, 412] on div "Question 16/22 IEP goals must be: Focused on the types of accommodations requir…" at bounding box center [713, 270] width 814 height 746
click at [466, 312] on div at bounding box center [474, 306] width 18 height 18
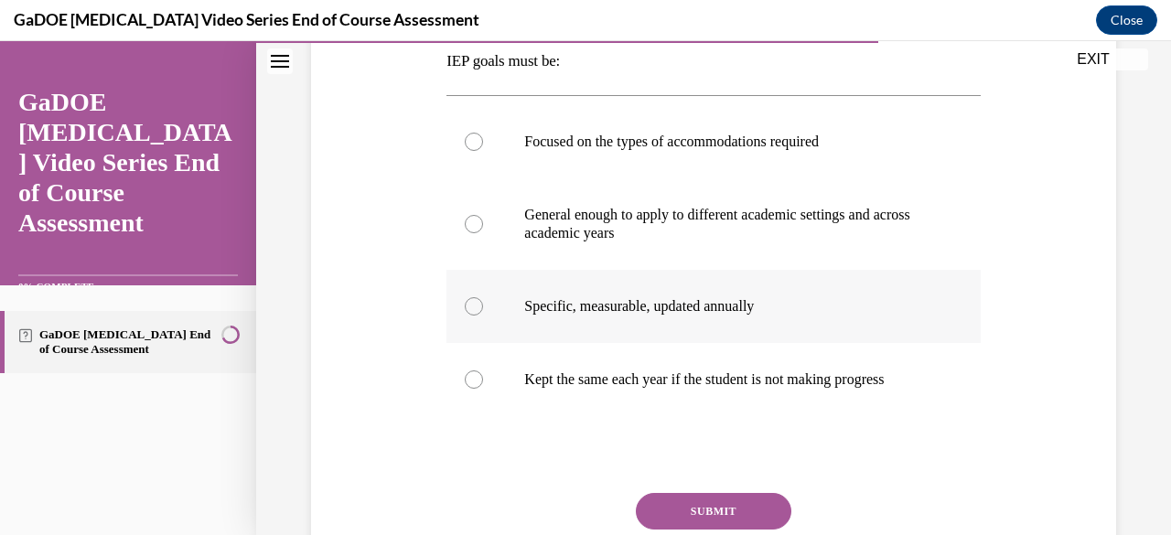
click at [466, 312] on input "Specific, measurable, updated annually" at bounding box center [474, 306] width 18 height 18
radio input "true"
click at [708, 519] on button "SUBMIT" at bounding box center [713, 511] width 155 height 37
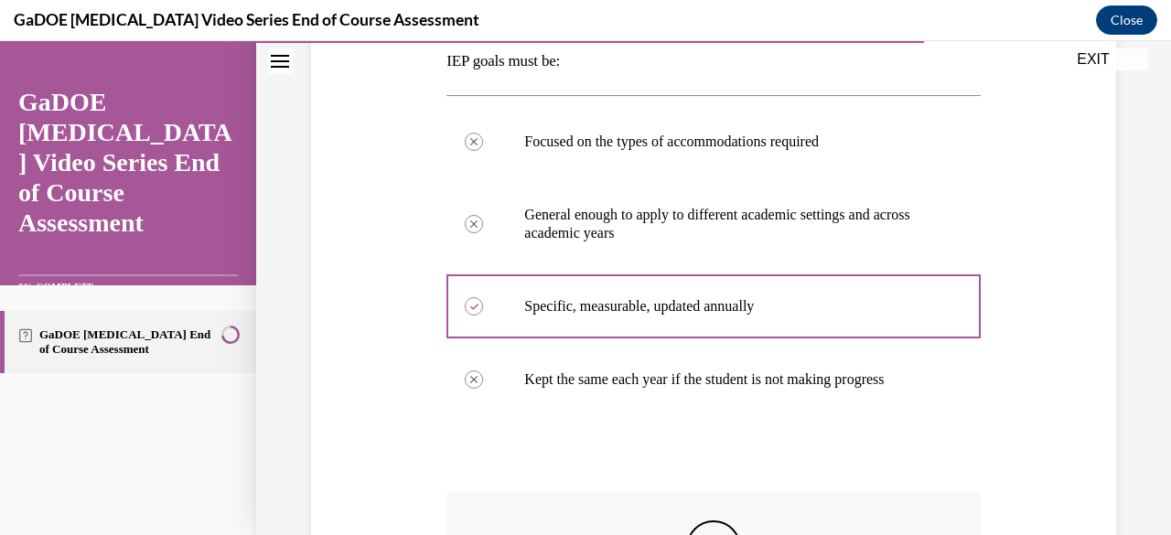
scroll to position [613, 0]
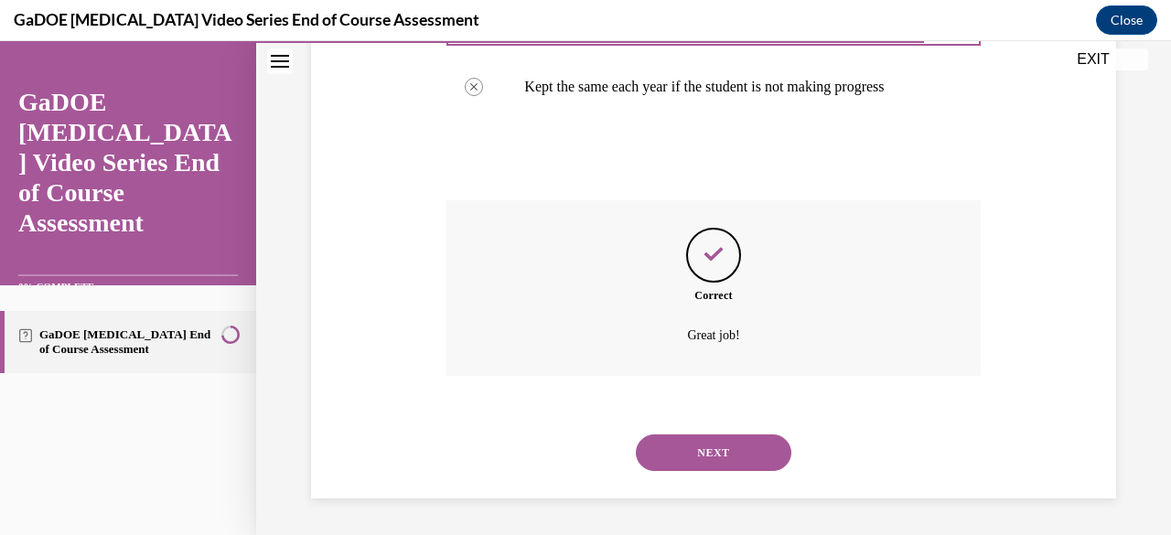
click at [709, 454] on button "NEXT" at bounding box center [713, 452] width 155 height 37
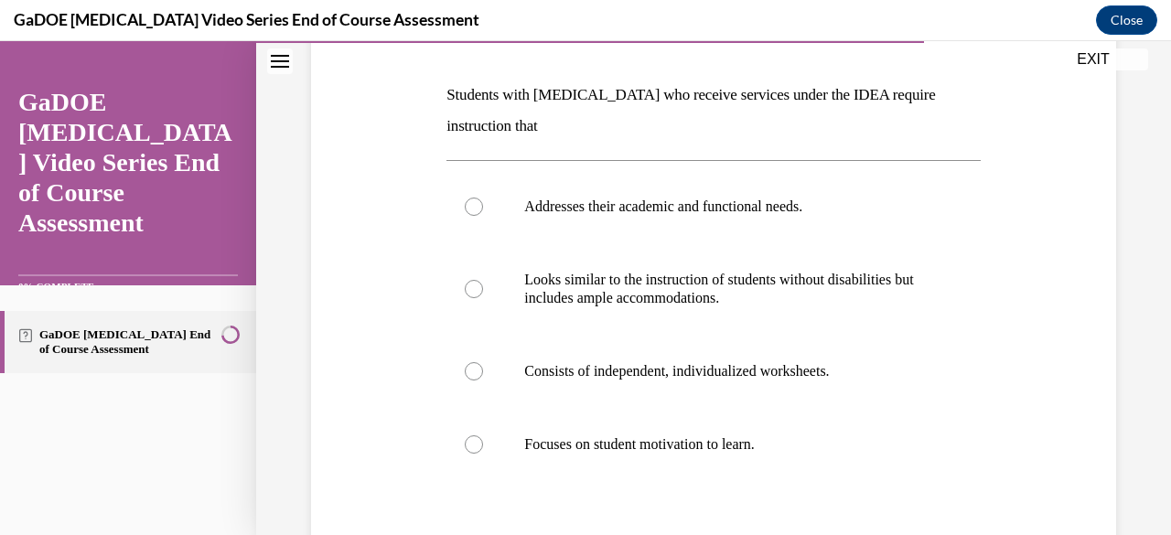
scroll to position [271, 0]
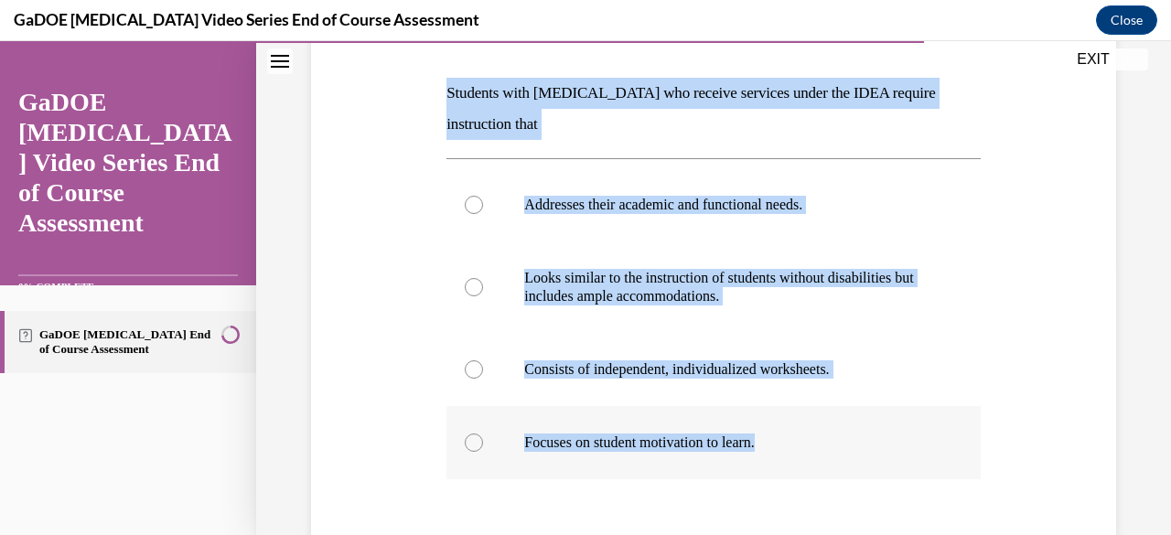
drag, startPoint x: 441, startPoint y: 91, endPoint x: 842, endPoint y: 444, distance: 535.2
click at [842, 444] on div "Question 17/22 Students with dyslexia who receive services under the IDEA requi…" at bounding box center [713, 331] width 542 height 750
click at [477, 206] on div at bounding box center [474, 205] width 18 height 18
click at [477, 206] on input "Addresses their academic and functional needs." at bounding box center [474, 205] width 18 height 18
radio input "true"
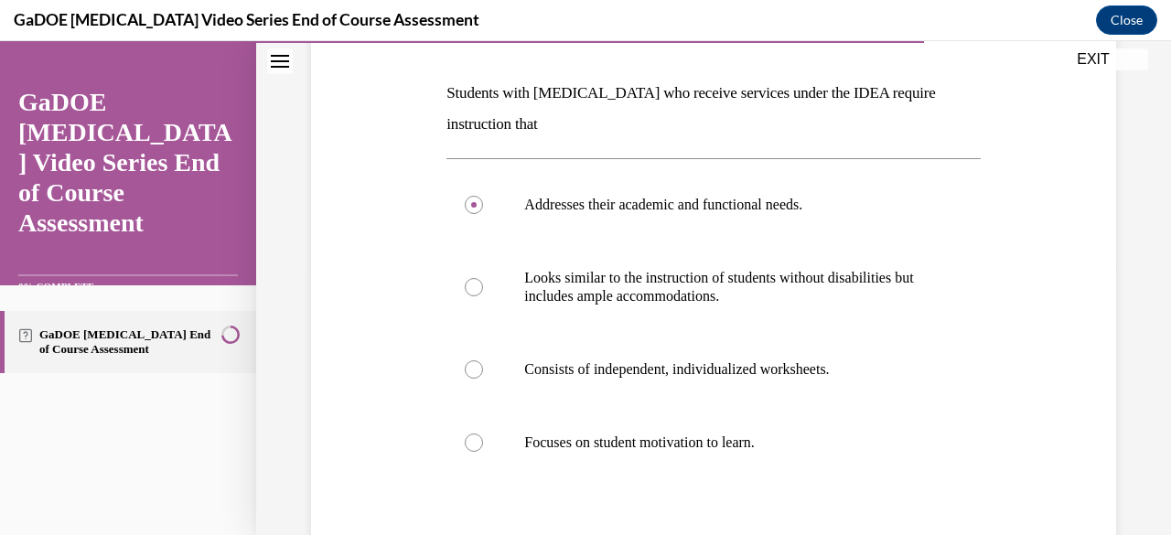
scroll to position [423, 0]
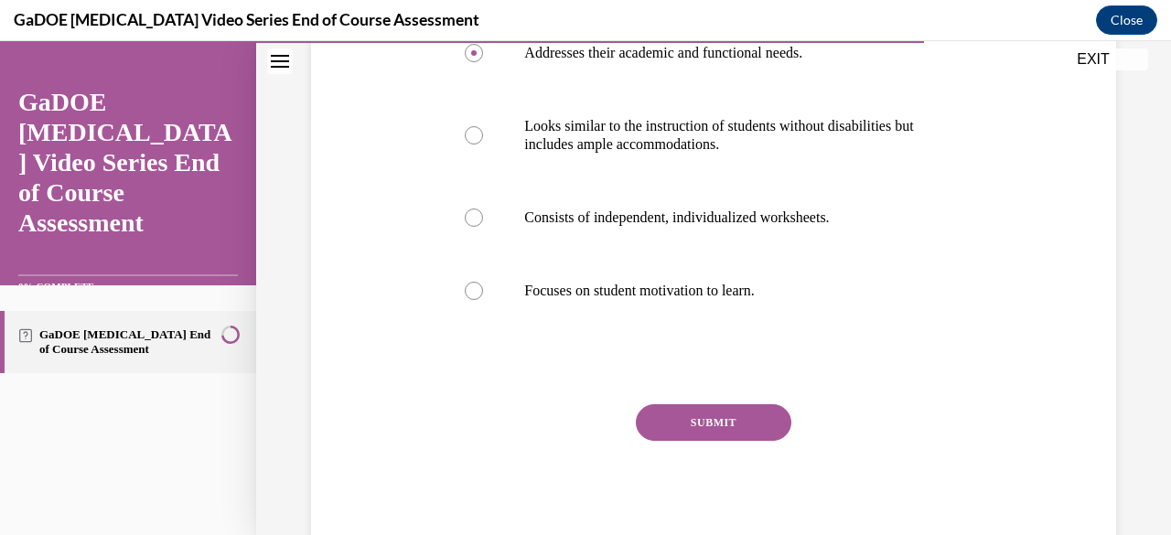
click at [732, 423] on button "SUBMIT" at bounding box center [713, 422] width 155 height 37
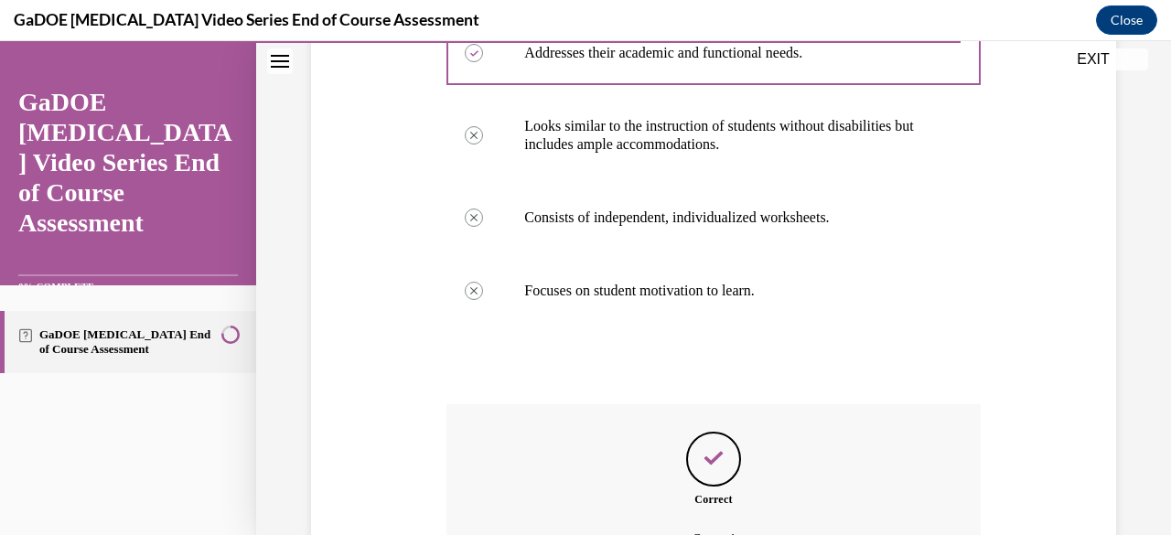
scroll to position [626, 0]
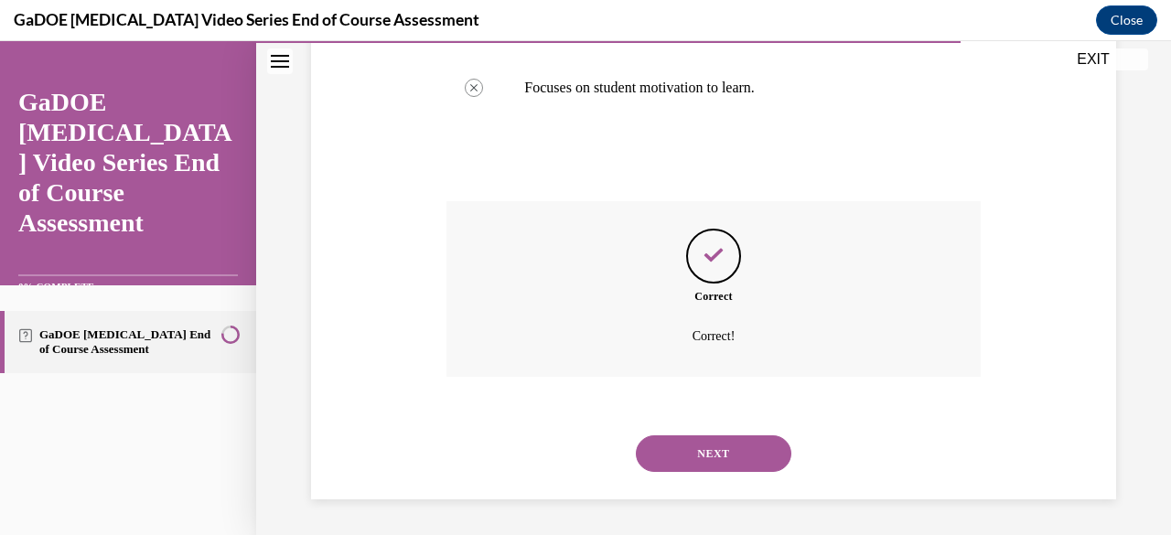
click at [693, 453] on button "NEXT" at bounding box center [713, 453] width 155 height 37
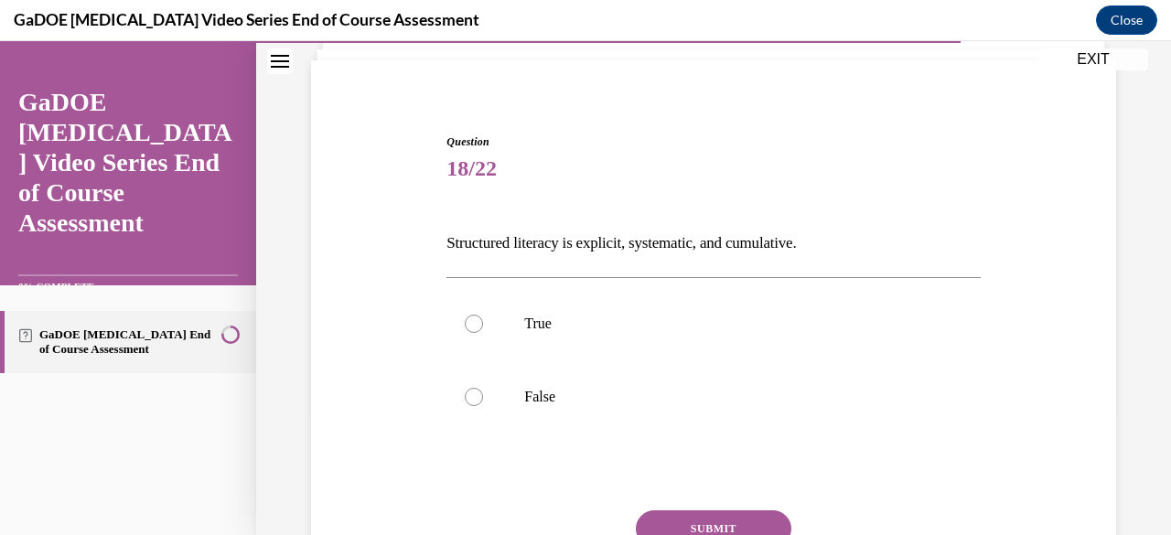
scroll to position [136, 0]
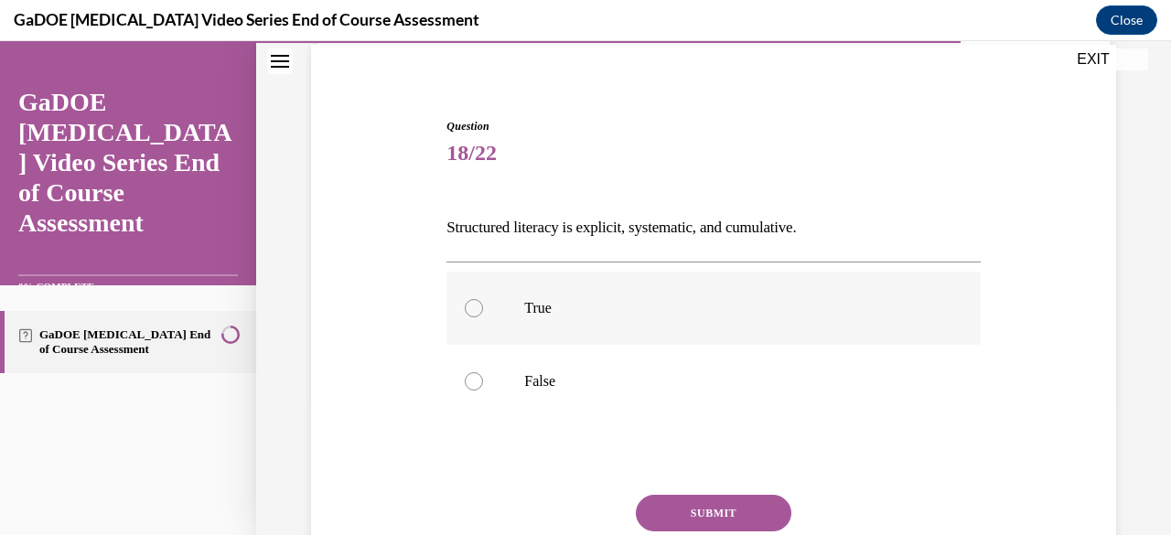
click at [467, 308] on div at bounding box center [474, 308] width 18 height 18
click at [467, 308] on input "True" at bounding box center [474, 308] width 18 height 18
radio input "true"
click at [676, 518] on button "SUBMIT" at bounding box center [713, 513] width 155 height 37
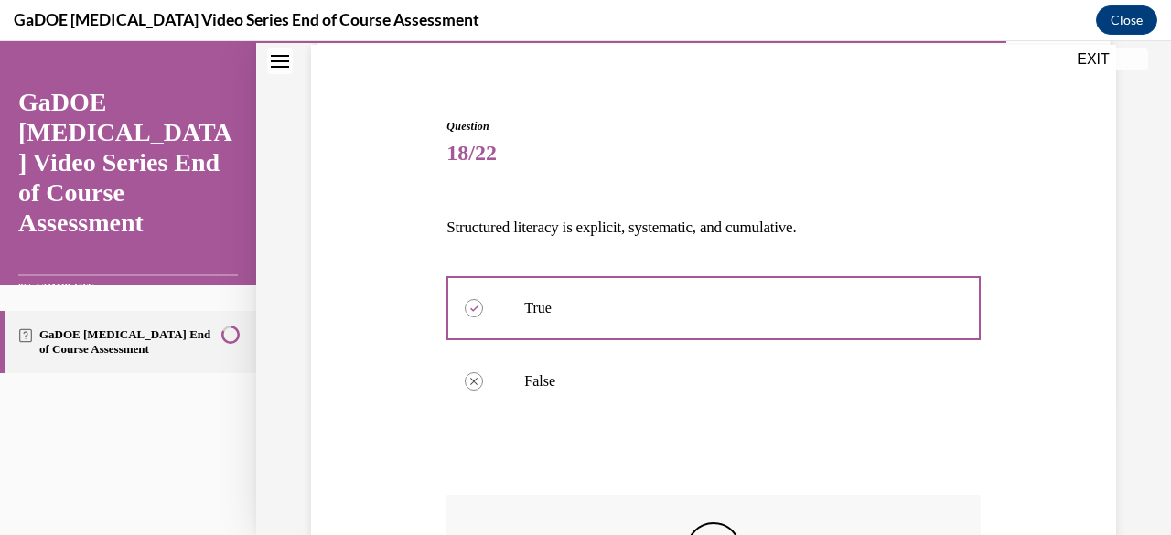
scroll to position [430, 0]
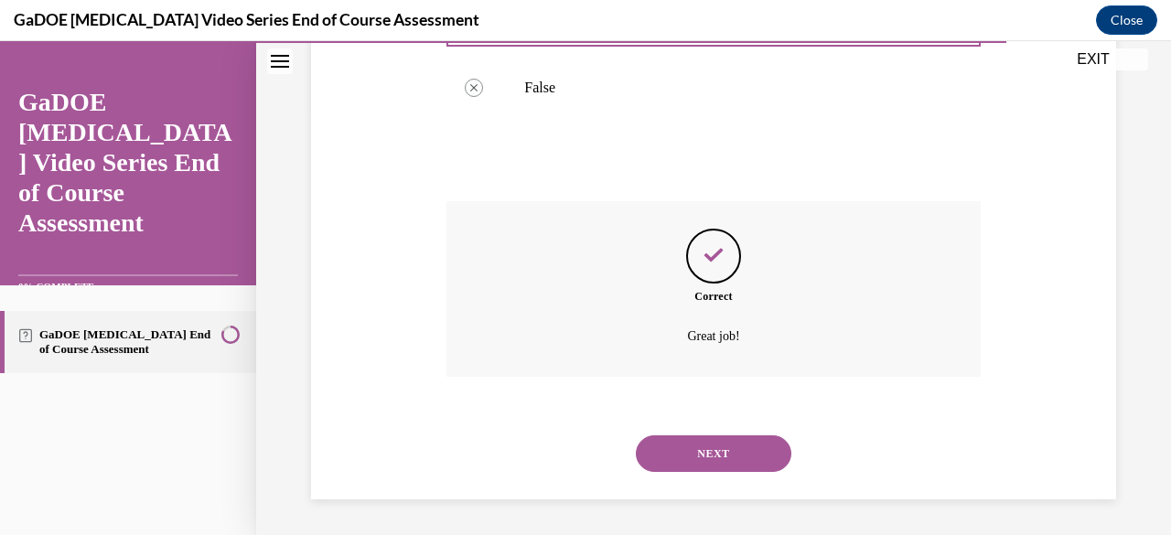
click at [723, 454] on button "NEXT" at bounding box center [713, 453] width 155 height 37
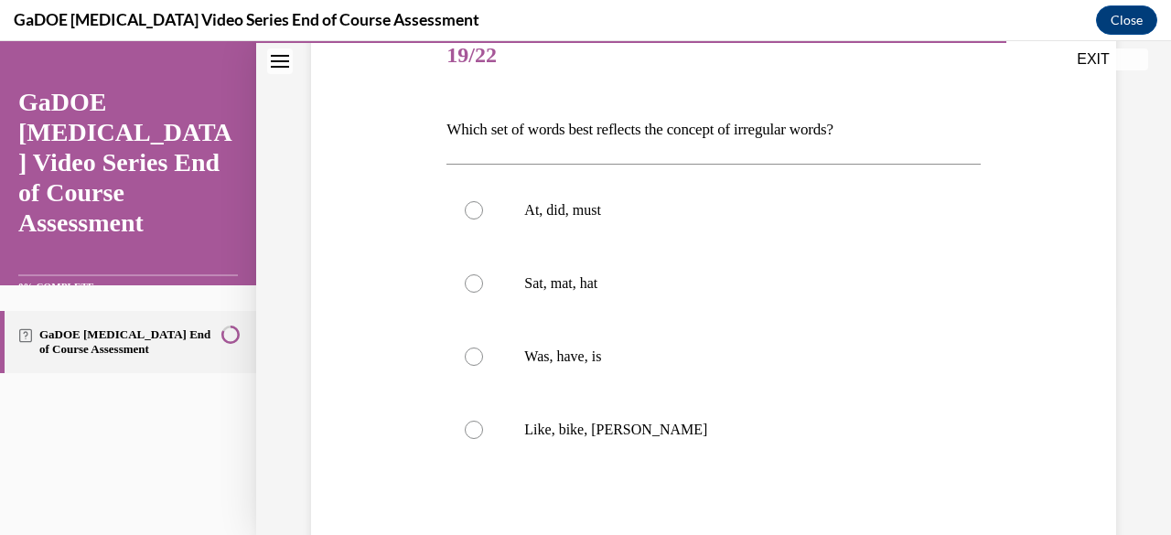
scroll to position [240, 0]
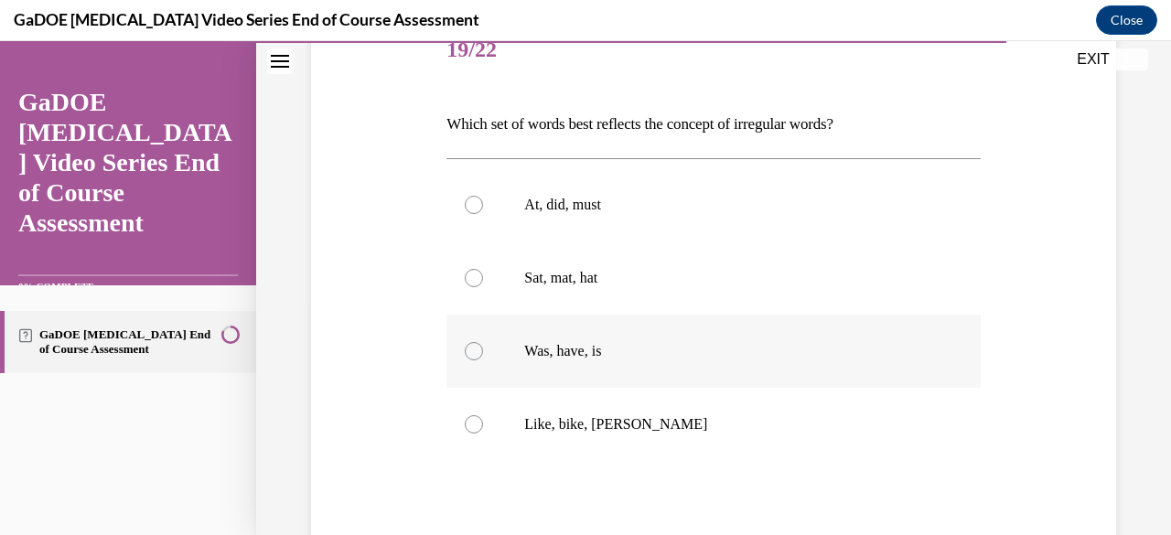
click at [468, 348] on div at bounding box center [474, 351] width 18 height 18
click at [468, 348] on input "Was, have, is" at bounding box center [474, 351] width 18 height 18
radio input "true"
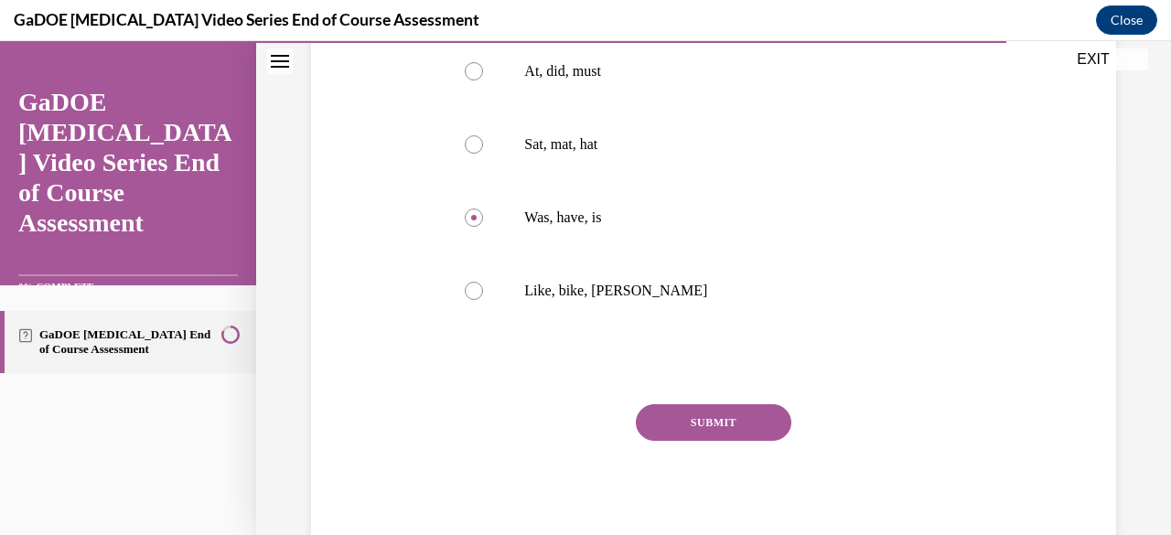
click at [753, 412] on button "SUBMIT" at bounding box center [713, 422] width 155 height 37
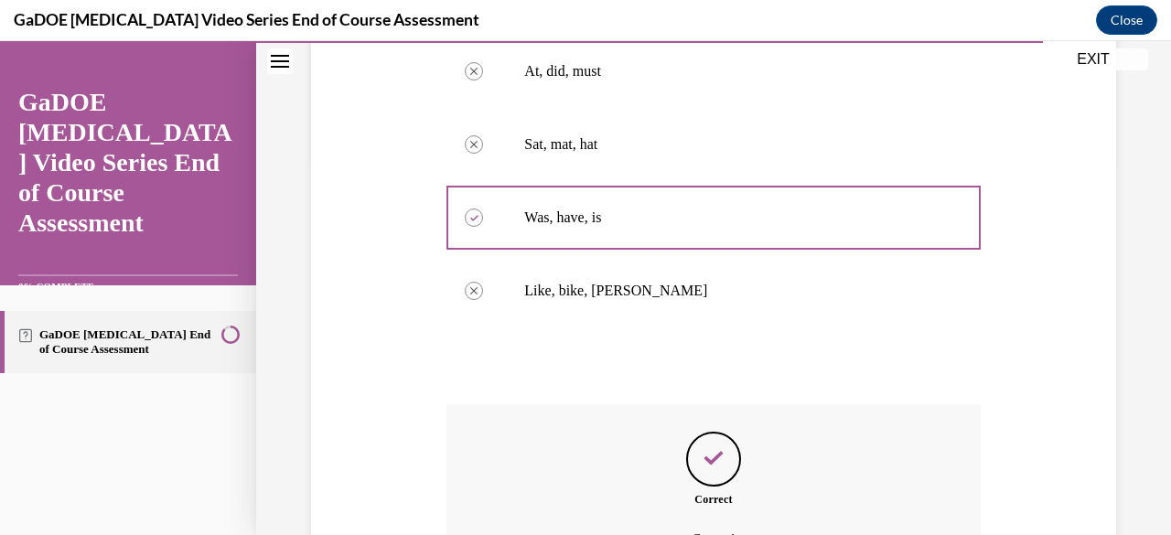
scroll to position [576, 0]
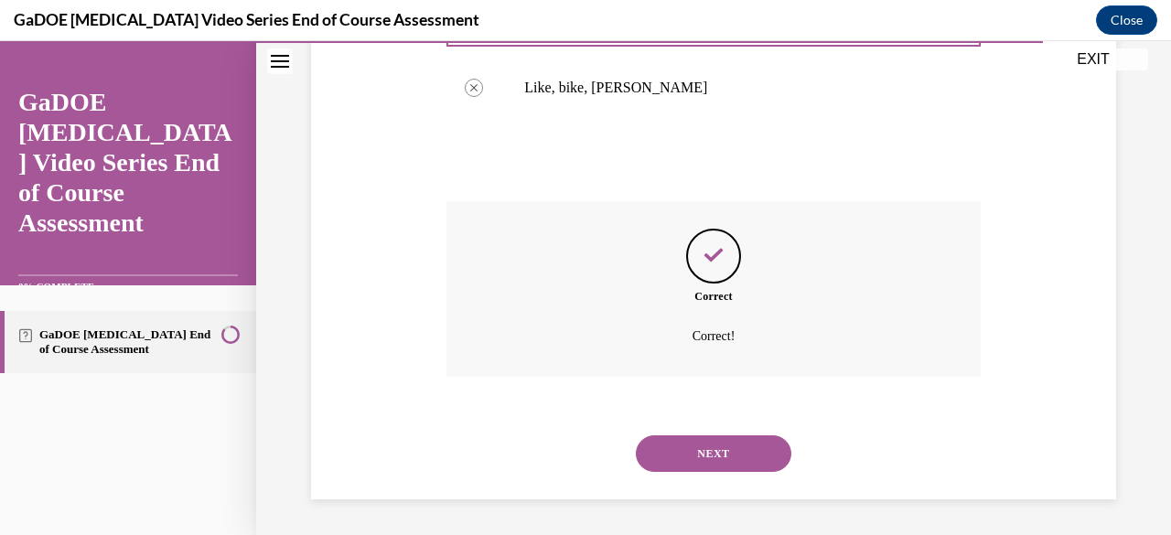
click at [764, 436] on button "NEXT" at bounding box center [713, 453] width 155 height 37
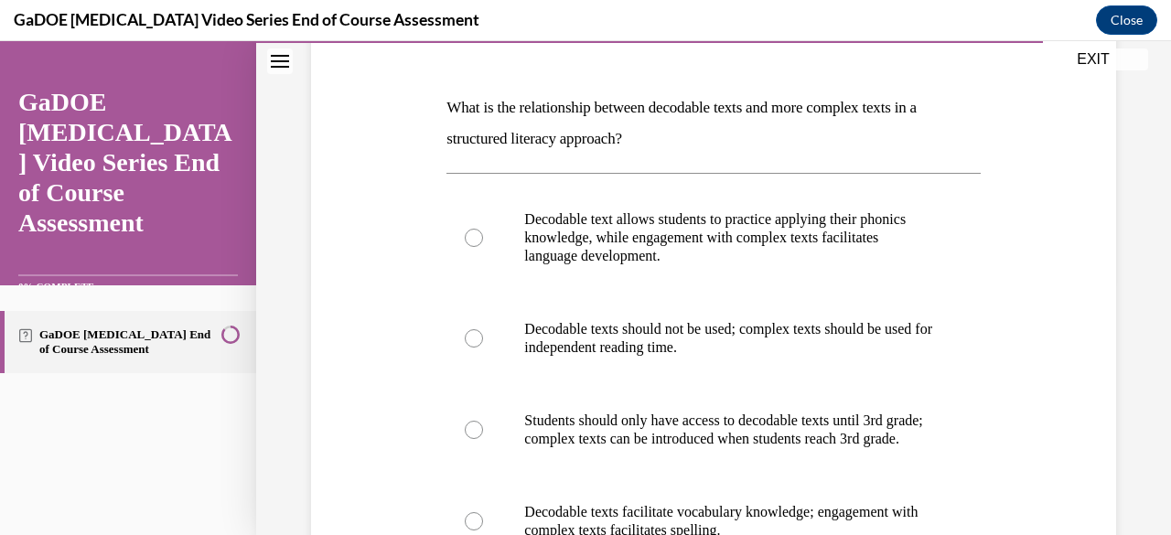
scroll to position [254, 0]
drag, startPoint x: 669, startPoint y: 138, endPoint x: 446, endPoint y: 116, distance: 223.3
click at [446, 116] on p "What is the relationship between decodable texts and more complex texts in a st…" at bounding box center [712, 125] width 533 height 62
click at [1082, 193] on div "Question 20/22 What is the relationship between decodable texts and more comple…" at bounding box center [713, 370] width 814 height 851
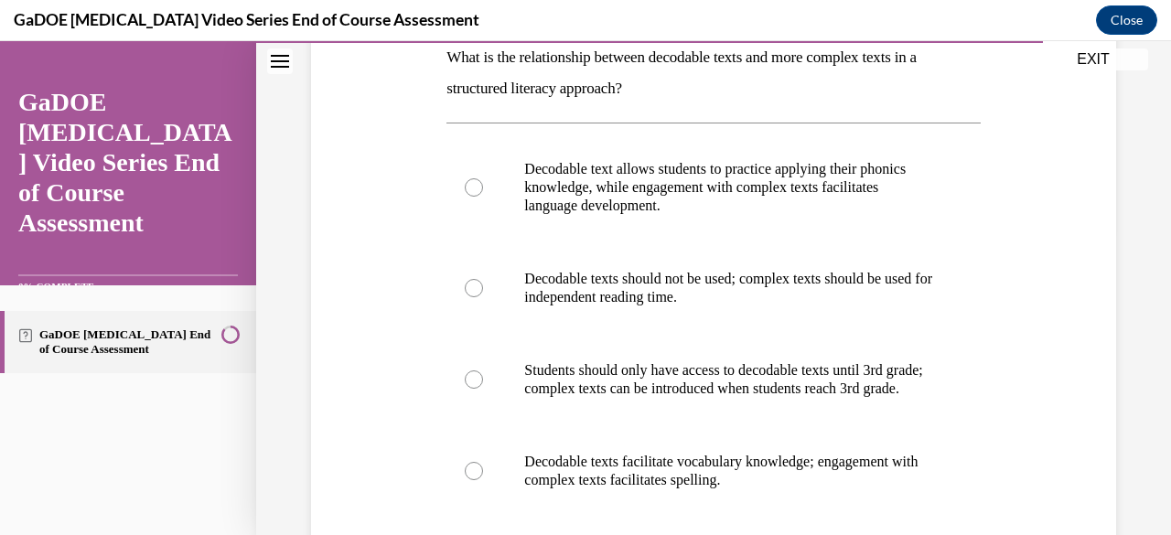
scroll to position [309, 0]
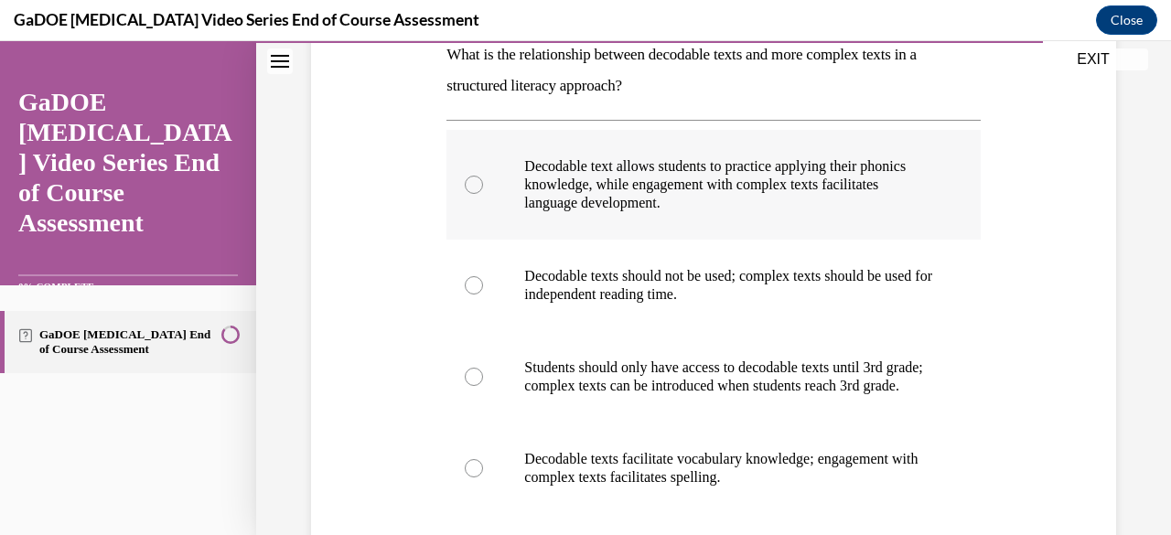
click at [466, 187] on div at bounding box center [474, 185] width 18 height 18
click at [466, 187] on input "Decodable text allows students to practice applying their phonics knowledge, wh…" at bounding box center [474, 185] width 18 height 18
radio input "true"
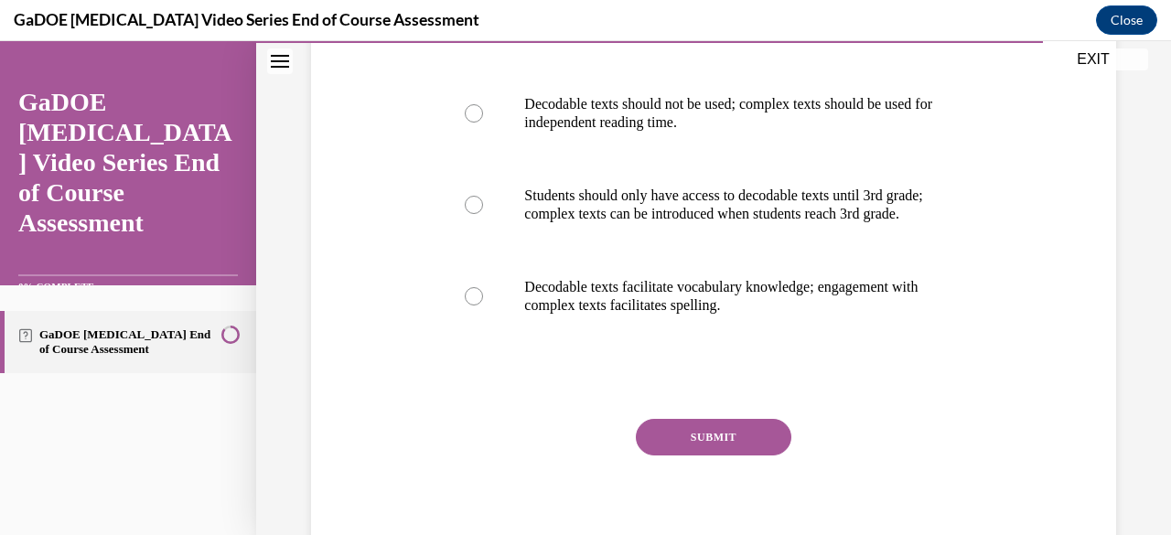
scroll to position [512, 0]
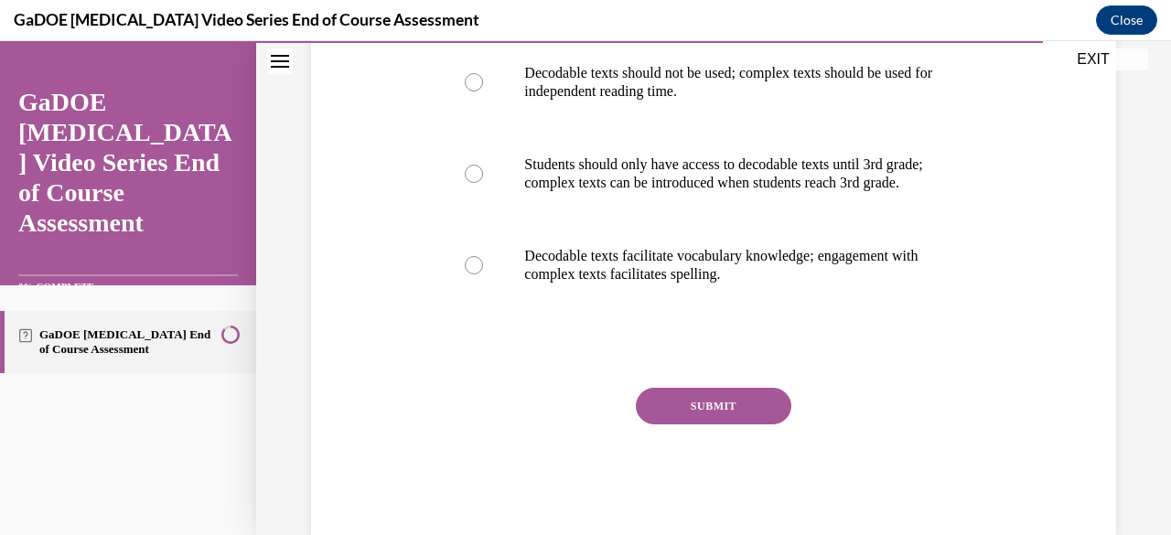
click at [671, 424] on button "SUBMIT" at bounding box center [713, 406] width 155 height 37
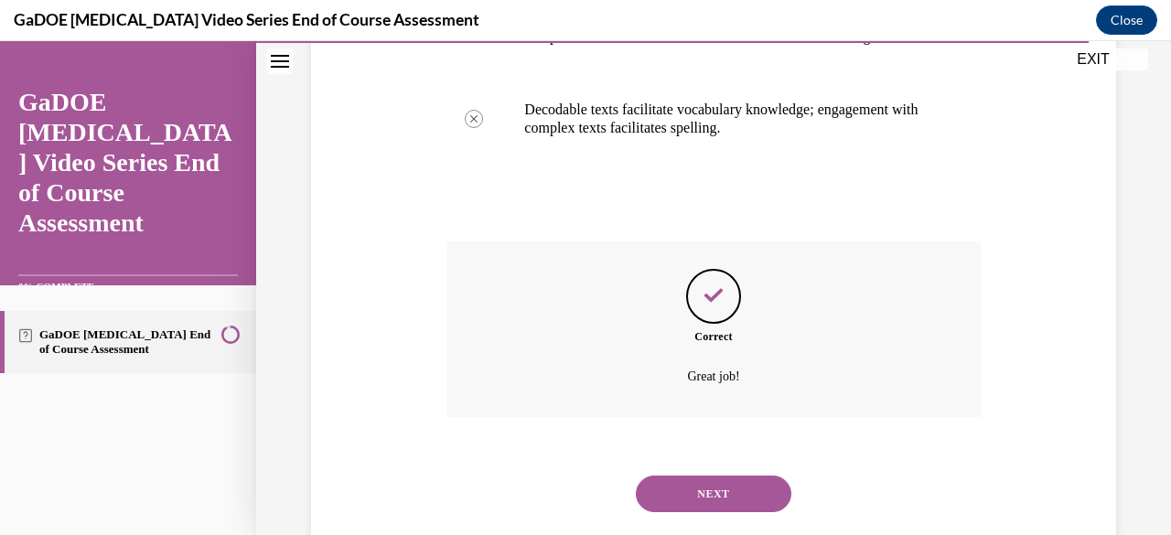
scroll to position [717, 0]
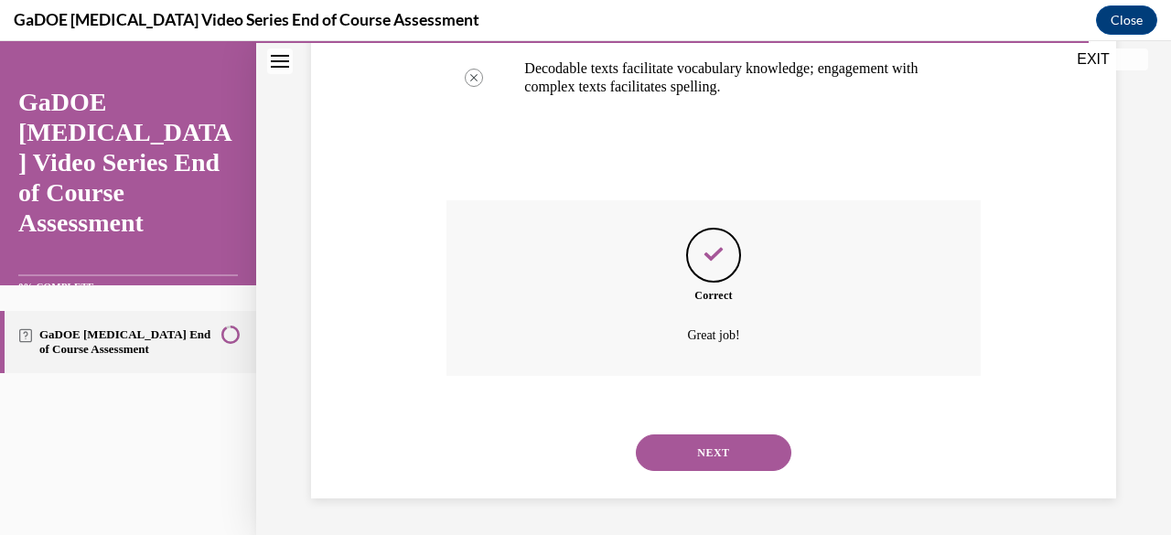
click at [706, 456] on button "NEXT" at bounding box center [713, 452] width 155 height 37
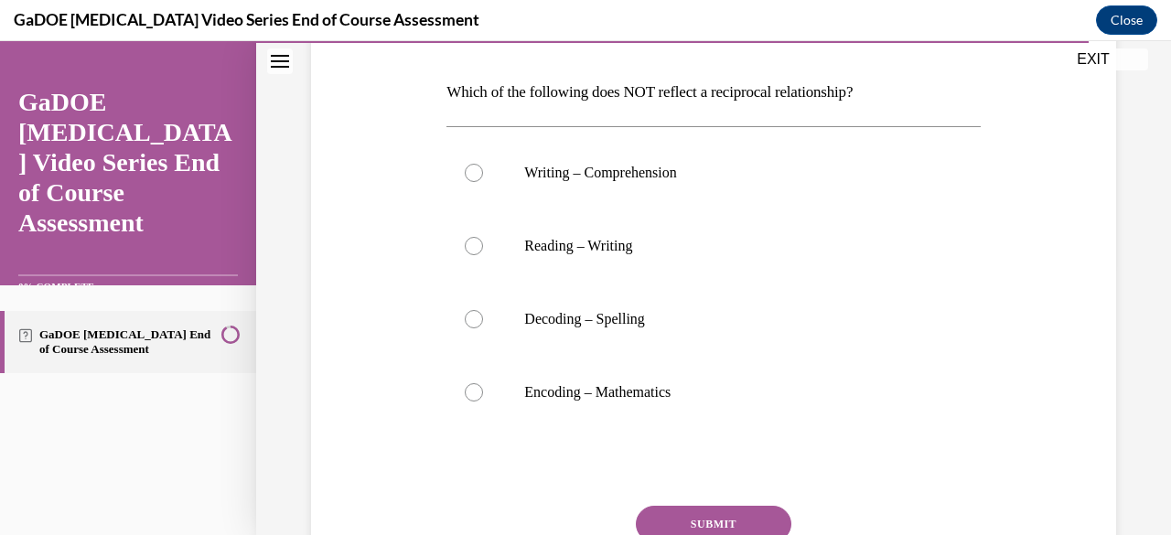
scroll to position [274, 0]
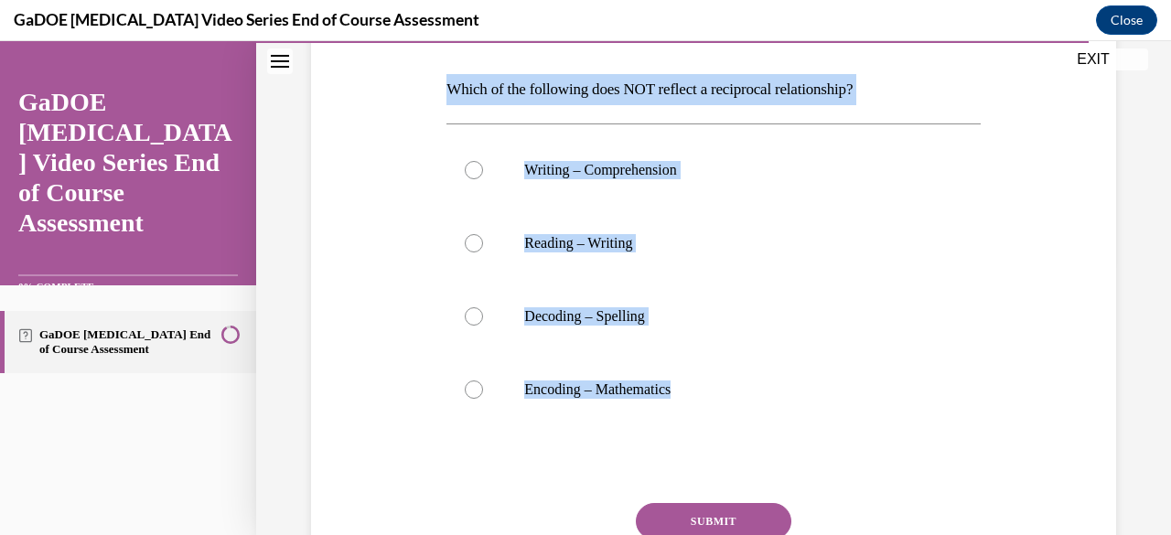
drag, startPoint x: 675, startPoint y: 455, endPoint x: 428, endPoint y: 91, distance: 439.9
click at [428, 91] on div "Question 21/22 Which of the following does NOT reflect a reciprocal relationshi…" at bounding box center [713, 289] width 814 height 728
click at [475, 391] on div at bounding box center [474, 389] width 18 height 18
click at [475, 391] on input "Encoding – Mathematics" at bounding box center [474, 389] width 18 height 18
radio input "true"
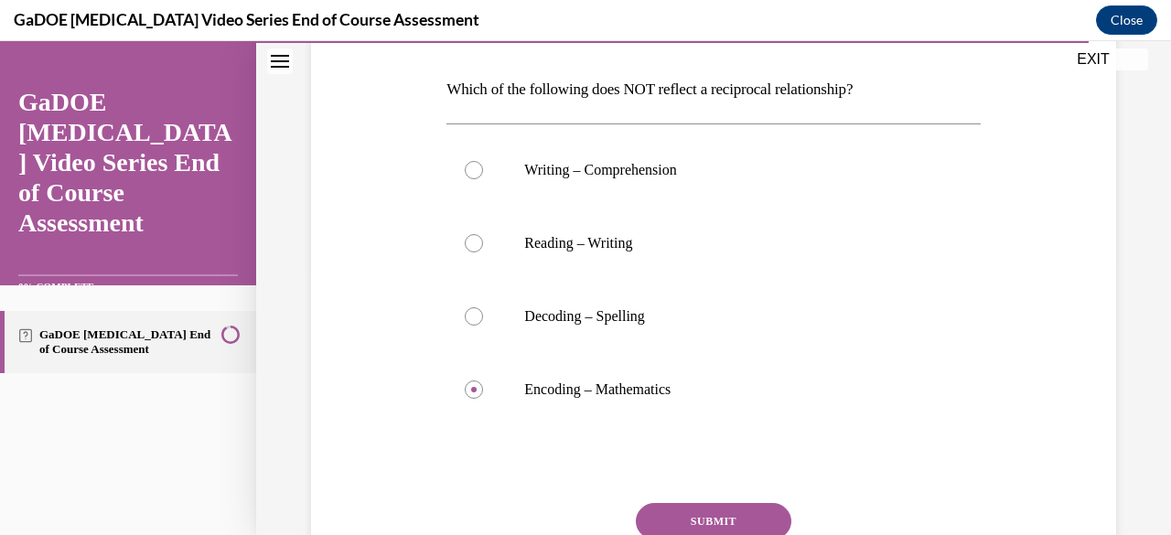
click at [682, 515] on button "SUBMIT" at bounding box center [713, 521] width 155 height 37
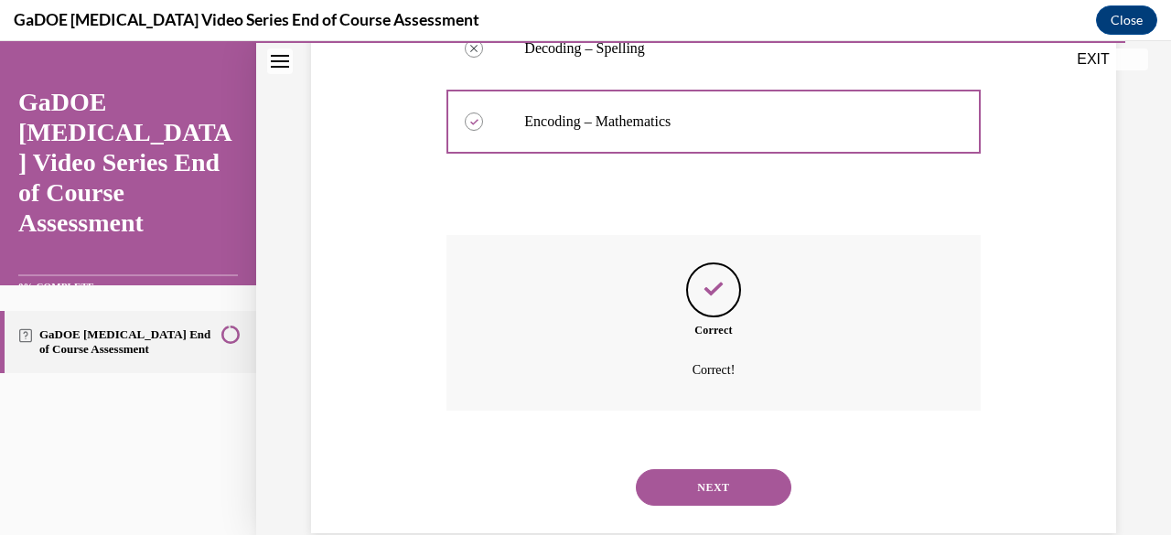
scroll to position [566, 0]
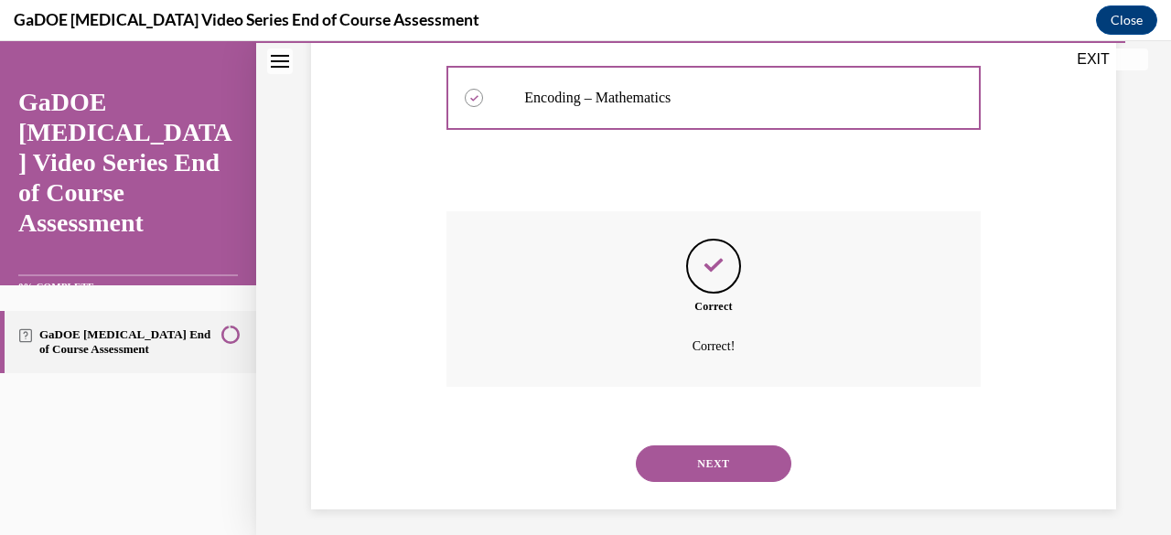
click at [709, 469] on button "NEXT" at bounding box center [713, 463] width 155 height 37
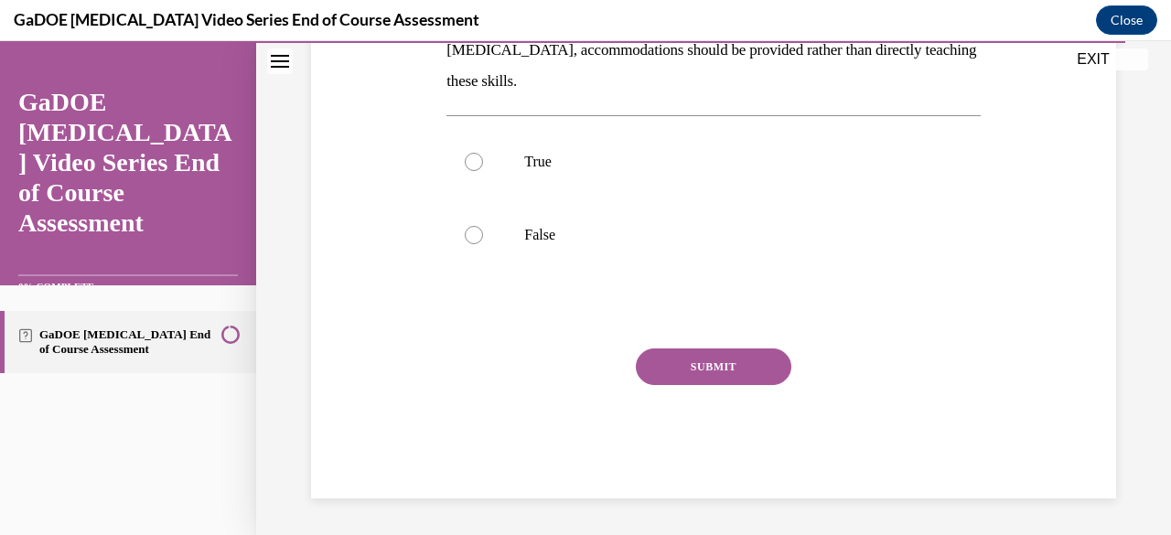
scroll to position [56, 0]
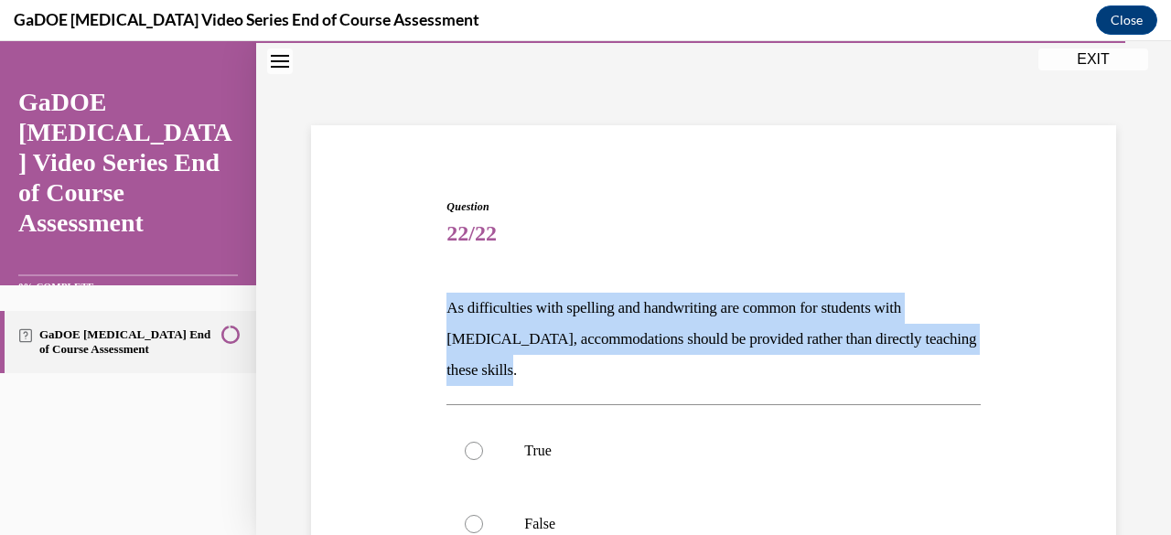
drag, startPoint x: 537, startPoint y: 373, endPoint x: 439, endPoint y: 307, distance: 118.0
click at [442, 307] on div "Question 22/22 As difficulties with spelling and handwriting are common for stu…" at bounding box center [713, 479] width 542 height 616
click at [746, 372] on p "As difficulties with spelling and handwriting are common for students with dysl…" at bounding box center [712, 339] width 533 height 93
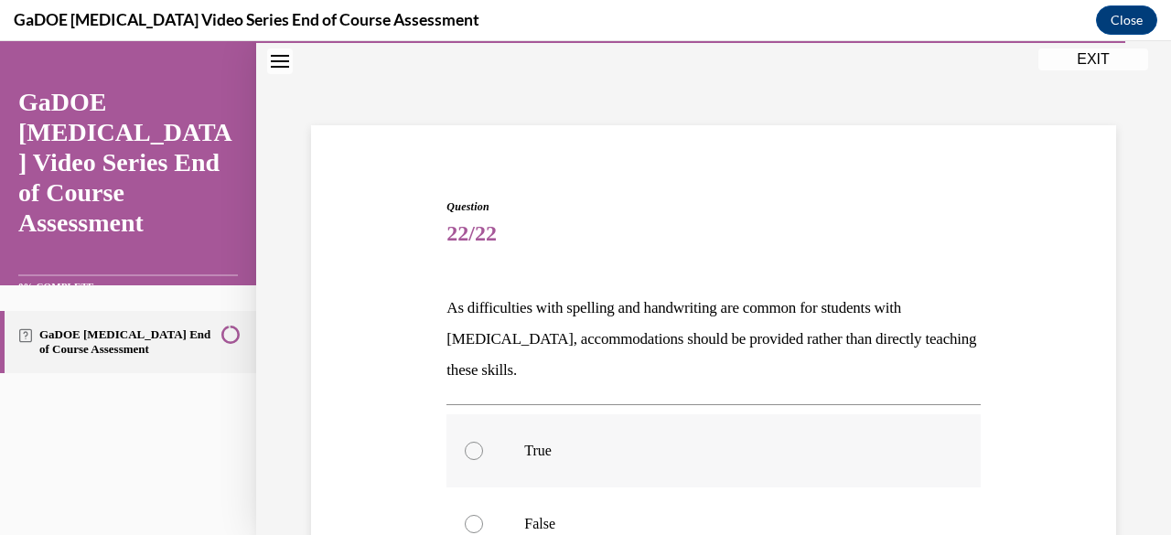
click at [475, 454] on div at bounding box center [474, 451] width 18 height 18
click at [475, 454] on input "True" at bounding box center [474, 451] width 18 height 18
radio input "true"
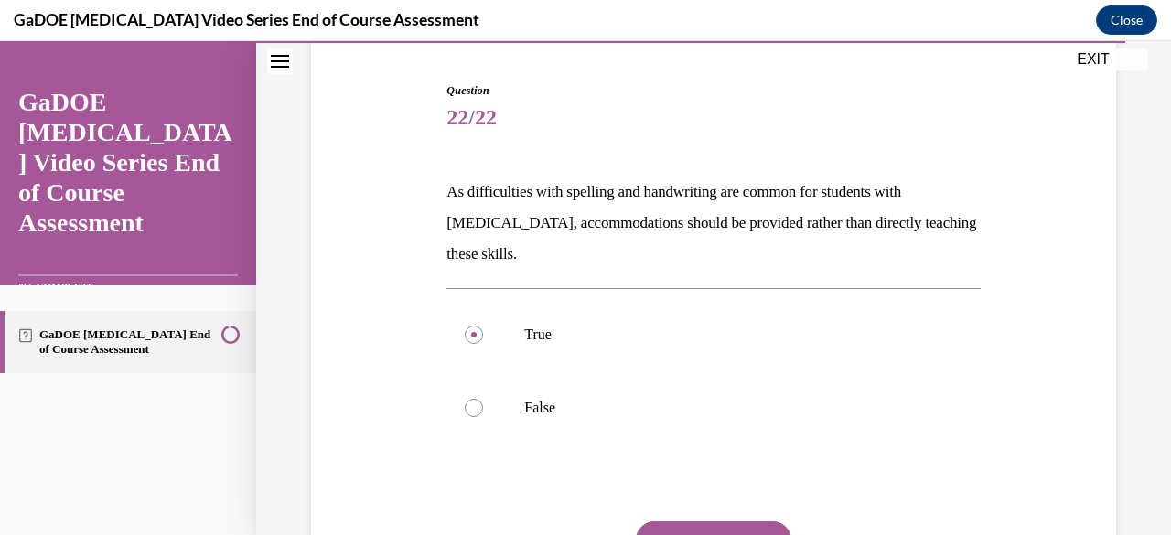
click at [750, 524] on button "SUBMIT" at bounding box center [713, 539] width 155 height 37
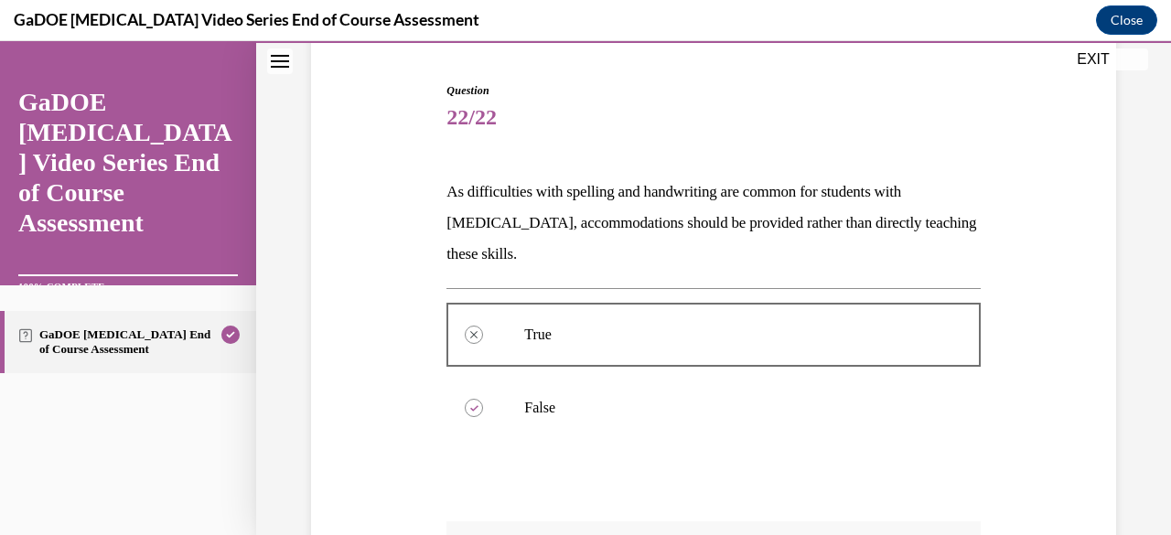
scroll to position [453, 0]
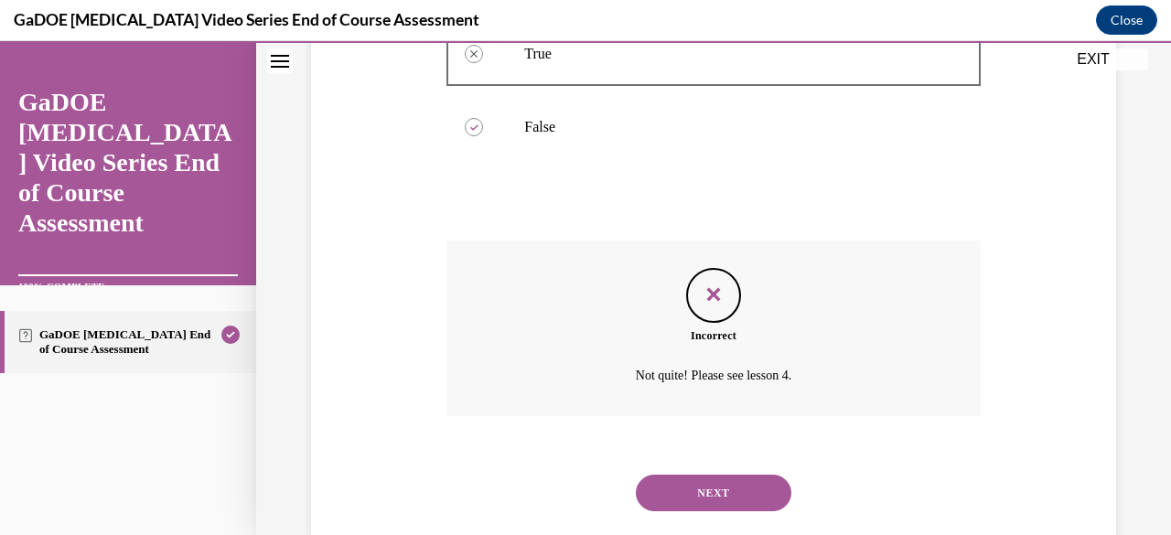
click at [727, 493] on button "NEXT" at bounding box center [713, 493] width 155 height 37
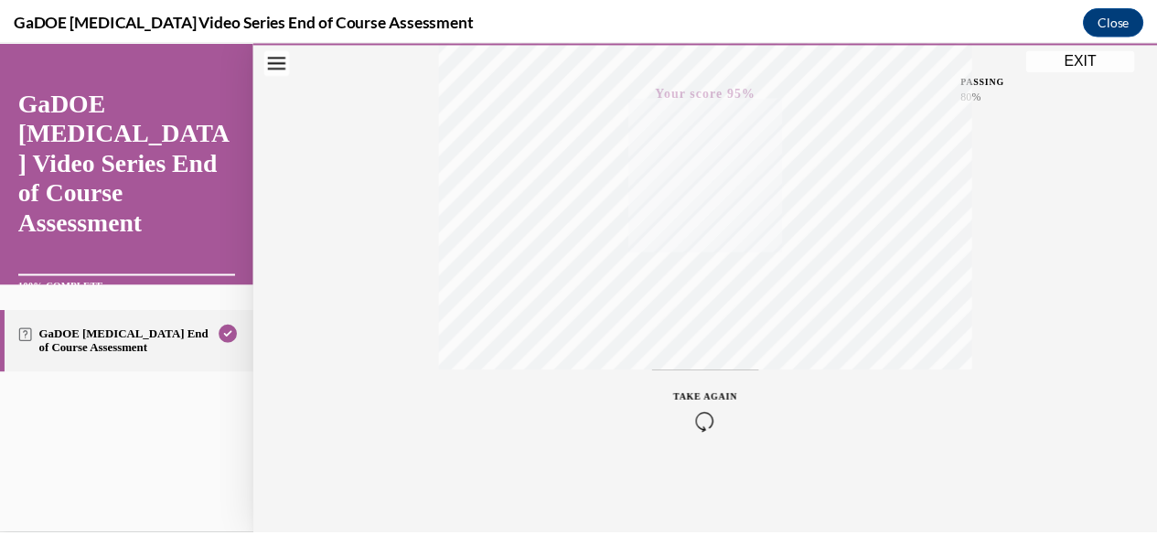
scroll to position [0, 0]
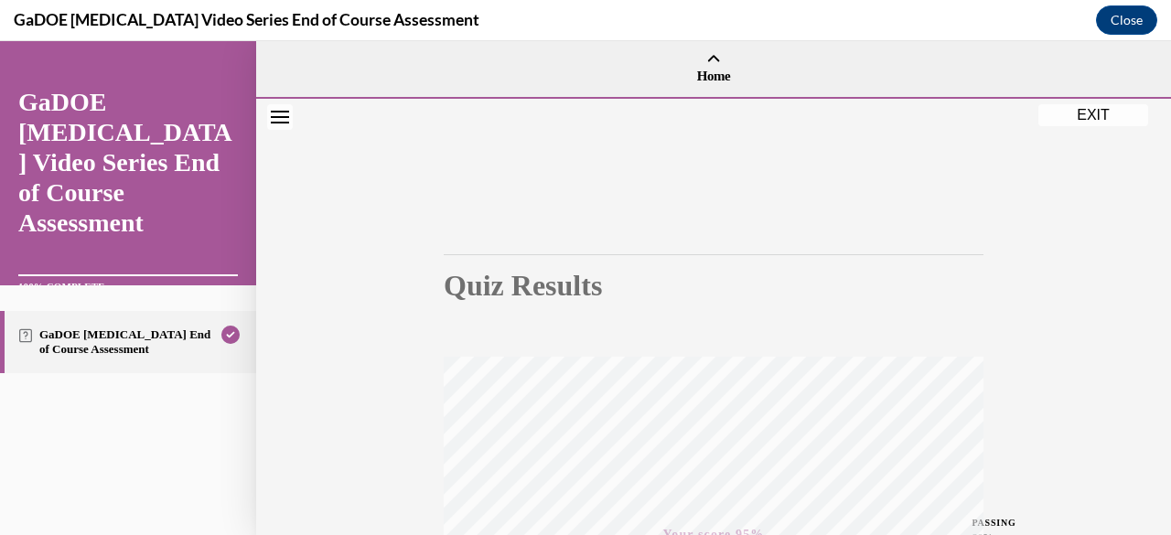
click at [1083, 117] on button "EXIT" at bounding box center [1093, 115] width 110 height 22
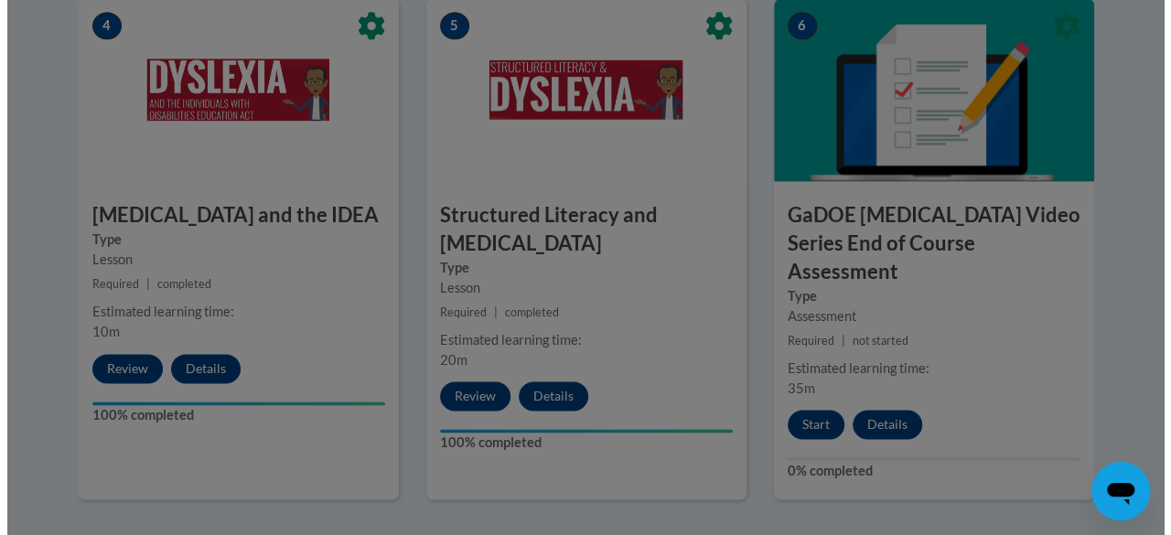
scroll to position [1550, 0]
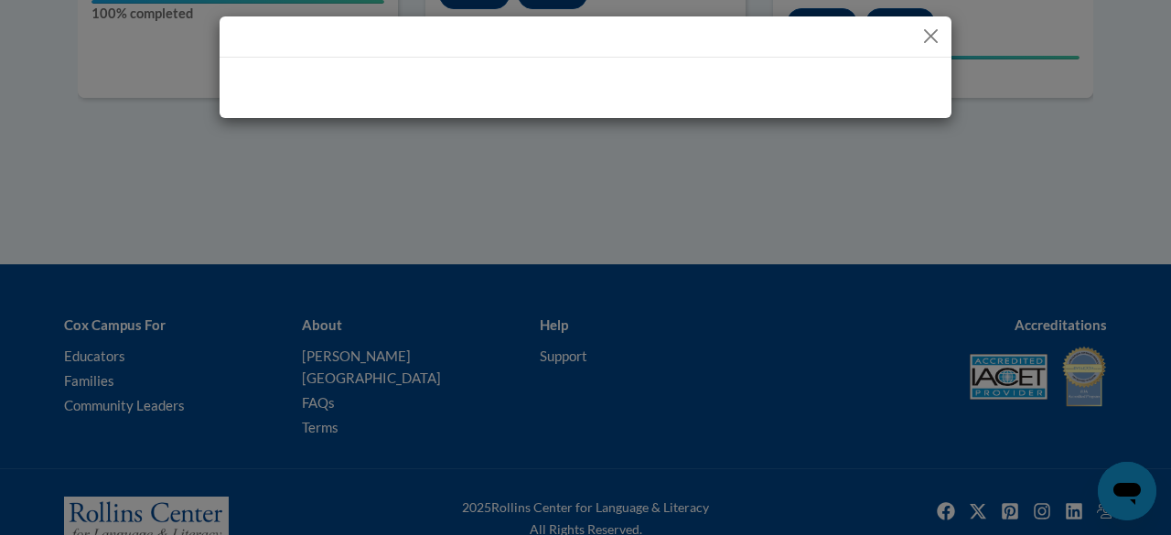
drag, startPoint x: 1161, startPoint y: 330, endPoint x: 1170, endPoint y: 123, distance: 206.9
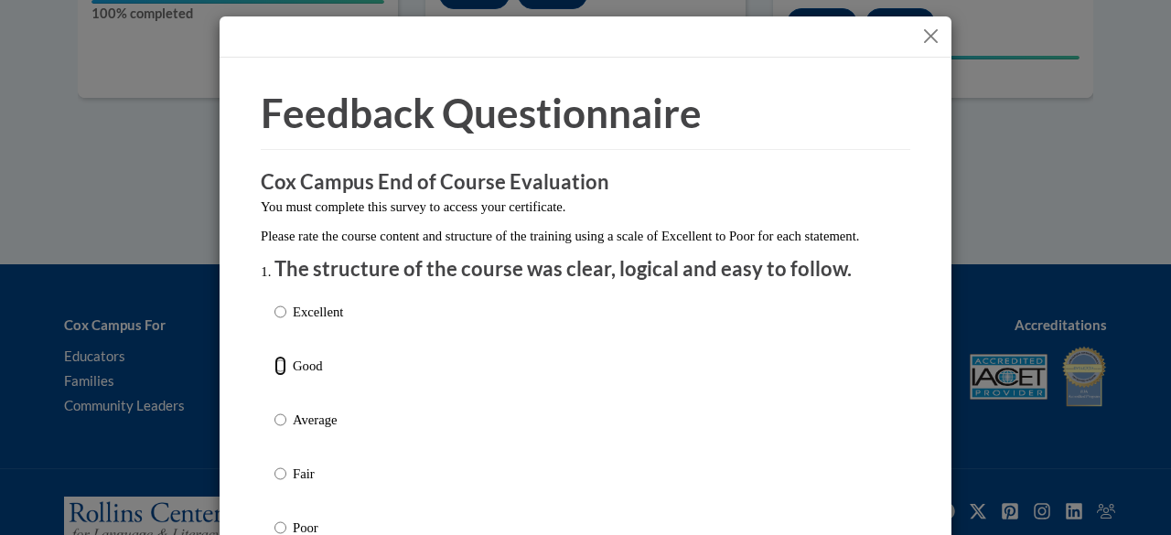
click at [274, 376] on input "Good" at bounding box center [280, 366] width 12 height 20
radio input "true"
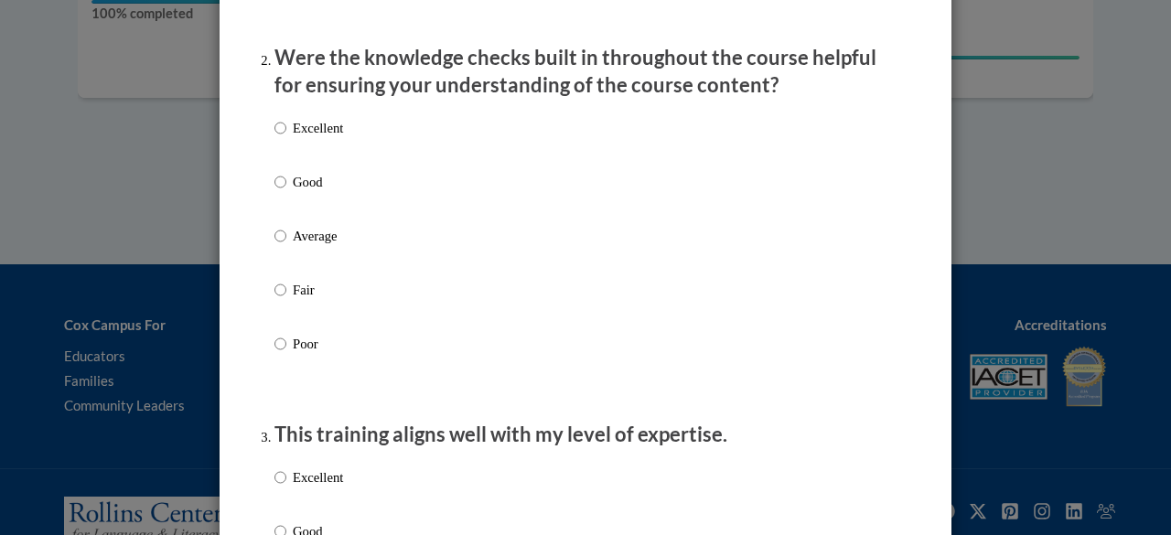
scroll to position [708, 0]
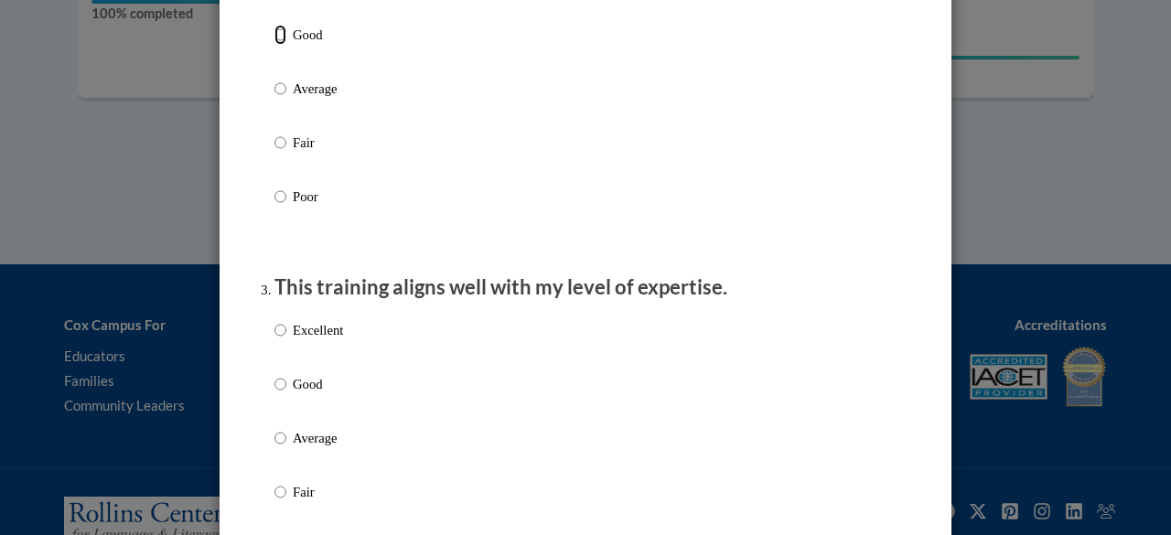
click at [274, 45] on input "Good" at bounding box center [280, 35] width 12 height 20
radio input "true"
click at [274, 394] on input "Good" at bounding box center [280, 384] width 12 height 20
radio input "true"
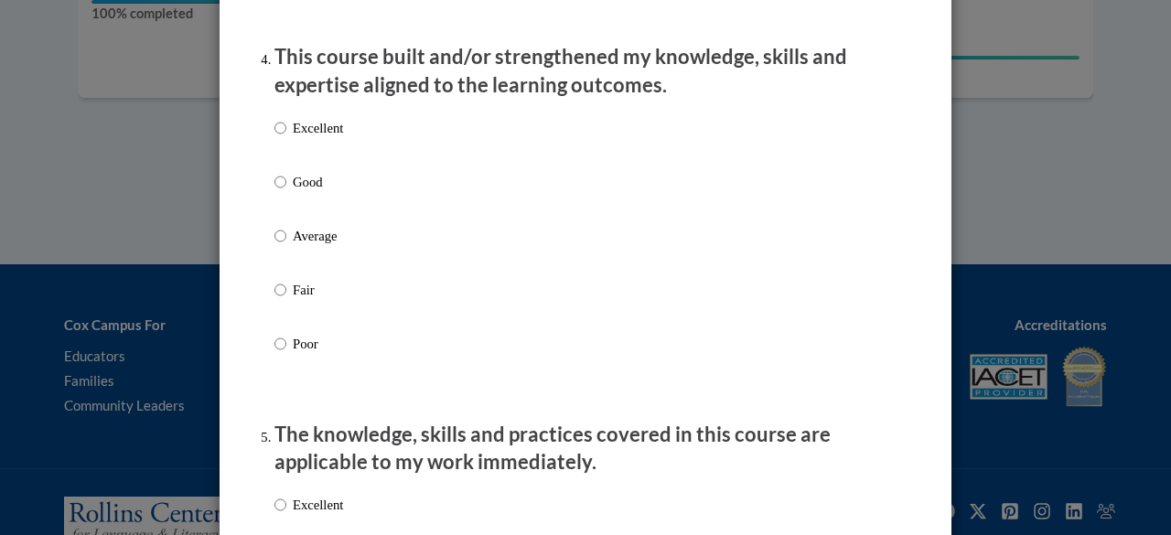
scroll to position [1306, 0]
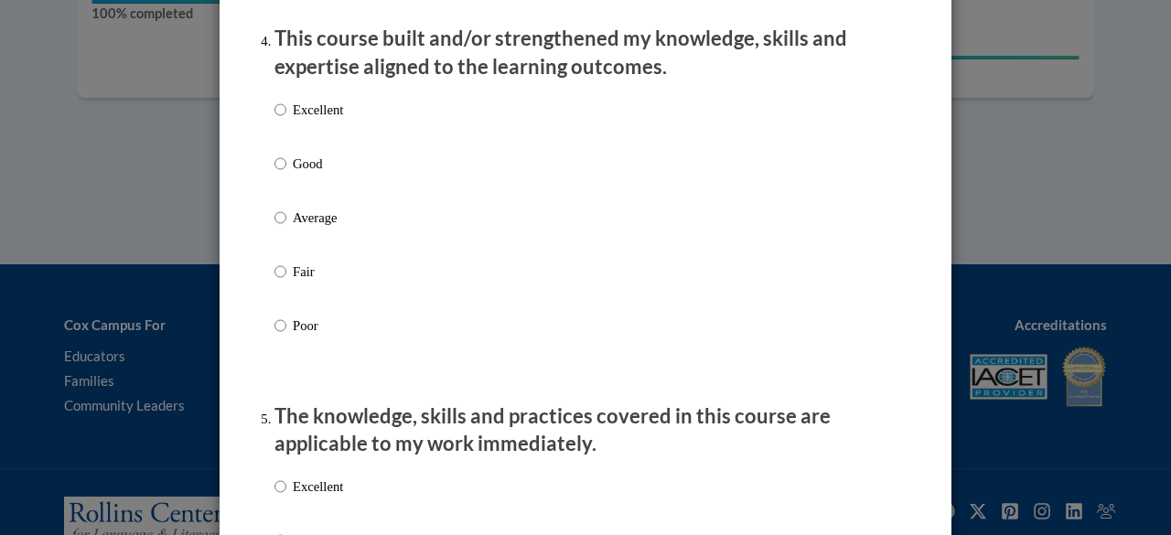
click at [279, 186] on label "Good" at bounding box center [308, 178] width 69 height 49
click at [279, 174] on input "Good" at bounding box center [280, 164] width 12 height 20
radio input "true"
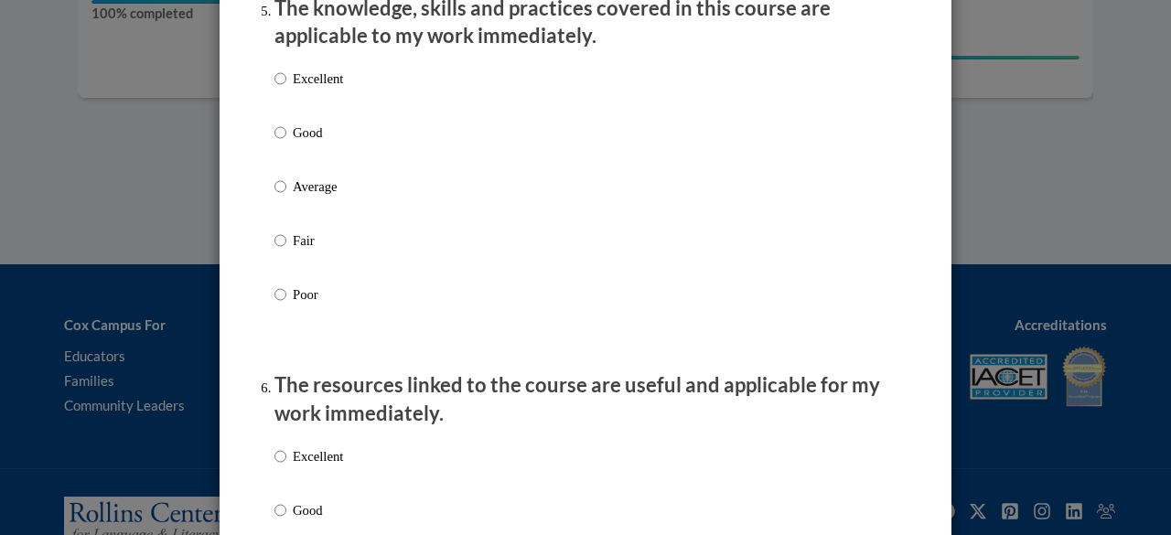
scroll to position [1719, 0]
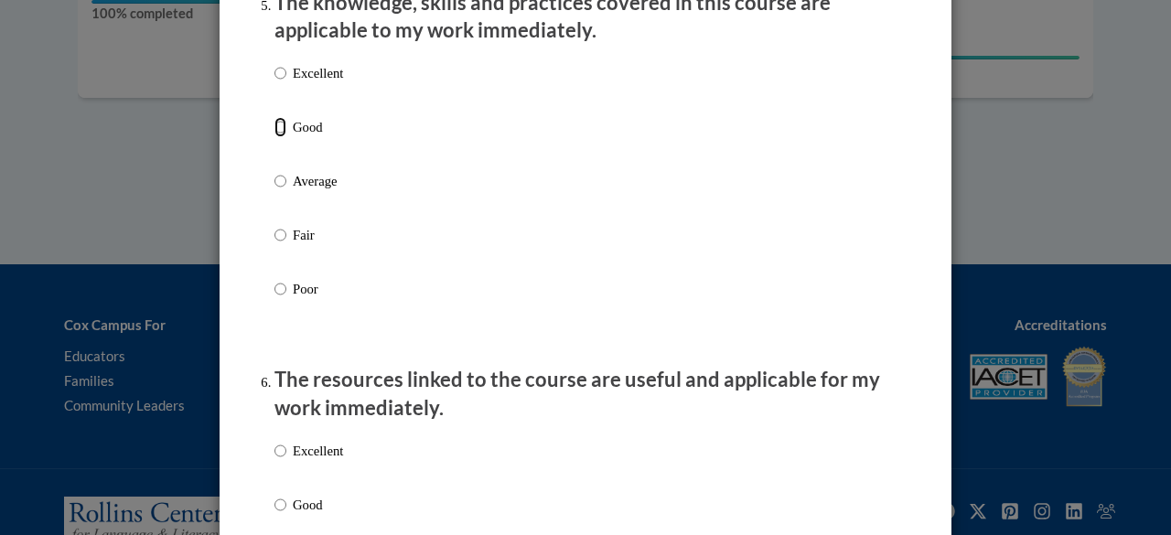
click at [274, 137] on input "Good" at bounding box center [280, 127] width 12 height 20
radio input "true"
click at [274, 515] on input "Good" at bounding box center [280, 505] width 12 height 20
radio input "true"
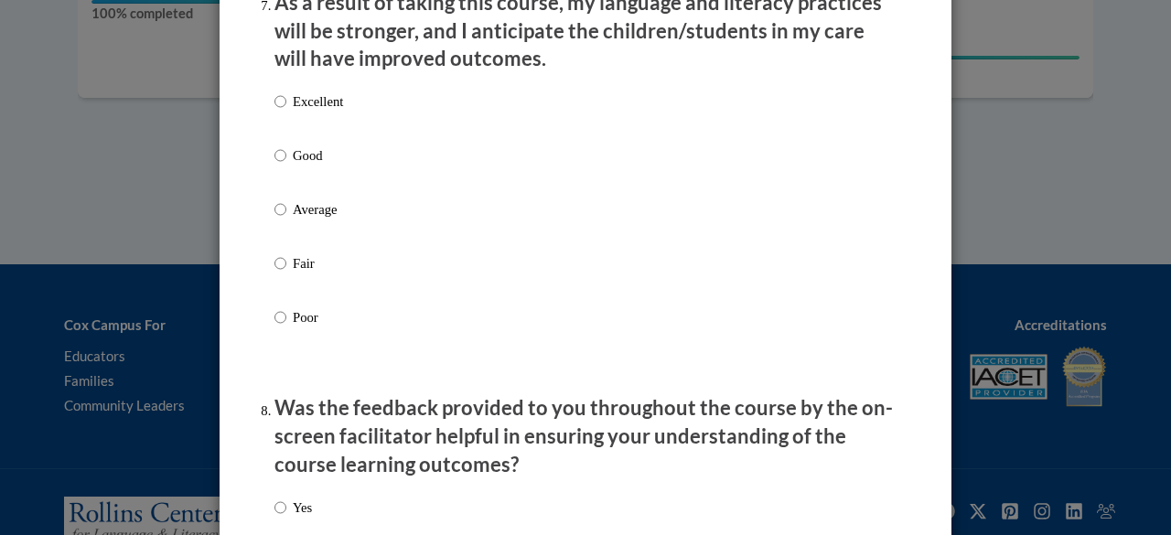
scroll to position [2465, 0]
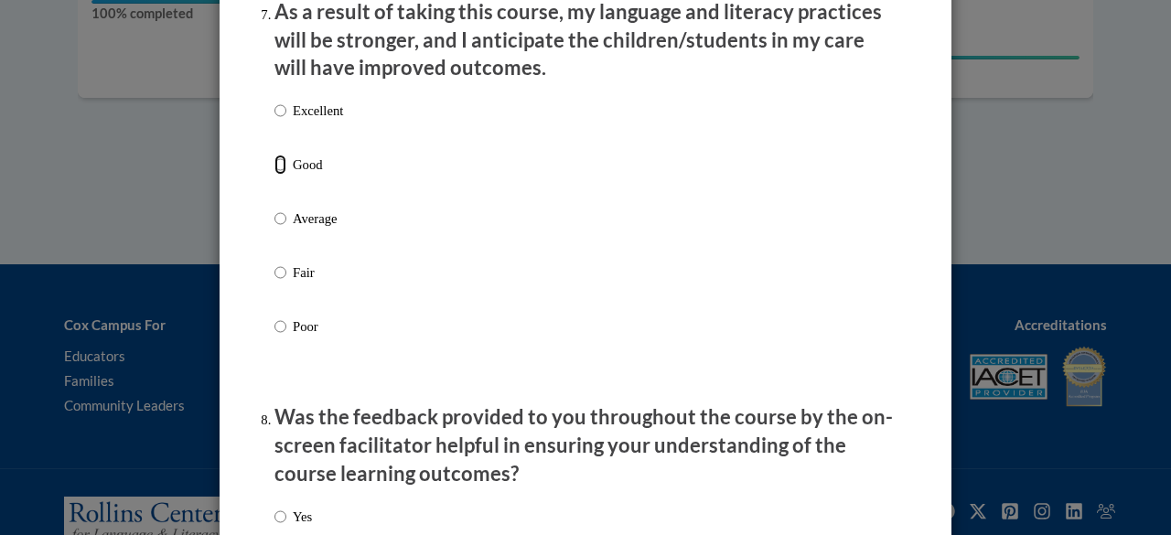
click at [274, 175] on input "Good" at bounding box center [280, 165] width 12 height 20
radio input "true"
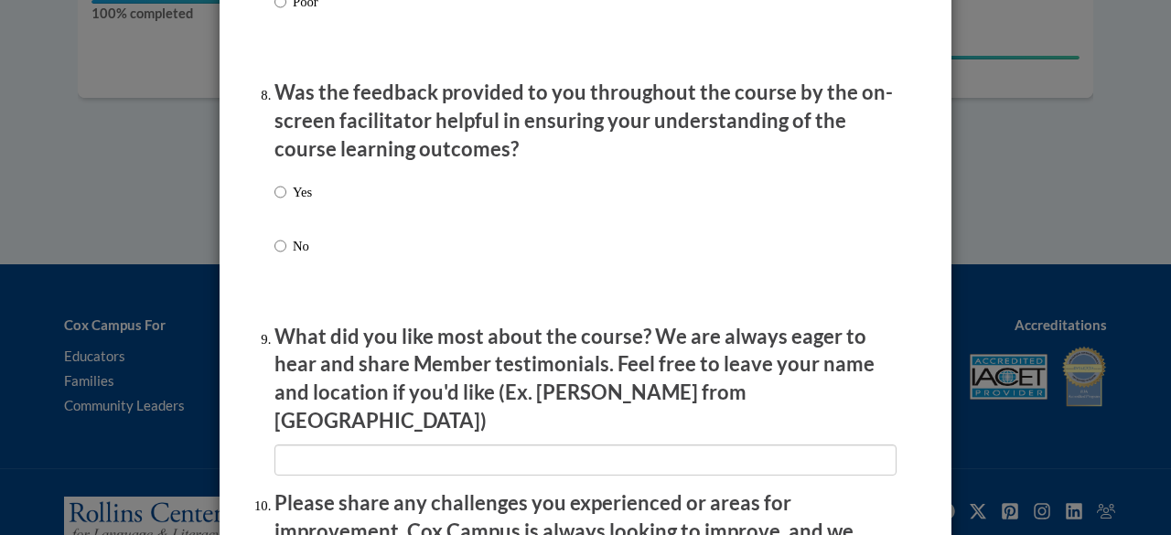
scroll to position [2892, 0]
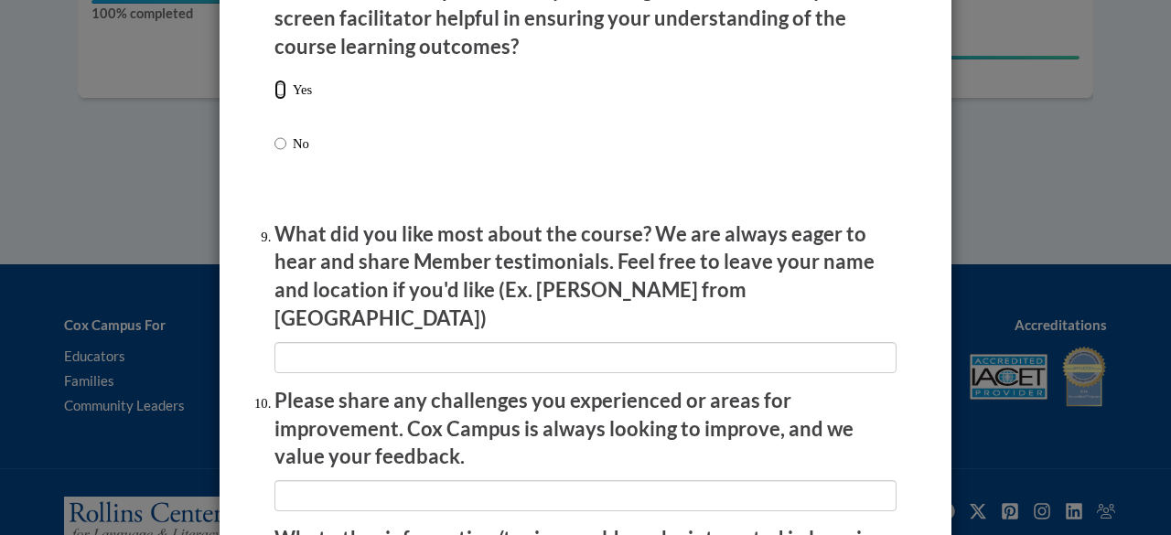
click at [275, 100] on input "Yes" at bounding box center [280, 90] width 12 height 20
radio input "true"
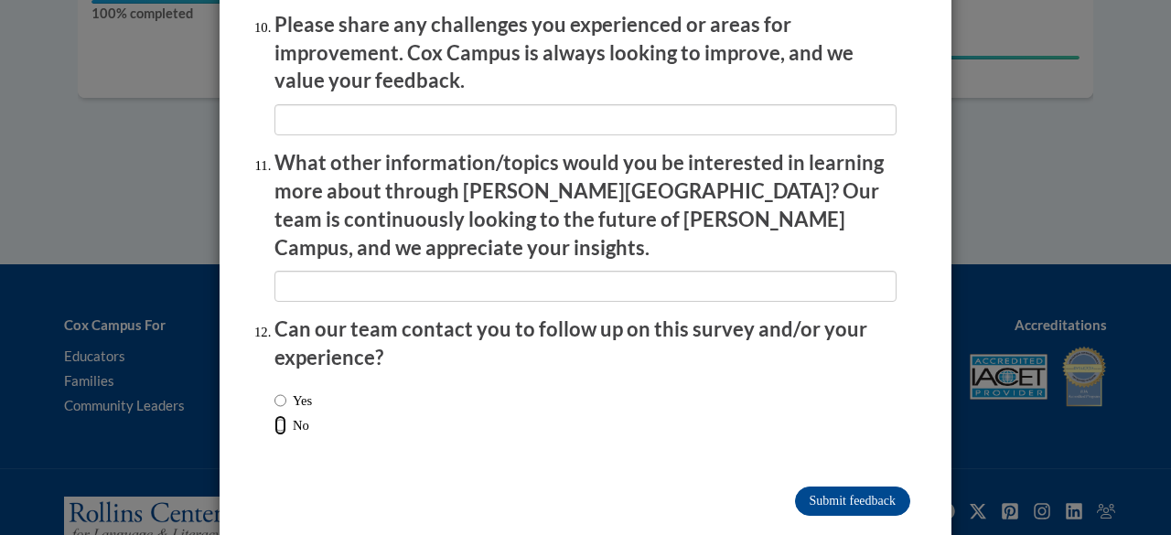
click at [274, 415] on input "No" at bounding box center [280, 425] width 12 height 20
radio input "true"
click at [843, 487] on input "Submit feedback" at bounding box center [852, 501] width 115 height 29
